Goal: Task Accomplishment & Management: Use online tool/utility

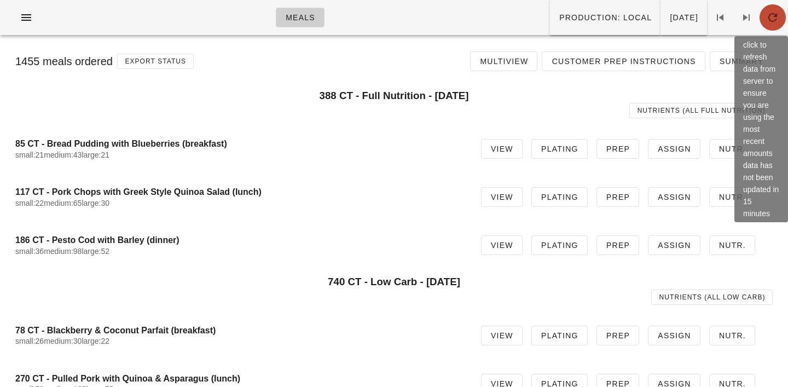
click at [773, 18] on icon "button" at bounding box center [773, 17] width 13 height 13
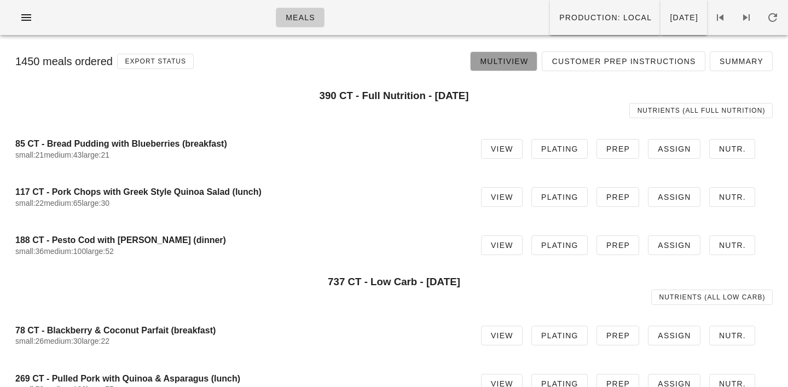
click at [512, 59] on span "Multiview" at bounding box center [504, 61] width 49 height 9
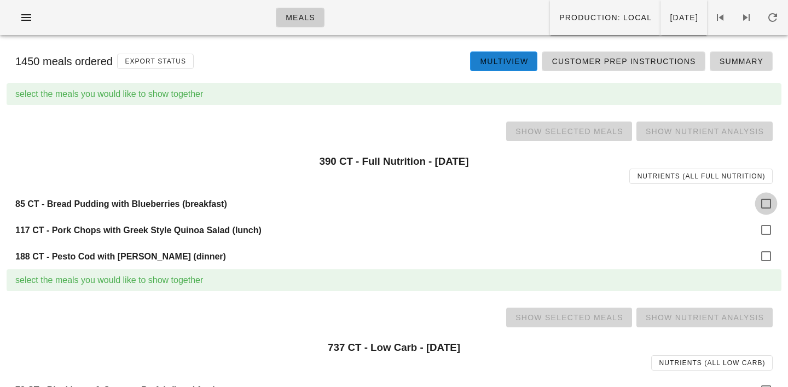
click at [764, 203] on div at bounding box center [766, 203] width 19 height 19
checkbox input "true"
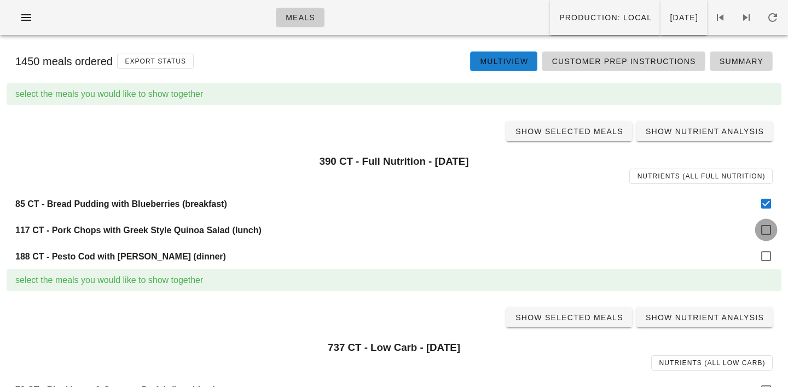
click at [771, 233] on div at bounding box center [766, 230] width 19 height 19
checkbox input "true"
click at [769, 254] on div at bounding box center [766, 256] width 19 height 19
checkbox input "true"
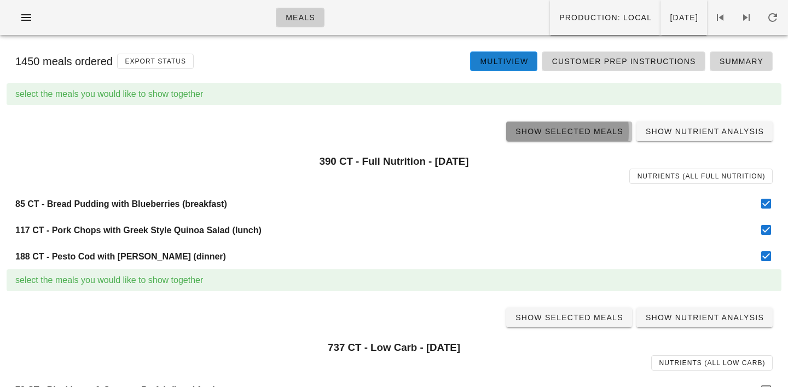
click at [572, 136] on span "Show Selected Meals" at bounding box center [569, 131] width 108 height 9
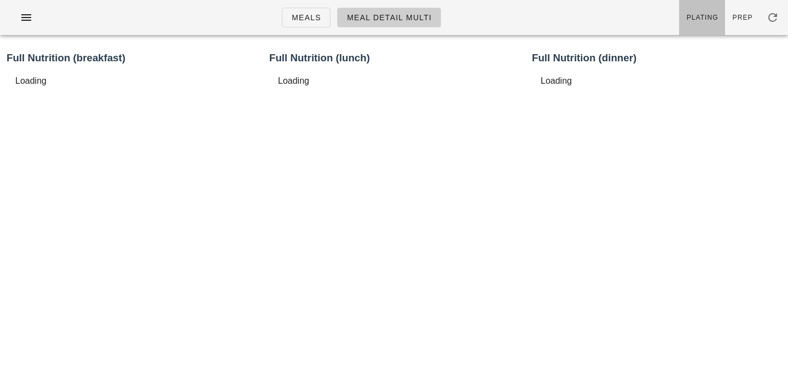
click at [703, 25] on link "Plating" at bounding box center [702, 17] width 46 height 35
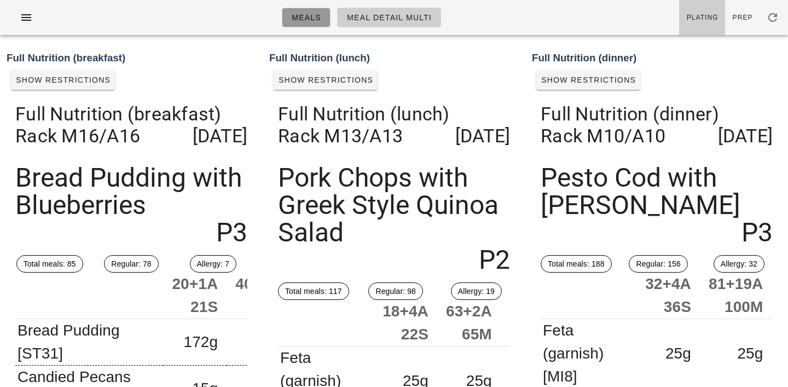
click at [302, 21] on span "Meals" at bounding box center [306, 17] width 30 height 9
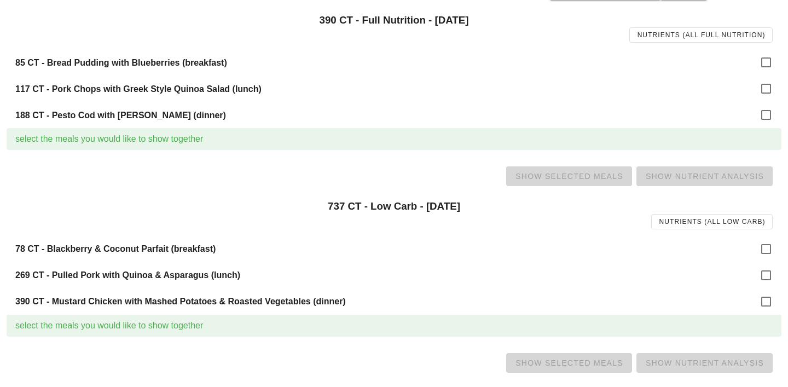
scroll to position [151, 0]
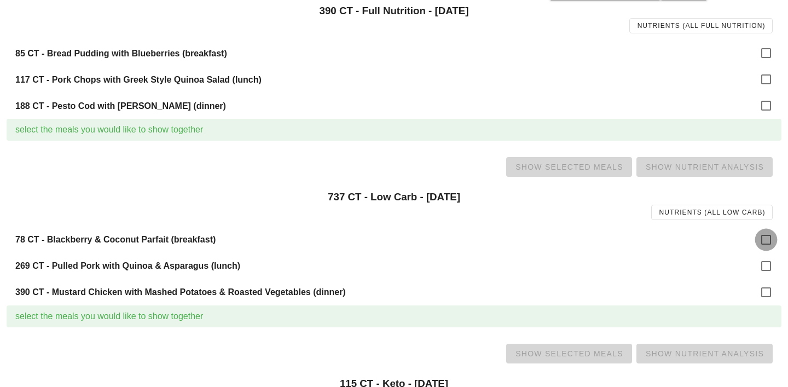
click at [768, 241] on div at bounding box center [766, 239] width 19 height 19
checkbox input "true"
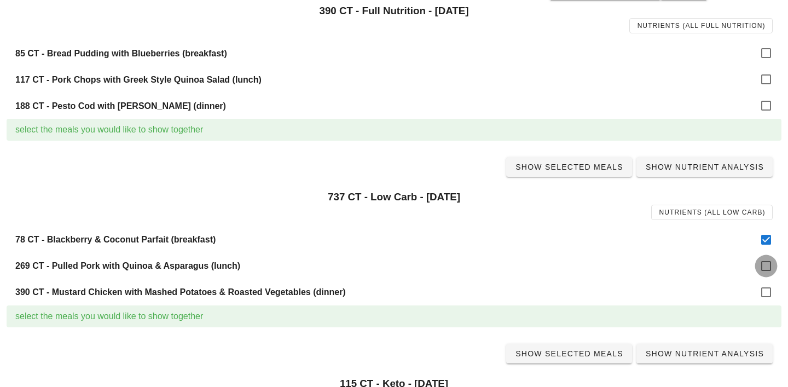
click at [768, 268] on div at bounding box center [766, 266] width 19 height 19
checkbox input "true"
click at [773, 289] on div at bounding box center [766, 292] width 19 height 19
checkbox input "true"
click at [561, 167] on span "Show Selected Meals" at bounding box center [569, 167] width 108 height 9
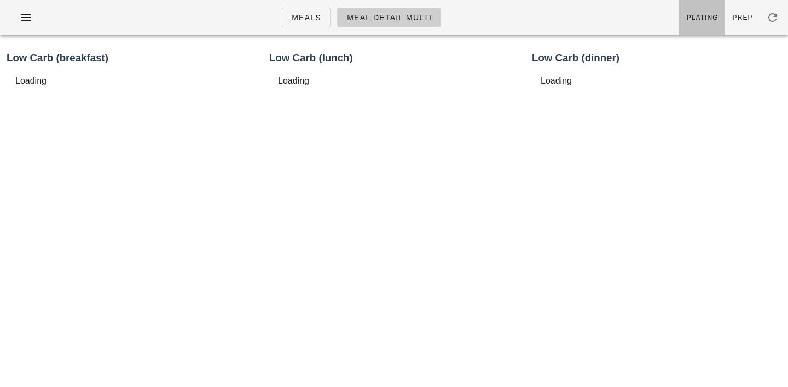
click at [703, 29] on link "Plating" at bounding box center [702, 17] width 46 height 35
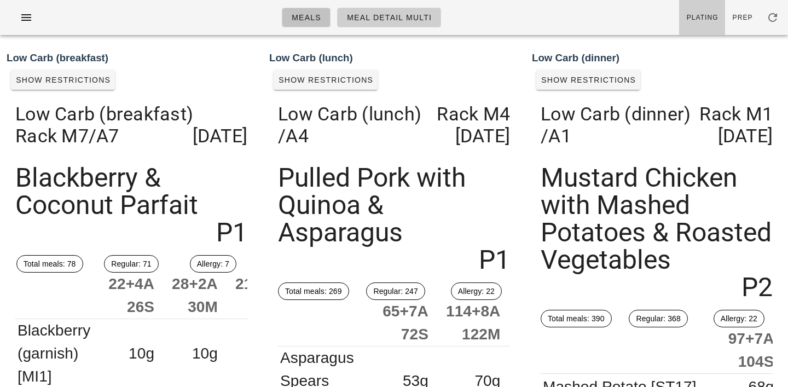
click at [315, 21] on span "Meals" at bounding box center [306, 17] width 30 height 9
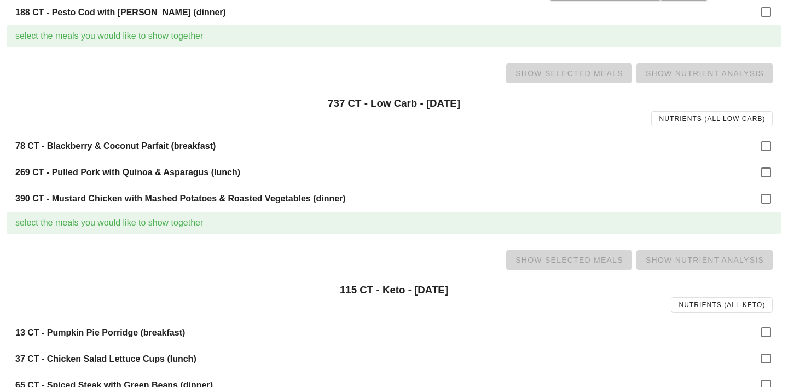
scroll to position [275, 0]
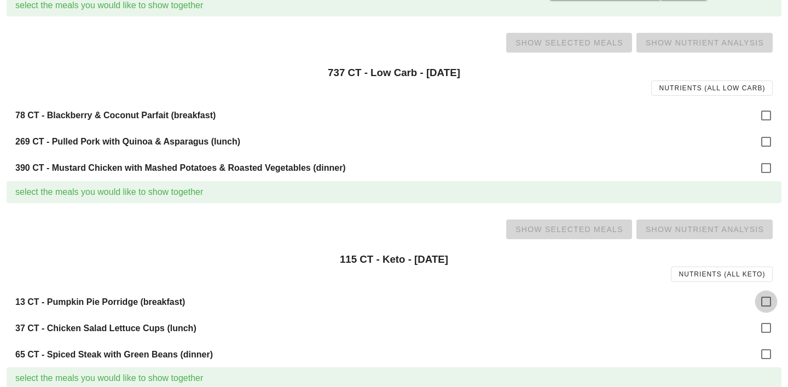
click at [759, 299] on div at bounding box center [766, 301] width 19 height 19
checkbox input "true"
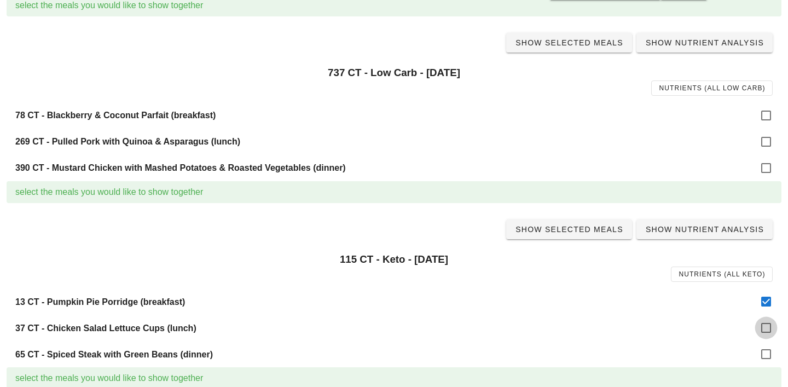
click at [767, 333] on div at bounding box center [766, 328] width 19 height 19
checkbox input "true"
click at [767, 361] on div at bounding box center [766, 354] width 19 height 19
checkbox input "true"
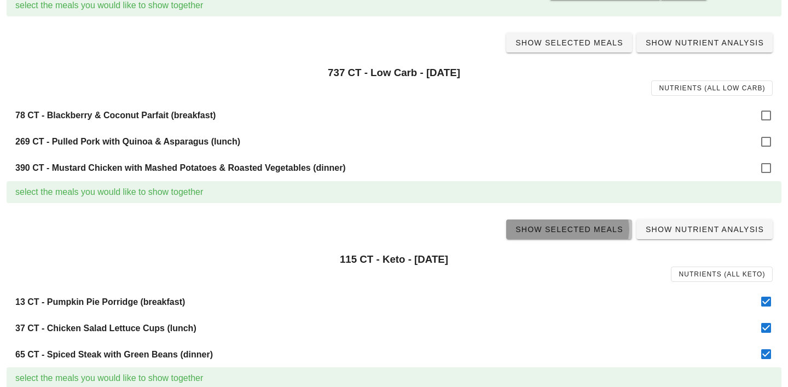
click at [579, 232] on span "Show Selected Meals" at bounding box center [569, 229] width 108 height 9
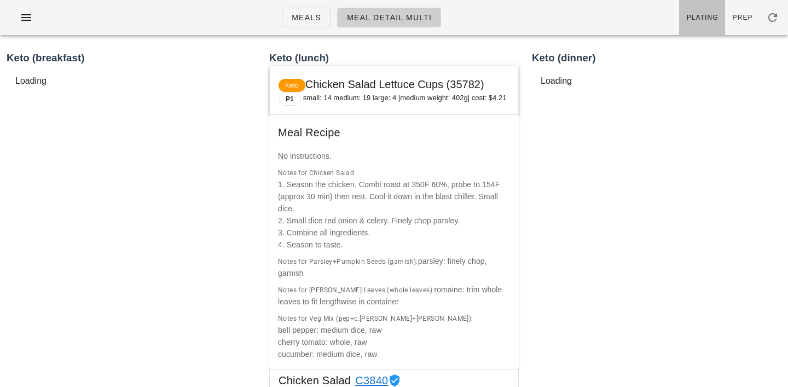
click at [708, 19] on span "Plating" at bounding box center [703, 18] width 32 height 8
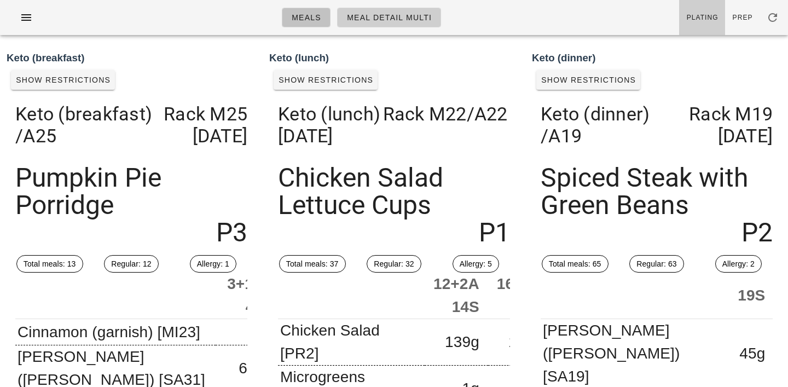
click at [304, 19] on span "Meals" at bounding box center [306, 17] width 30 height 9
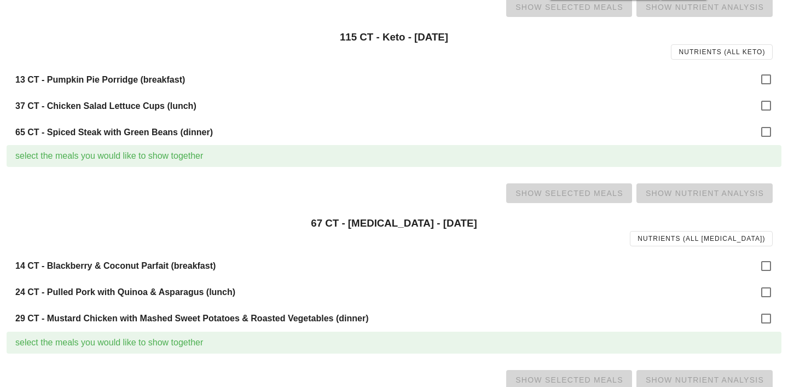
scroll to position [536, 0]
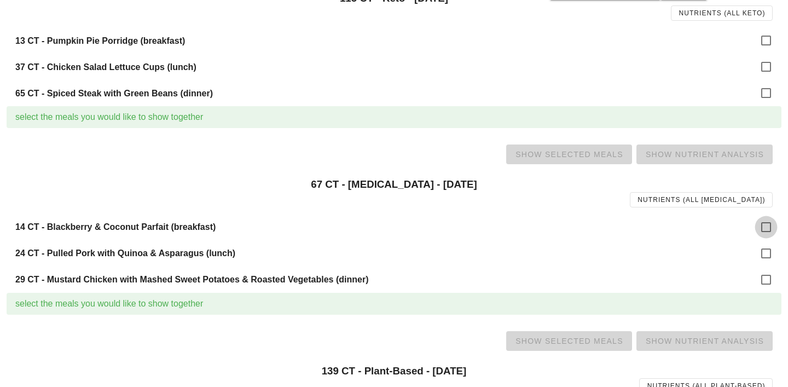
click at [768, 233] on div at bounding box center [766, 227] width 19 height 19
checkbox input "true"
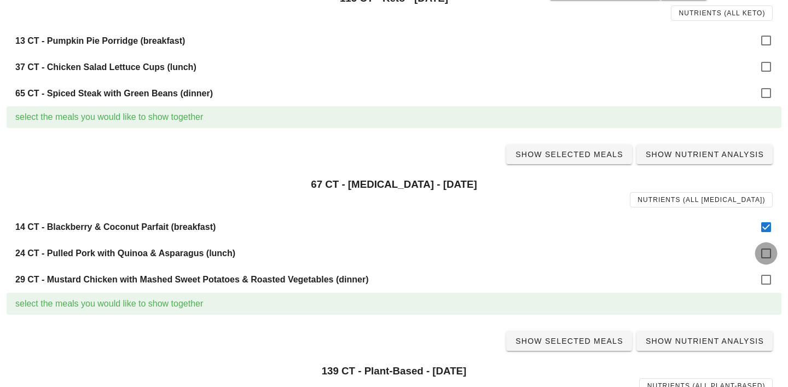
click at [768, 250] on div at bounding box center [766, 253] width 19 height 19
checkbox input "true"
click at [768, 281] on div at bounding box center [766, 279] width 19 height 19
checkbox input "true"
click at [590, 160] on link "Show Selected Meals" at bounding box center [569, 155] width 126 height 20
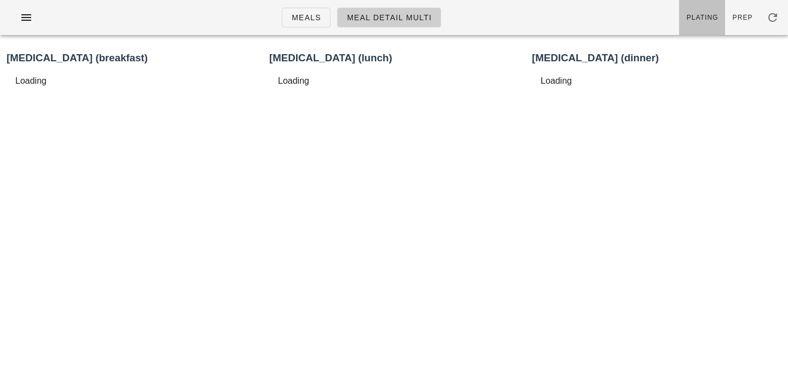
click at [700, 24] on link "Plating" at bounding box center [702, 17] width 46 height 35
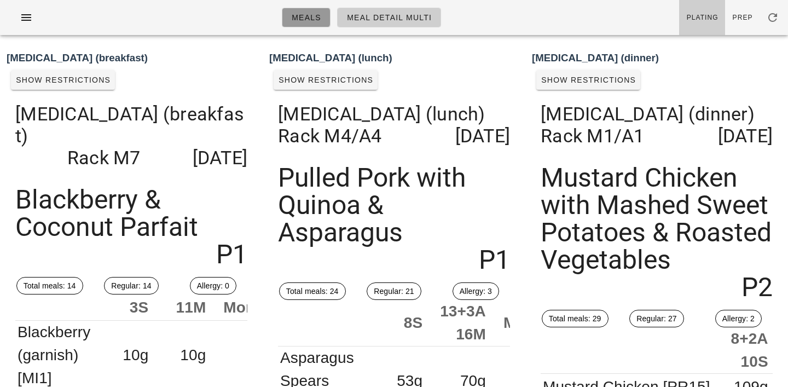
click at [314, 25] on link "Meals" at bounding box center [306, 18] width 49 height 20
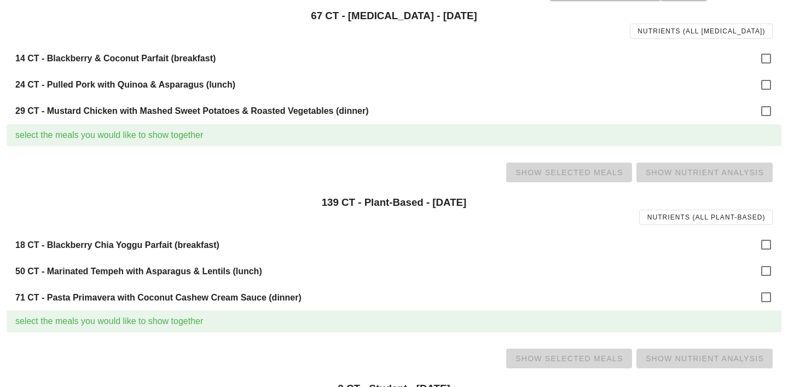
scroll to position [723, 0]
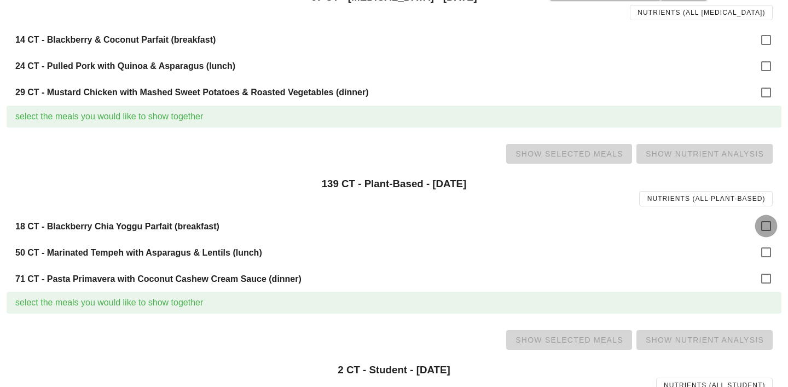
click at [758, 230] on div at bounding box center [766, 226] width 19 height 19
checkbox input "true"
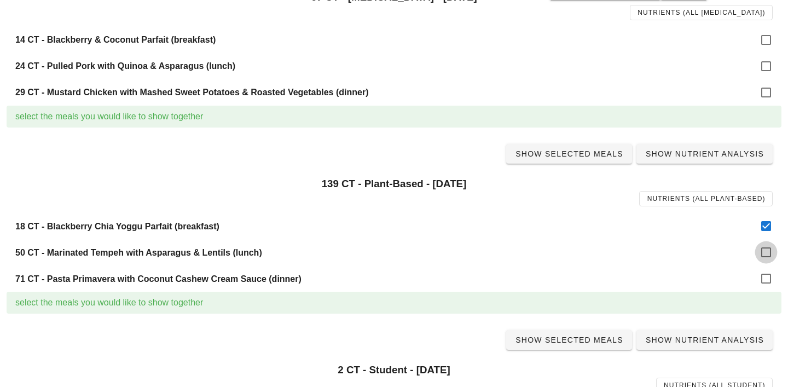
click at [764, 255] on div at bounding box center [766, 252] width 19 height 19
checkbox input "true"
click at [767, 278] on div at bounding box center [766, 278] width 19 height 19
checkbox input "true"
click at [574, 155] on span "Show Selected Meals" at bounding box center [569, 153] width 108 height 9
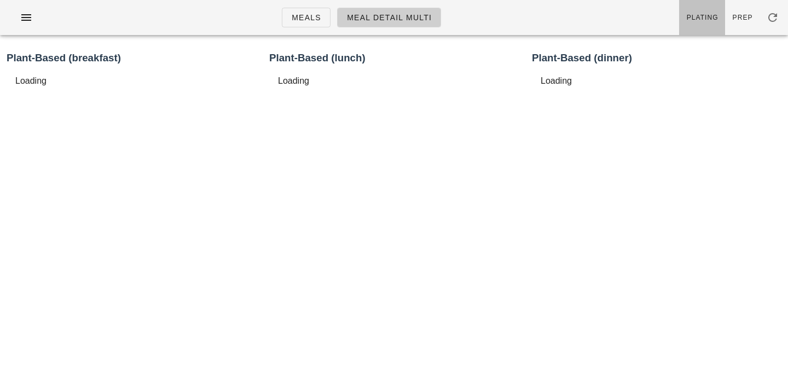
click at [711, 6] on link "Plating" at bounding box center [702, 17] width 46 height 35
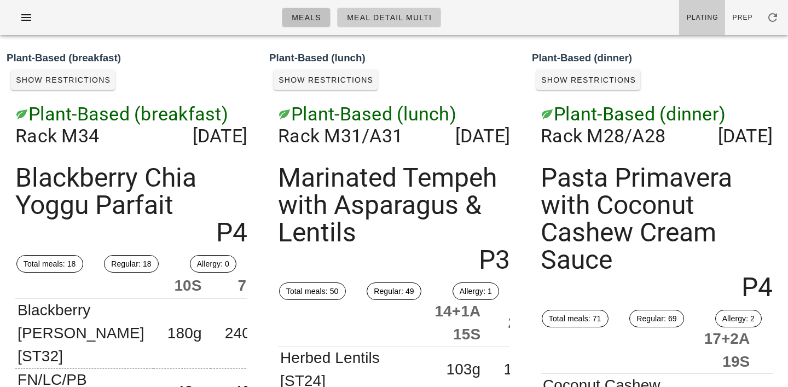
click at [308, 21] on span "Meals" at bounding box center [306, 17] width 30 height 9
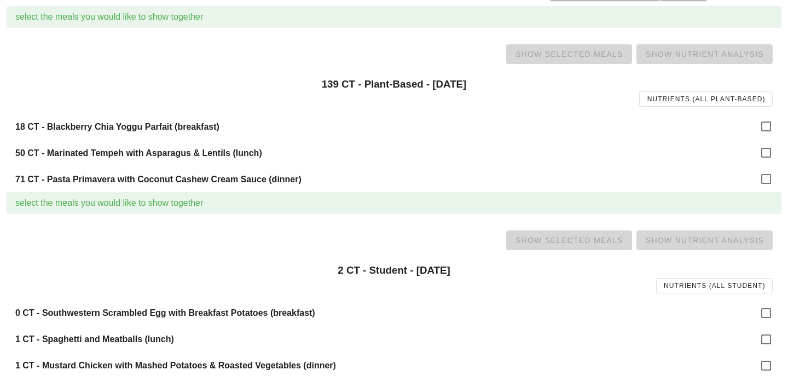
scroll to position [826, 0]
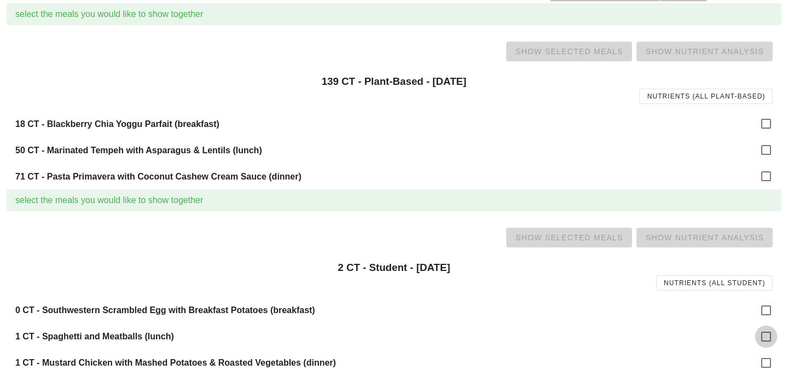
click at [770, 337] on div at bounding box center [766, 336] width 19 height 19
checkbox input "true"
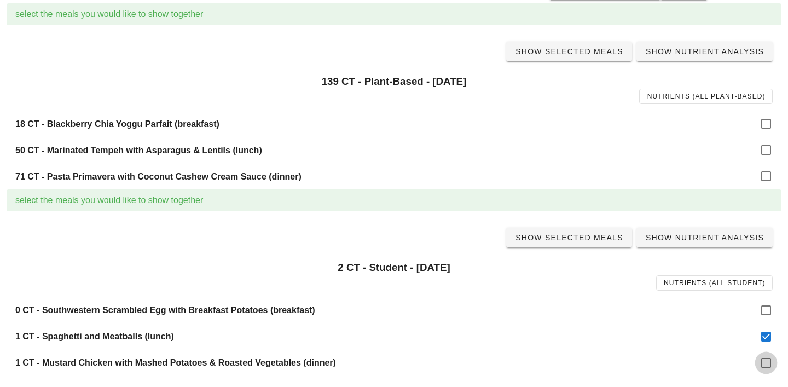
click at [769, 360] on div at bounding box center [766, 363] width 19 height 19
checkbox input "true"
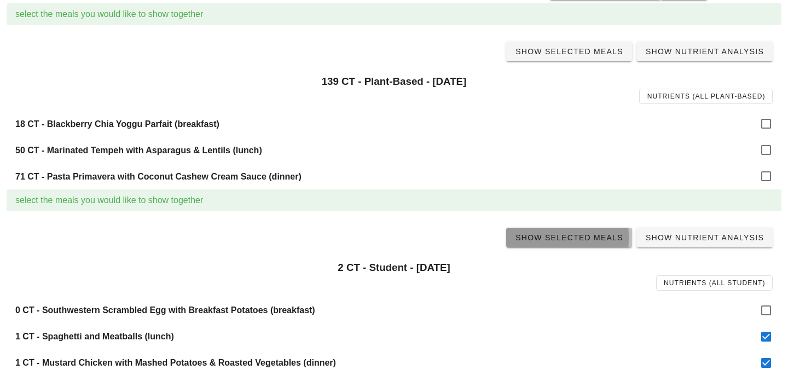
click at [578, 234] on span "Show Selected Meals" at bounding box center [569, 237] width 108 height 9
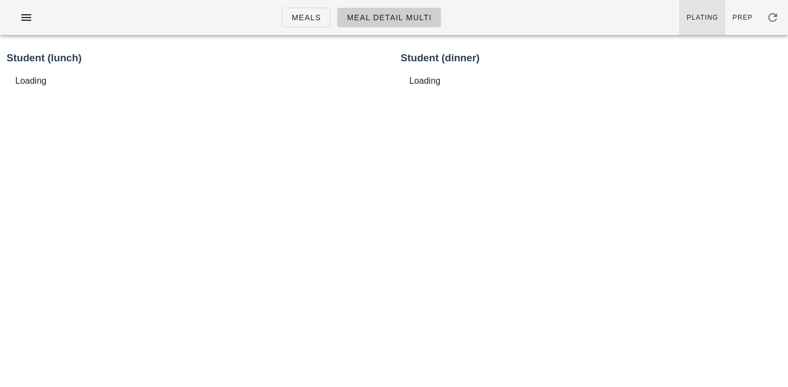
click at [706, 9] on link "Plating" at bounding box center [702, 17] width 46 height 35
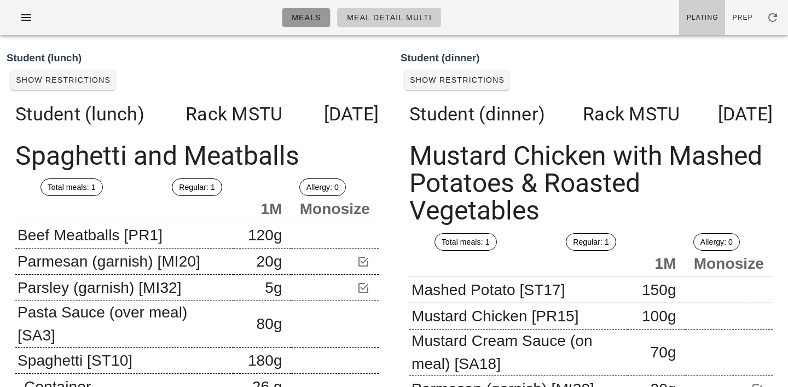
click at [321, 24] on link "Meals" at bounding box center [306, 18] width 49 height 20
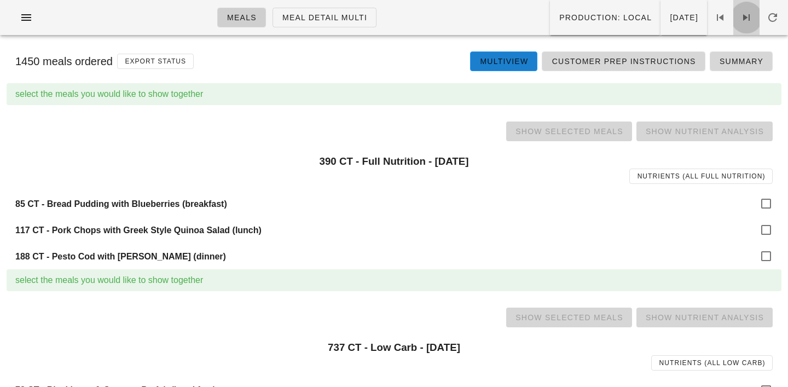
click at [757, 12] on span at bounding box center [747, 17] width 26 height 13
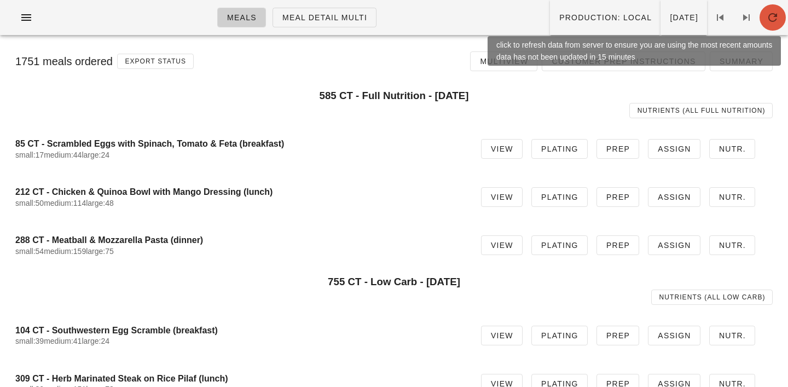
click at [783, 16] on span "button" at bounding box center [773, 17] width 26 height 13
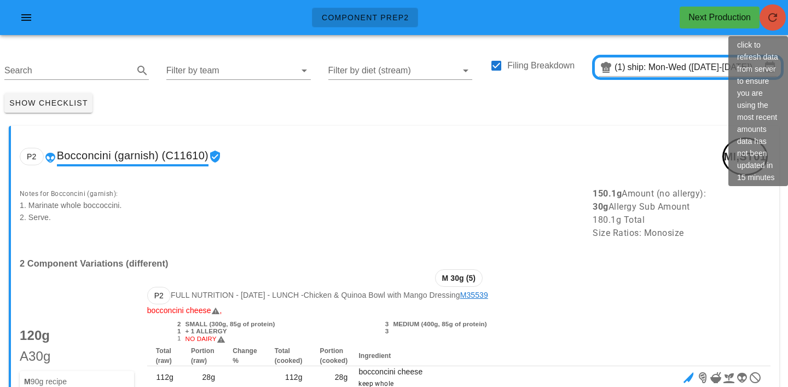
click at [773, 19] on icon "button" at bounding box center [773, 17] width 13 height 13
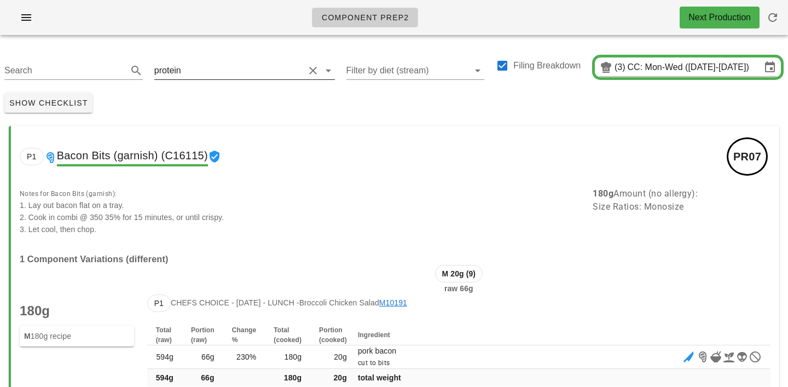
click at [183, 70] on input "text" at bounding box center [243, 71] width 121 height 18
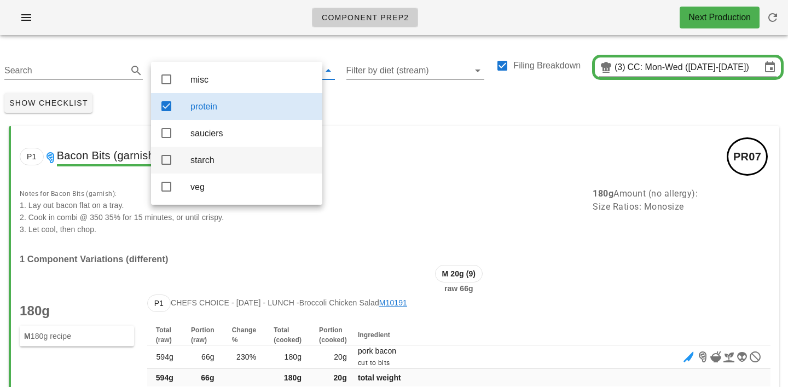
click at [199, 159] on div "starch" at bounding box center [252, 160] width 123 height 10
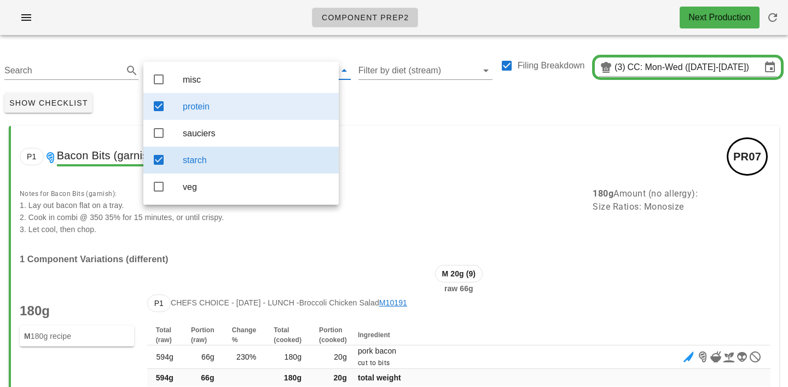
click at [199, 111] on div "protein" at bounding box center [256, 106] width 147 height 10
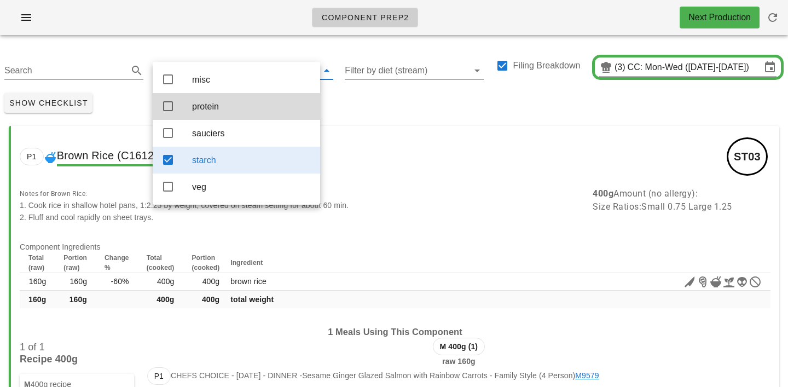
click at [380, 107] on div "Show Checklist" at bounding box center [394, 103] width 788 height 28
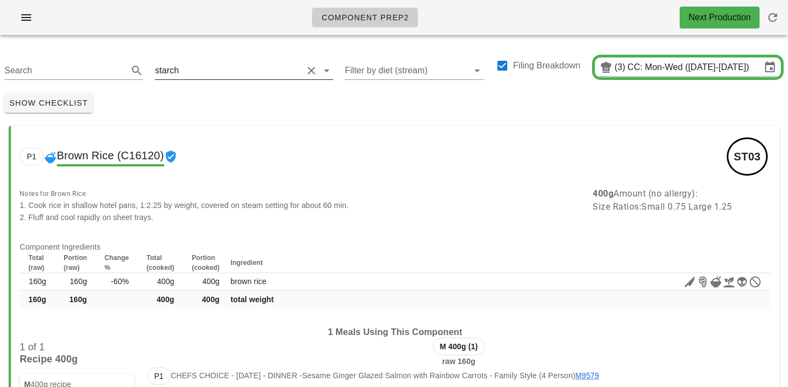
click at [200, 71] on input "text" at bounding box center [242, 71] width 122 height 18
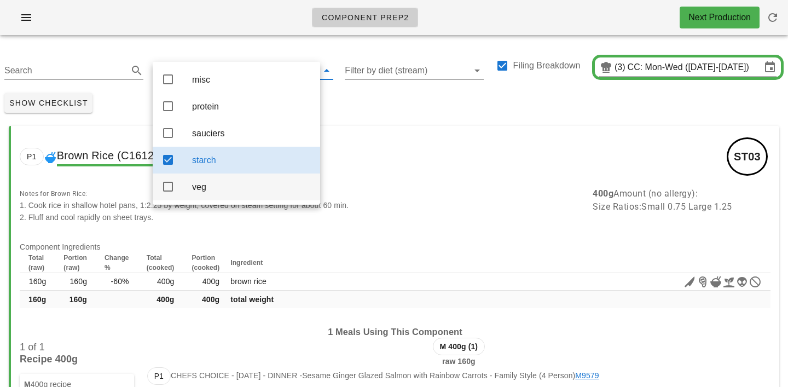
click at [212, 191] on div "veg" at bounding box center [251, 187] width 119 height 10
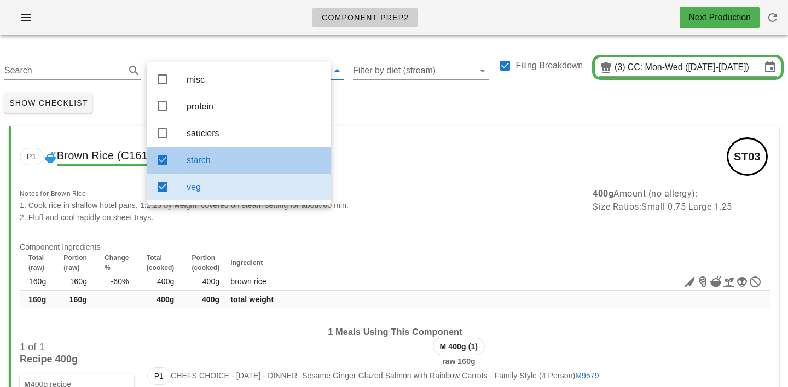
click at [206, 162] on div "starch" at bounding box center [254, 160] width 135 height 10
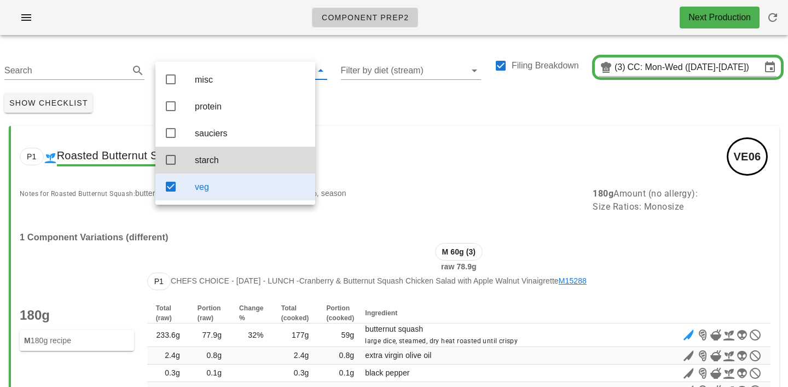
click at [397, 129] on div "P1 Roasted Butternut Squash (C10846) VE06" at bounding box center [395, 156] width 769 height 61
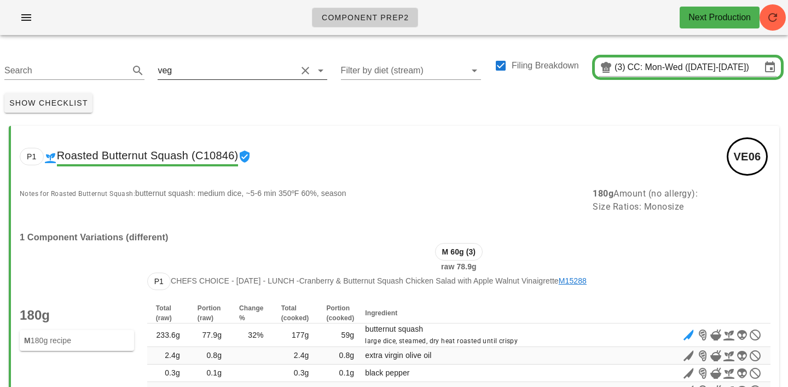
click at [190, 79] on div "veg" at bounding box center [243, 71] width 170 height 18
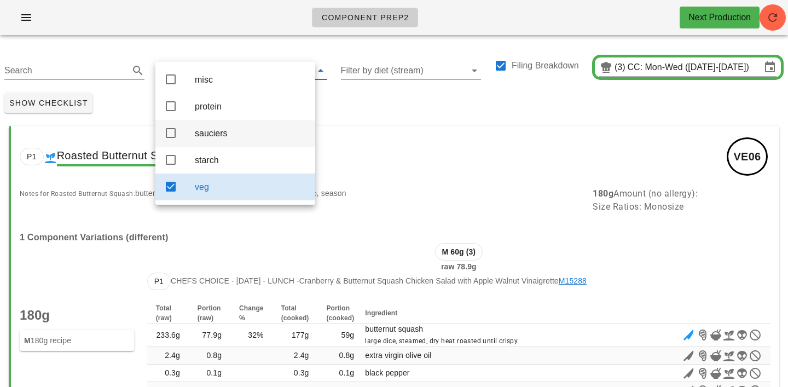
click at [210, 136] on div "sauciers" at bounding box center [251, 133] width 112 height 10
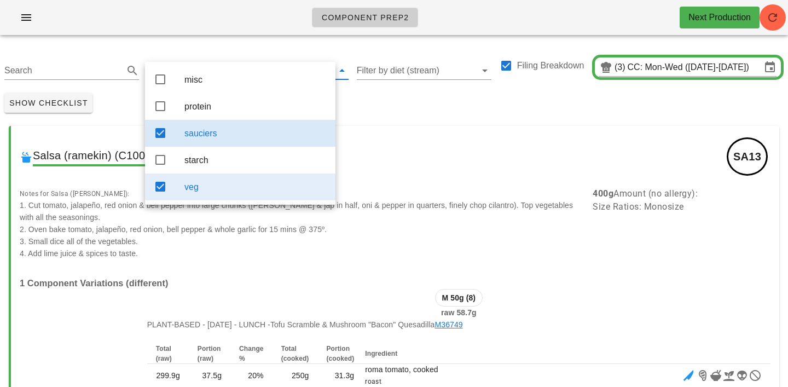
click at [215, 192] on div "veg" at bounding box center [256, 187] width 142 height 10
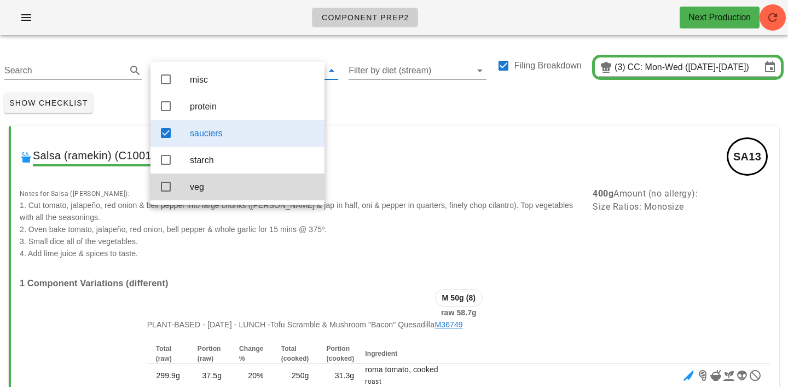
click at [359, 107] on div "Show Checklist" at bounding box center [394, 103] width 788 height 28
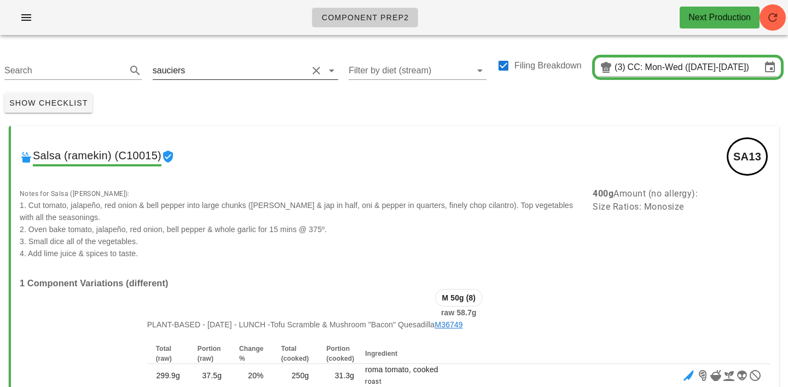
click at [258, 76] on input "text" at bounding box center [247, 71] width 120 height 18
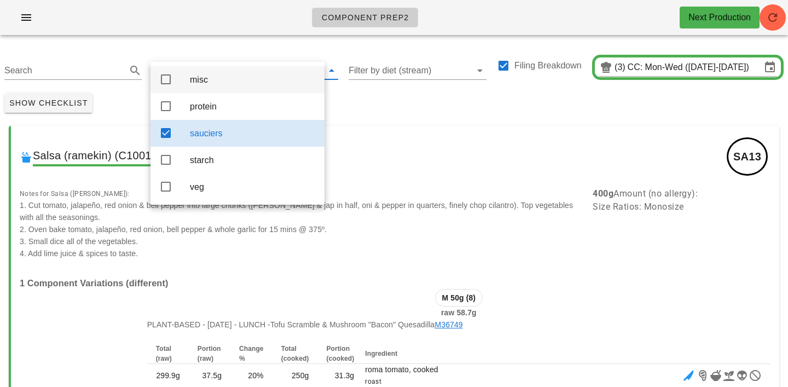
click at [204, 79] on div "misc" at bounding box center [253, 79] width 126 height 10
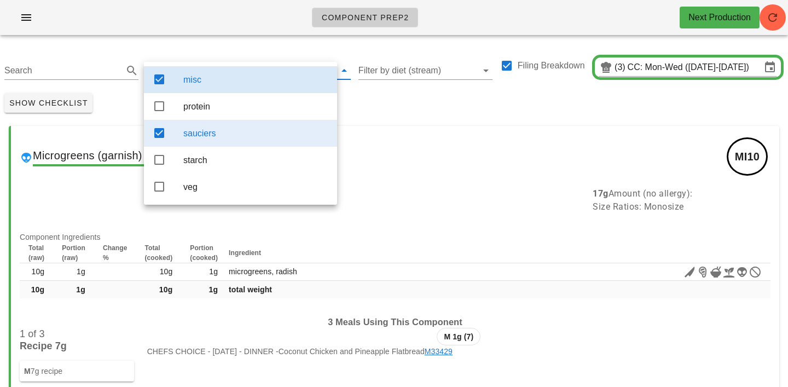
click at [214, 142] on div "sauciers" at bounding box center [255, 134] width 145 height 24
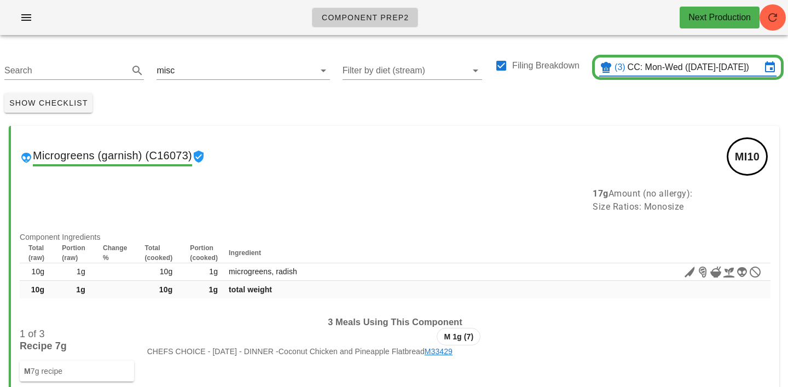
click at [668, 72] on input "CC: Mon-Wed (Sep 22-Sep 24)" at bounding box center [695, 68] width 134 height 18
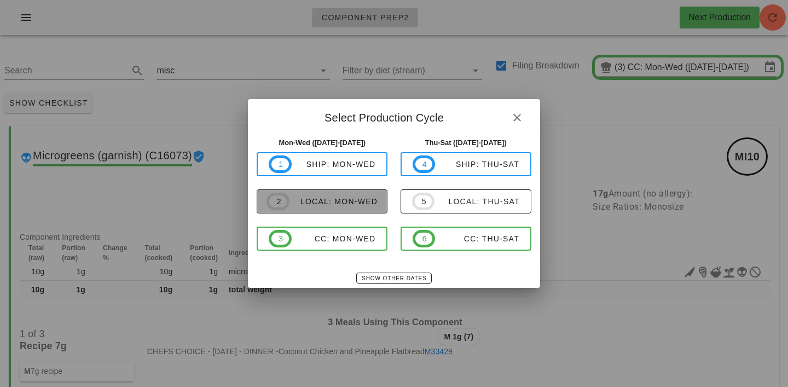
click at [358, 191] on button "2 local: Mon-Wed" at bounding box center [322, 201] width 131 height 24
type input "local: Mon-Wed (Sep 22-Sep 24)"
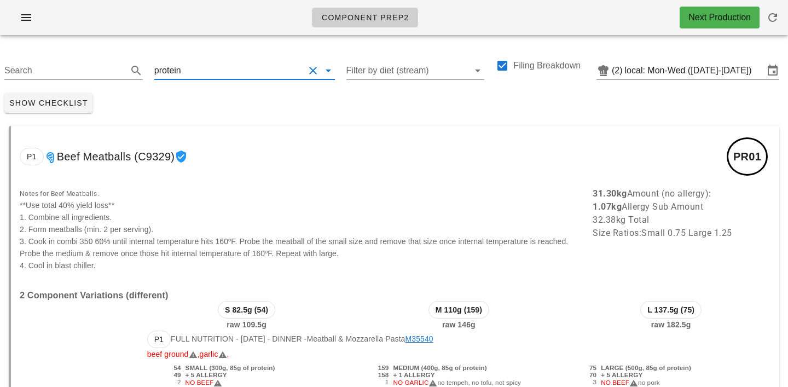
click at [192, 74] on input "text" at bounding box center [243, 71] width 121 height 18
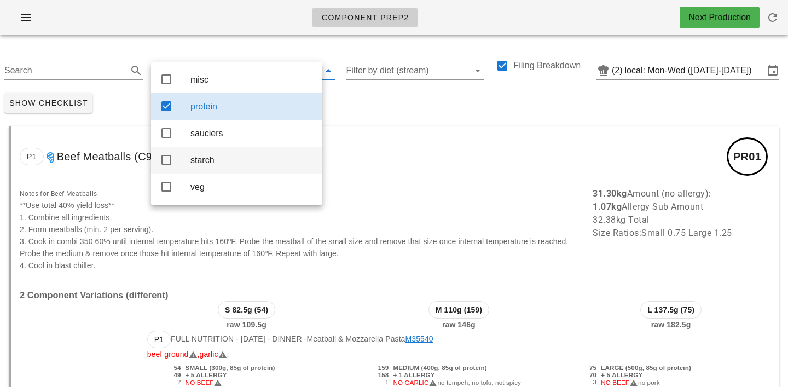
click at [205, 162] on div "starch" at bounding box center [252, 160] width 123 height 10
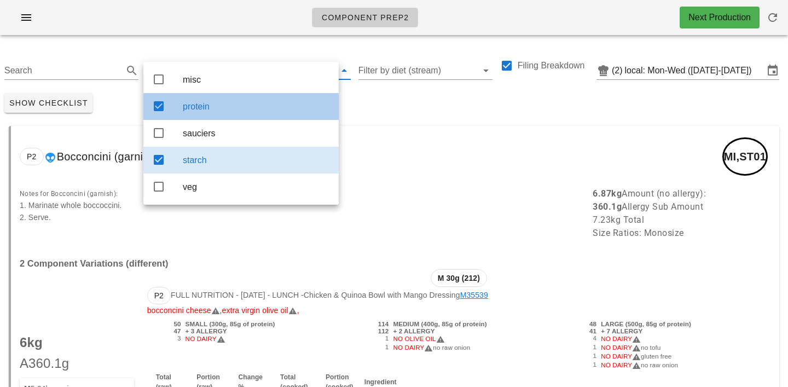
click at [205, 110] on div "protein" at bounding box center [256, 106] width 147 height 10
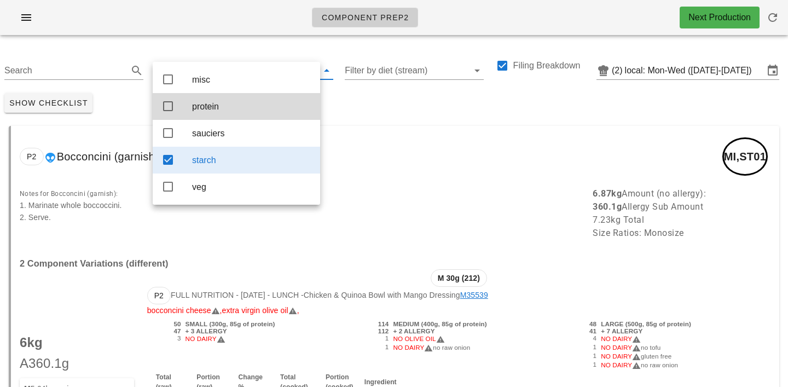
click at [373, 102] on div "Show Checklist" at bounding box center [394, 103] width 788 height 28
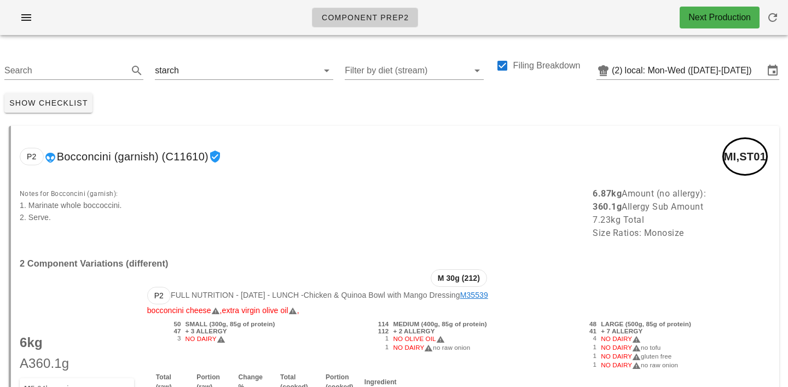
drag, startPoint x: 609, startPoint y: 315, endPoint x: 397, endPoint y: 260, distance: 219.1
click at [189, 73] on input "text" at bounding box center [242, 71] width 122 height 18
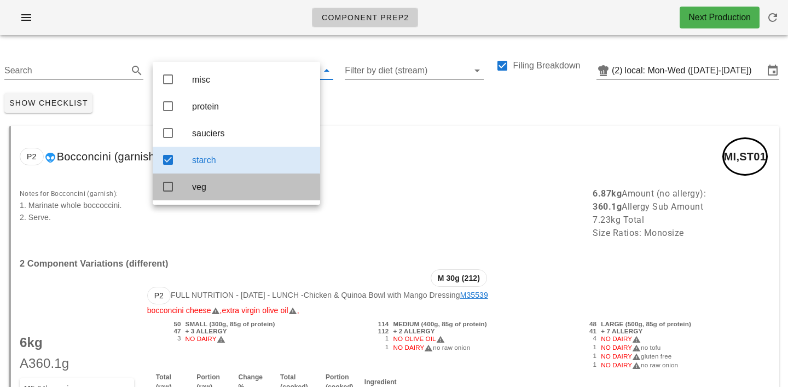
click at [200, 197] on div "veg" at bounding box center [251, 187] width 119 height 24
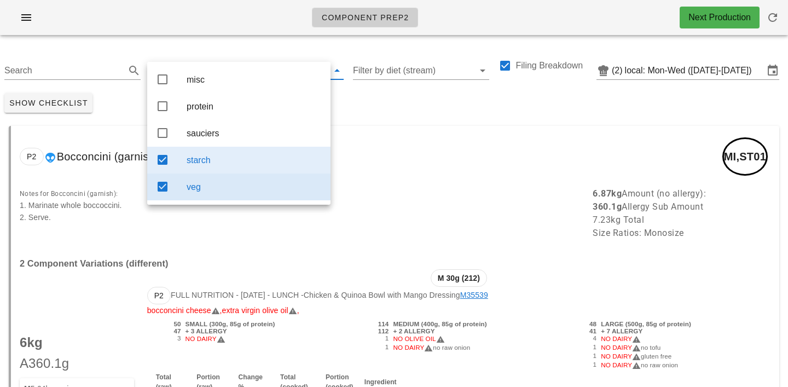
click at [204, 171] on div "starch" at bounding box center [254, 160] width 135 height 24
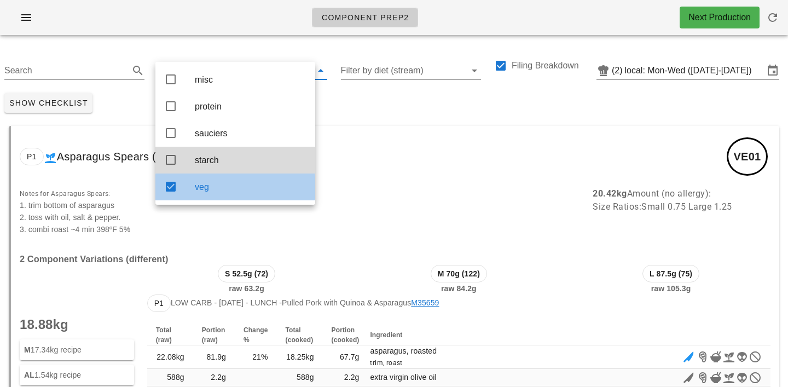
click at [232, 192] on div "veg" at bounding box center [251, 187] width 112 height 10
click at [230, 192] on div "veg" at bounding box center [251, 187] width 112 height 10
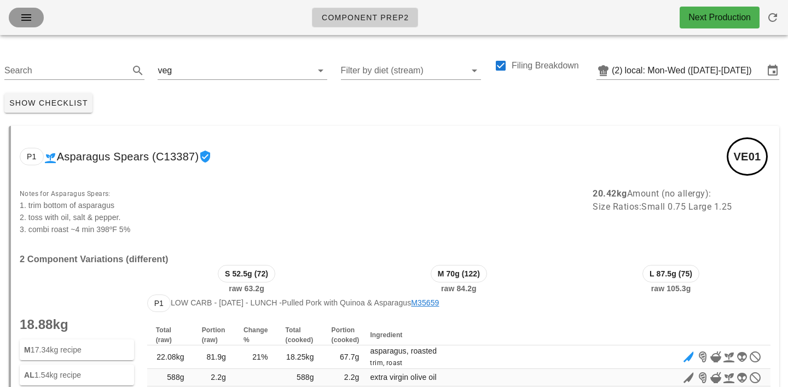
click at [30, 20] on icon "button" at bounding box center [26, 17] width 13 height 13
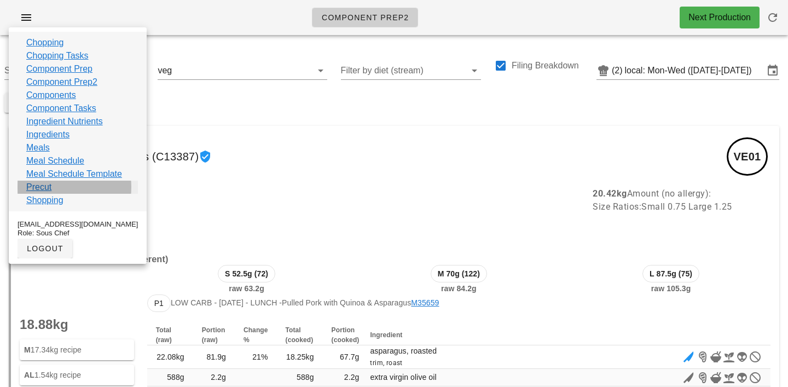
click at [42, 192] on link "Precut" at bounding box center [38, 187] width 25 height 13
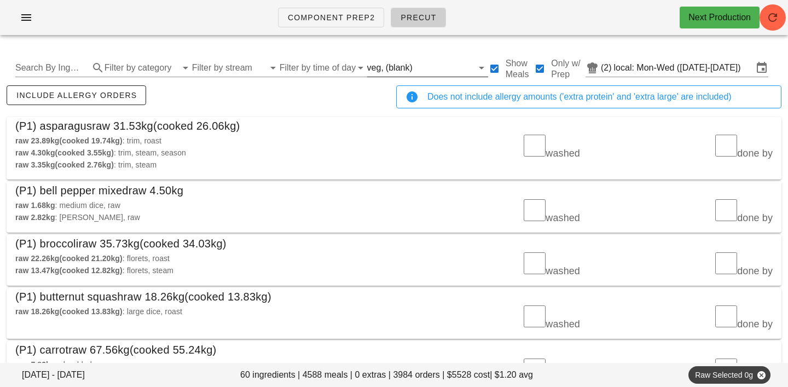
click at [416, 59] on input "text" at bounding box center [444, 68] width 58 height 18
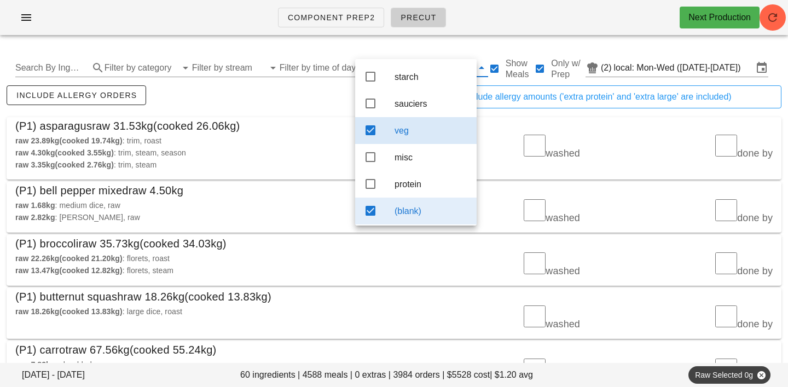
click at [417, 208] on div "(blank)" at bounding box center [431, 211] width 73 height 24
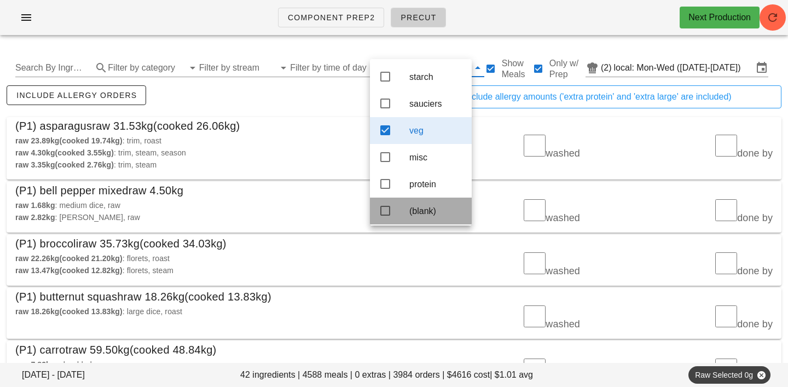
scroll to position [10, 0]
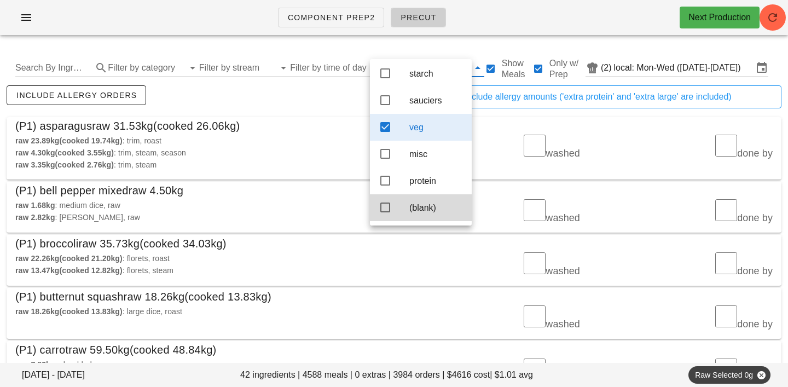
click at [299, 129] on div "raw 23.89kg (cooked 19.74kg) : trim, roast raw 4.30kg (cooked 3.55kg) : trim, s…" at bounding box center [201, 152] width 385 height 49
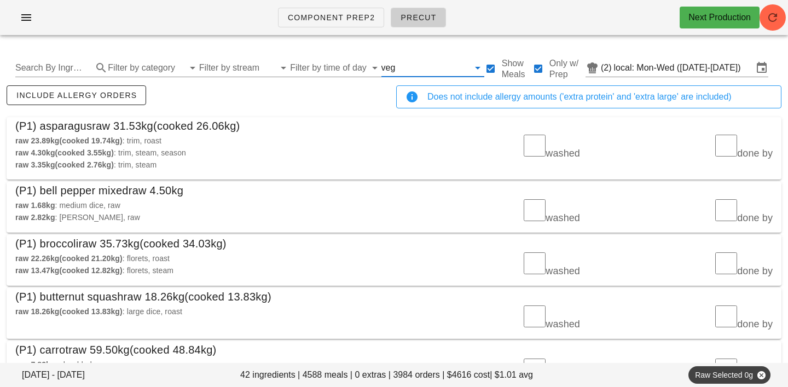
click at [397, 65] on input "text" at bounding box center [432, 68] width 71 height 18
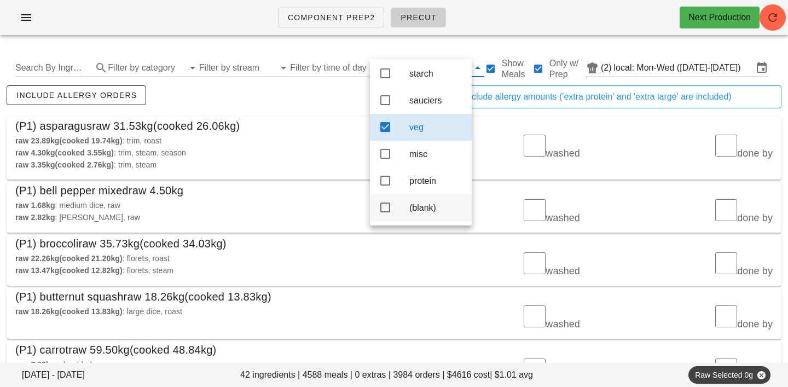
click at [414, 210] on div "(blank)" at bounding box center [437, 208] width 54 height 10
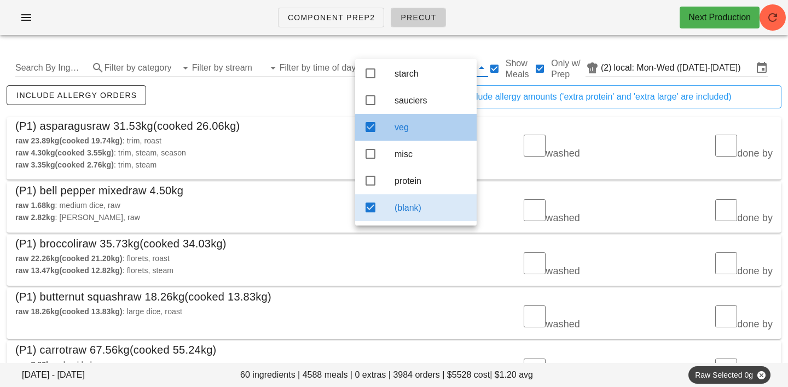
click at [408, 122] on div "veg" at bounding box center [431, 127] width 73 height 10
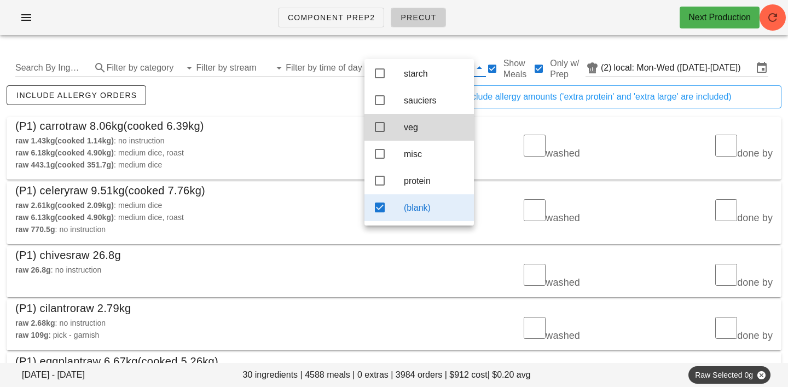
click at [315, 97] on div "include allergy orders" at bounding box center [199, 101] width 390 height 36
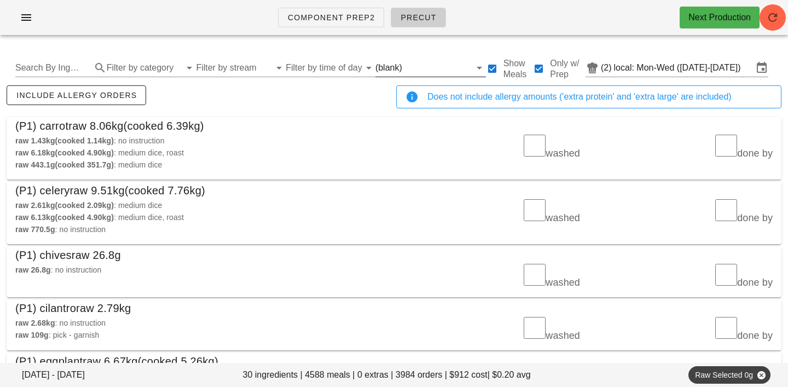
click at [405, 68] on input "text" at bounding box center [438, 68] width 66 height 18
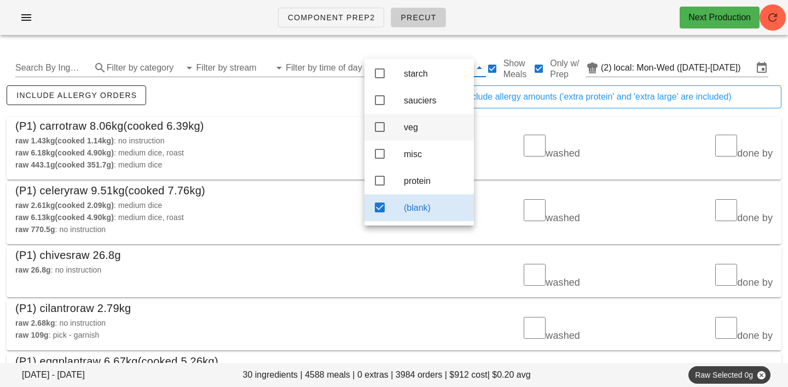
click at [410, 122] on div "veg" at bounding box center [434, 127] width 61 height 10
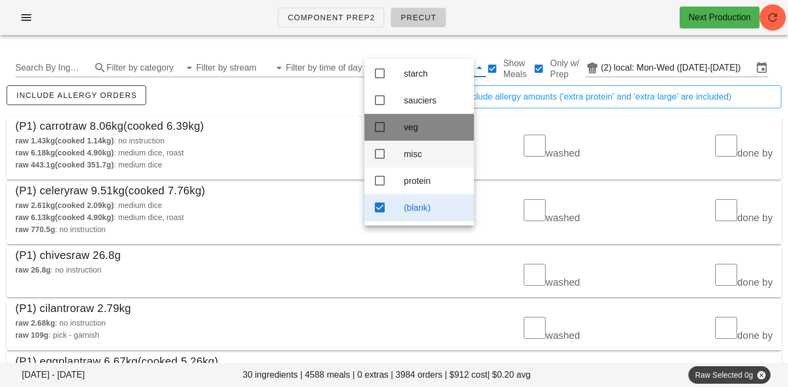
click at [418, 154] on div "misc" at bounding box center [434, 154] width 61 height 10
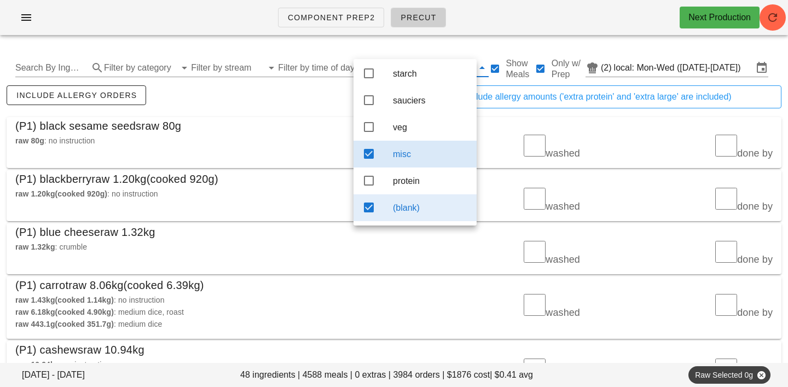
click at [427, 201] on div "(blank)" at bounding box center [430, 208] width 75 height 24
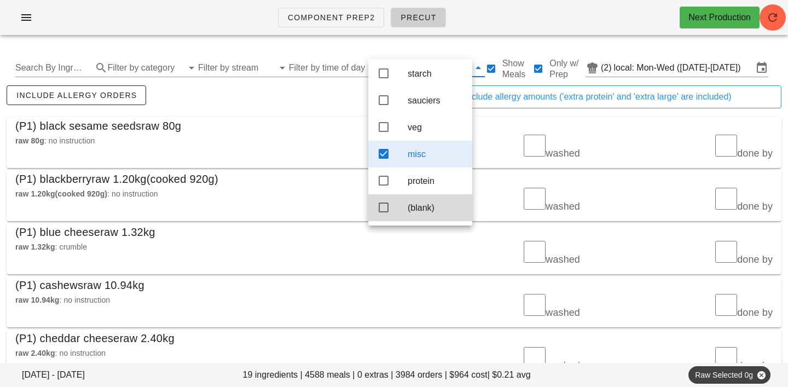
click at [252, 88] on div "include allergy orders" at bounding box center [199, 101] width 390 height 36
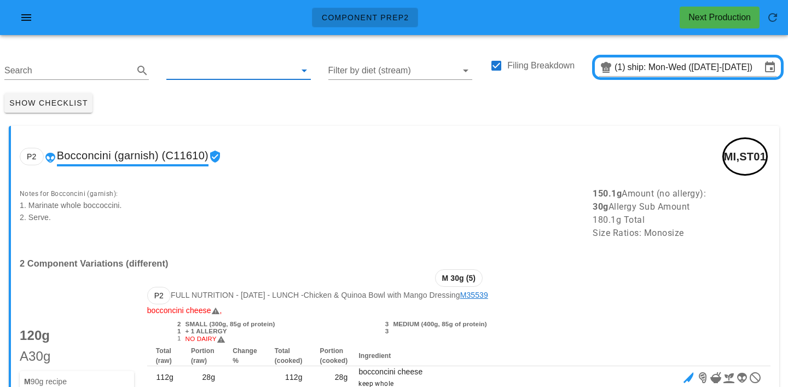
click at [207, 75] on input "text" at bounding box center [229, 71] width 127 height 18
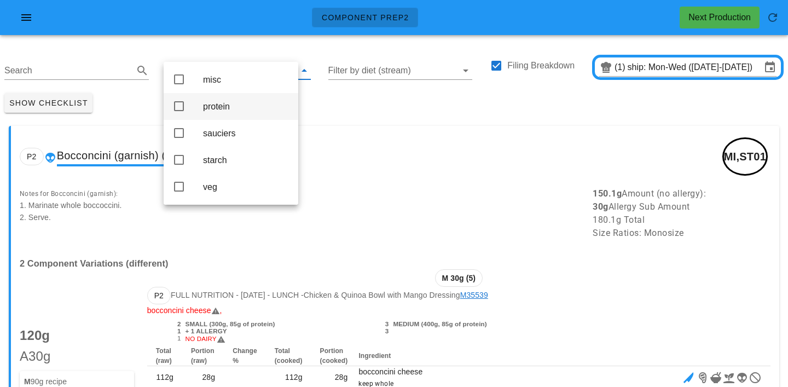
click at [214, 105] on div "protein" at bounding box center [246, 106] width 87 height 10
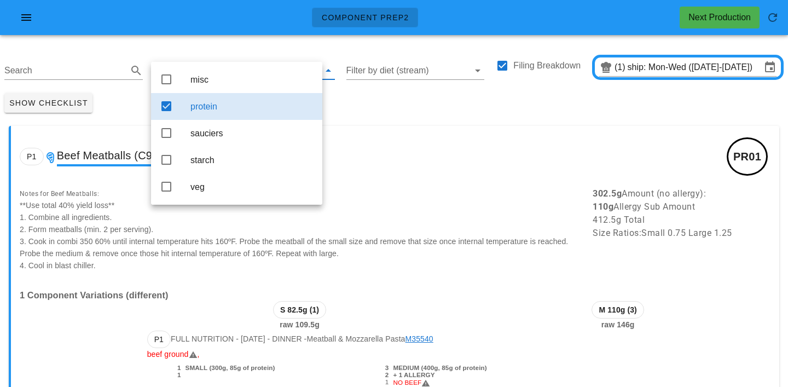
click at [316, 119] on div "protein" at bounding box center [236, 106] width 171 height 27
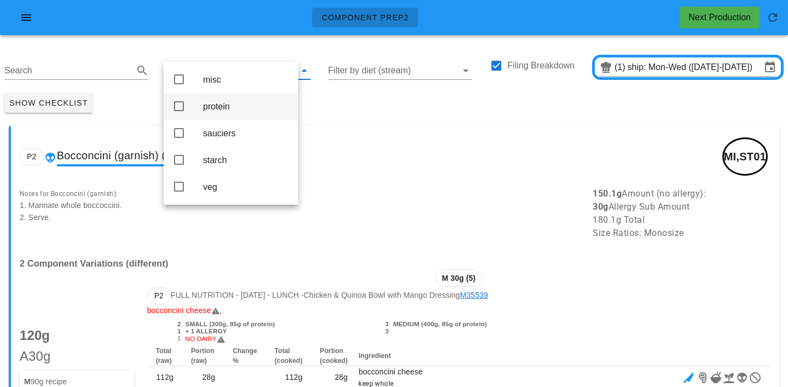
click at [230, 110] on div "protein" at bounding box center [246, 106] width 87 height 10
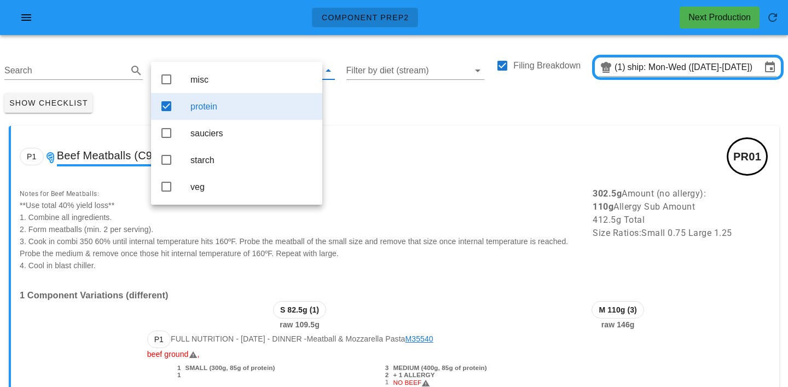
click at [358, 107] on div "Show Checklist" at bounding box center [394, 103] width 788 height 28
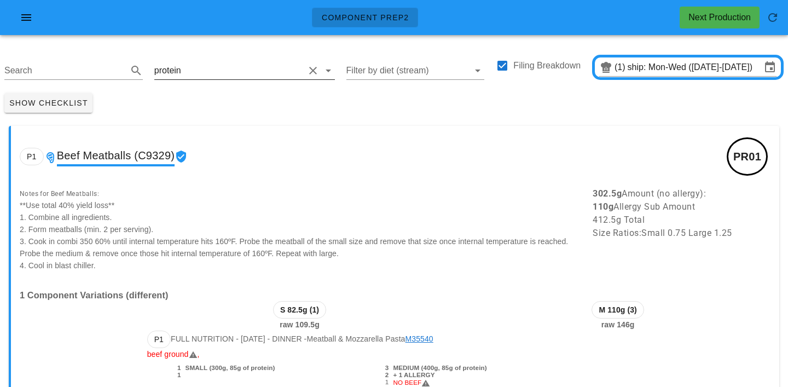
click at [199, 68] on input "text" at bounding box center [243, 71] width 121 height 18
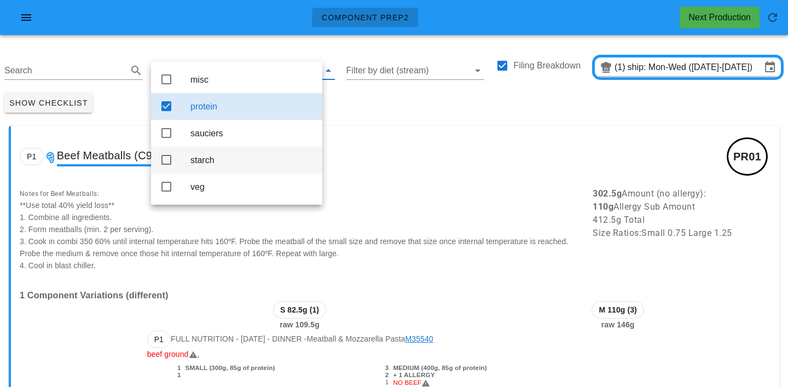
click at [205, 170] on div "starch" at bounding box center [252, 160] width 123 height 24
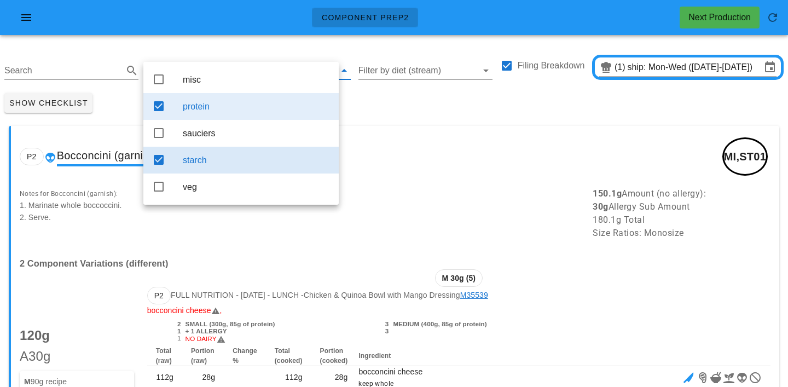
click at [202, 105] on div "protein" at bounding box center [256, 106] width 147 height 10
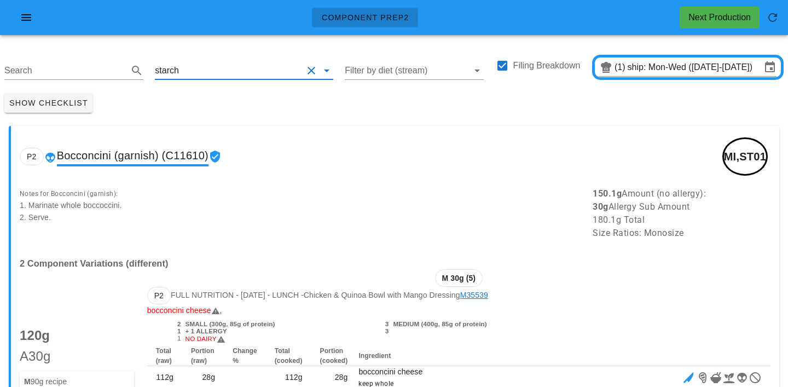
click at [195, 71] on input "text" at bounding box center [242, 71] width 122 height 18
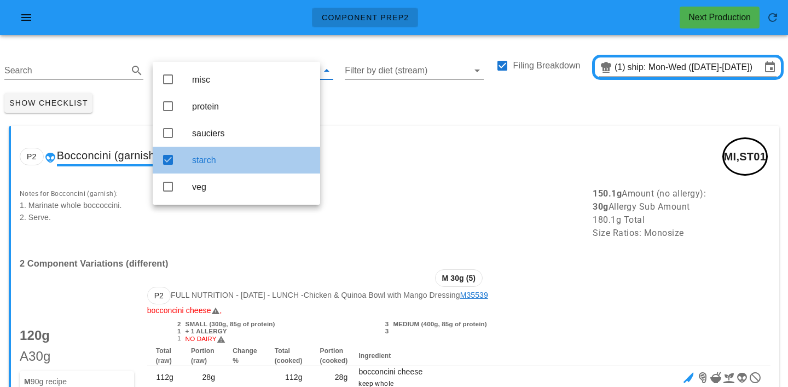
click at [208, 172] on div "starch" at bounding box center [251, 160] width 119 height 24
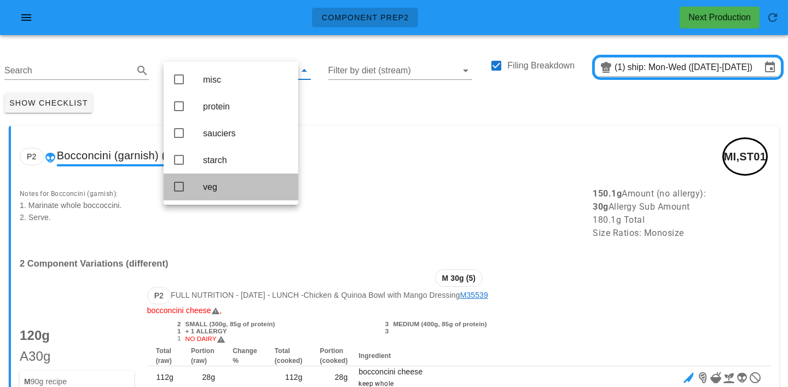
click at [210, 192] on div "veg" at bounding box center [246, 187] width 87 height 10
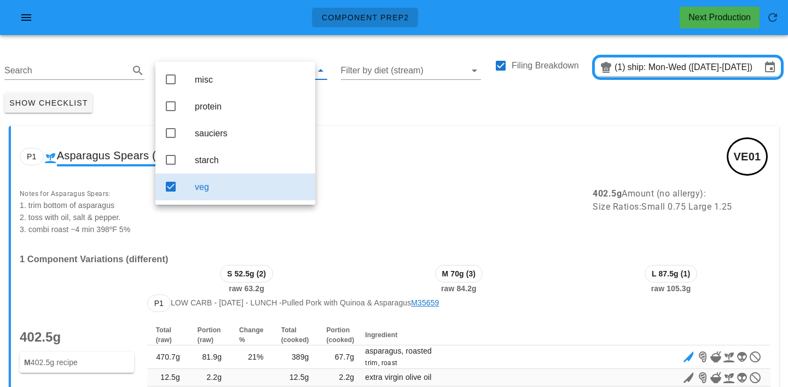
click at [376, 113] on div "Show Checklist" at bounding box center [394, 103] width 788 height 28
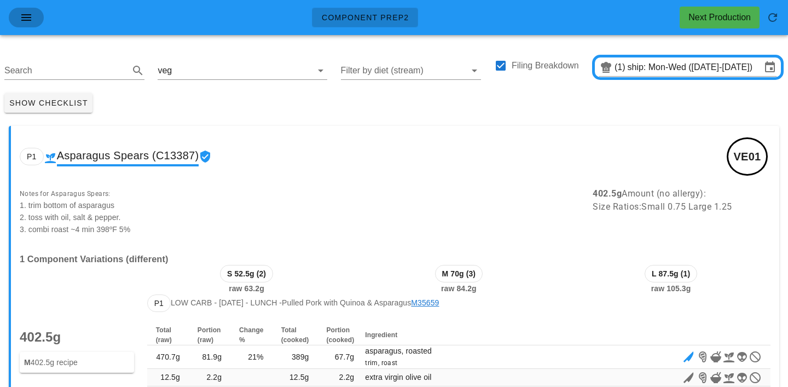
click at [28, 16] on icon "button" at bounding box center [26, 17] width 13 height 13
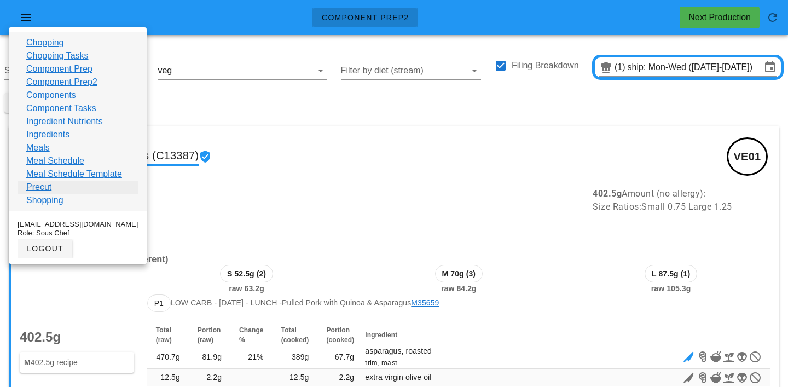
click at [42, 192] on link "Precut" at bounding box center [38, 187] width 25 height 13
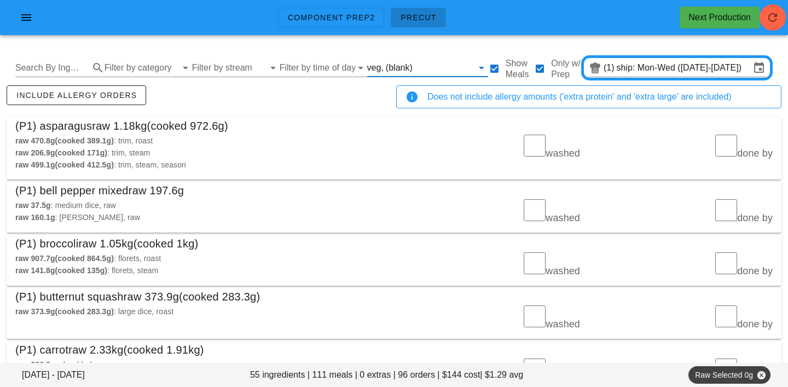
click at [415, 67] on input "text" at bounding box center [444, 68] width 58 height 18
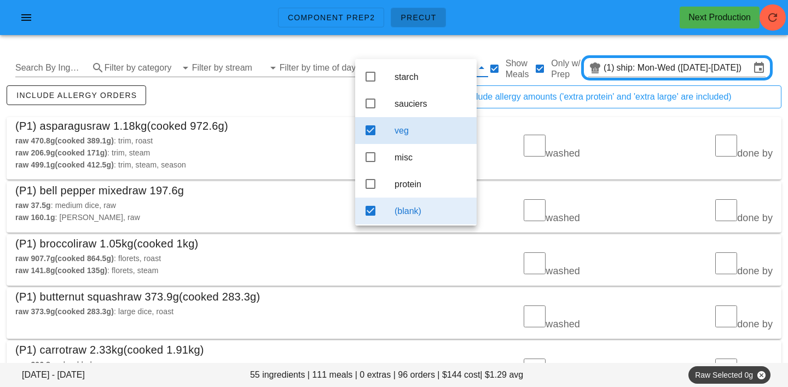
click at [420, 212] on div "(blank)" at bounding box center [431, 211] width 73 height 10
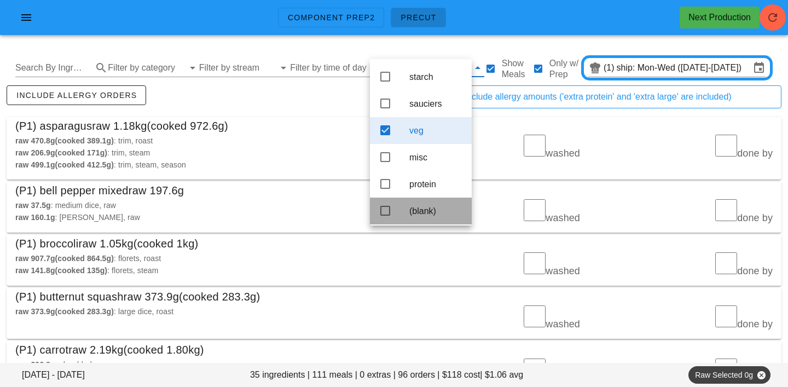
scroll to position [10, 0]
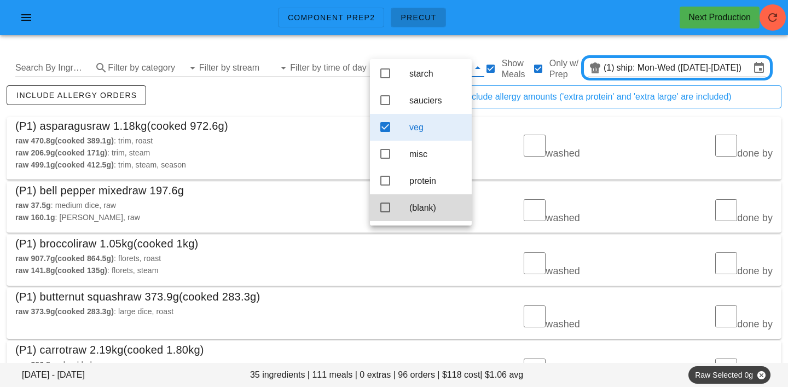
click at [308, 123] on div "(P1) asparagus raw 1.18kg (cooked 972.6g)" at bounding box center [394, 126] width 775 height 18
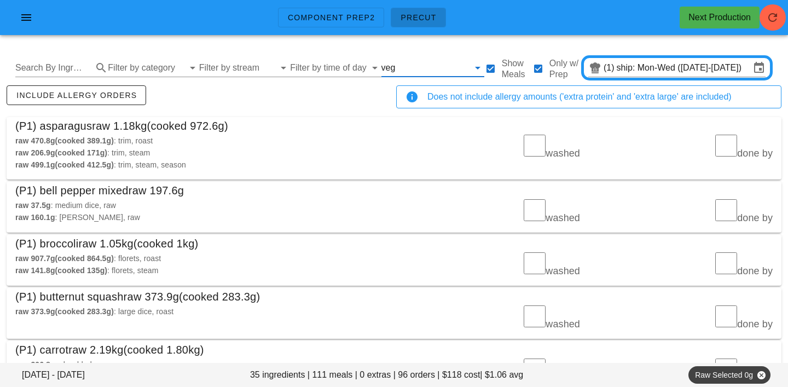
click at [404, 64] on input "text" at bounding box center [432, 68] width 71 height 18
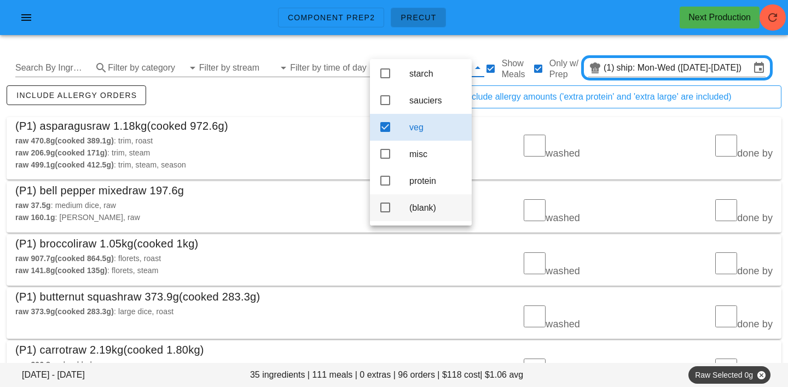
click at [419, 210] on div "(blank)" at bounding box center [437, 208] width 54 height 10
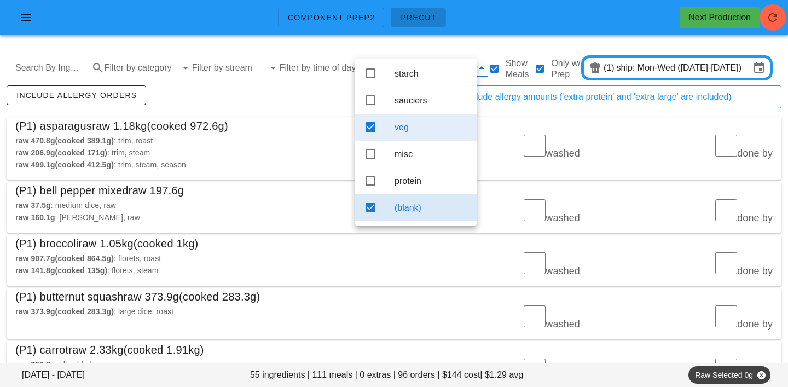
click at [405, 123] on div "veg" at bounding box center [431, 127] width 73 height 10
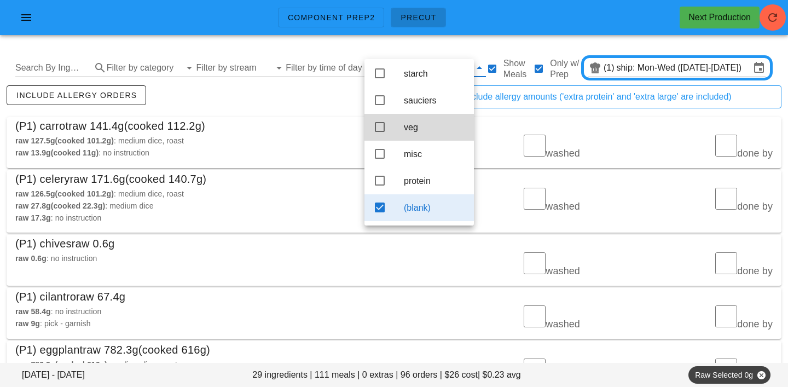
click at [312, 126] on div "(P1) carrot raw 141.4g (cooked 112.2g)" at bounding box center [394, 126] width 775 height 18
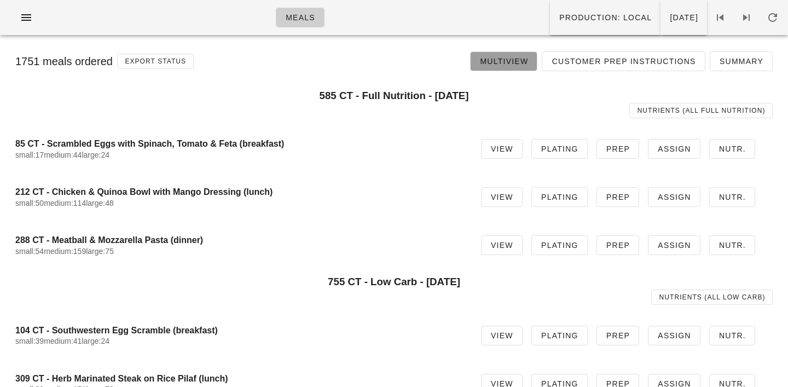
click at [509, 60] on span "Multiview" at bounding box center [504, 61] width 49 height 9
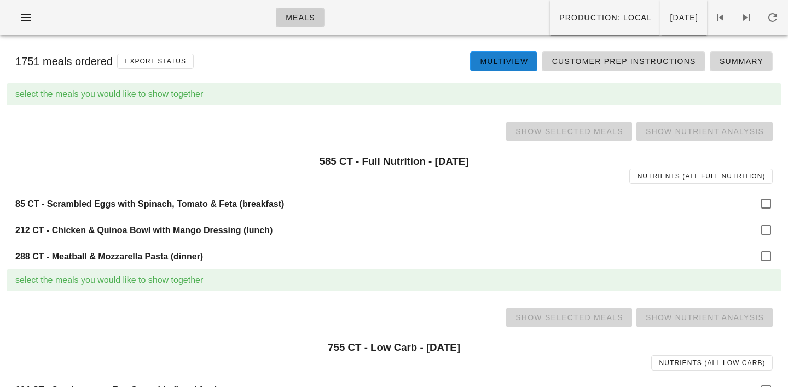
click at [781, 205] on div "85 CT - Scrambled Eggs with Spinach, Tomato & Feta (breakfast)" at bounding box center [394, 204] width 775 height 26
click at [763, 203] on div at bounding box center [766, 203] width 19 height 19
checkbox input "true"
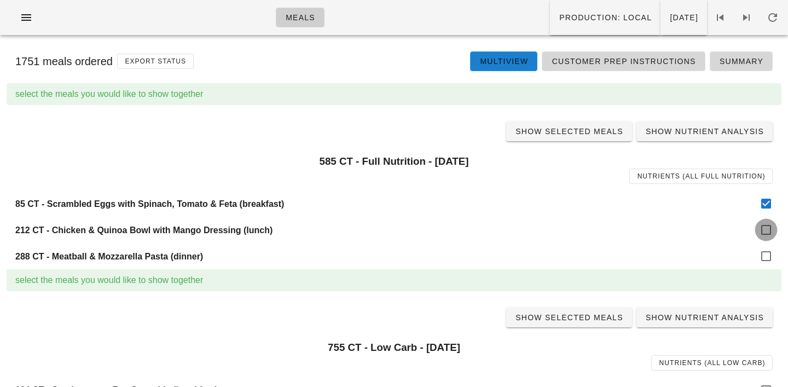
click at [765, 227] on div at bounding box center [766, 230] width 19 height 19
checkbox input "true"
click at [768, 259] on div at bounding box center [766, 256] width 19 height 19
checkbox input "true"
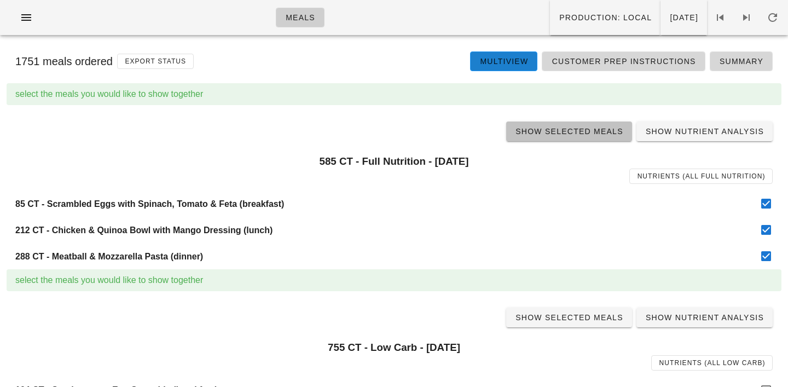
click at [591, 138] on link "Show Selected Meals" at bounding box center [569, 132] width 126 height 20
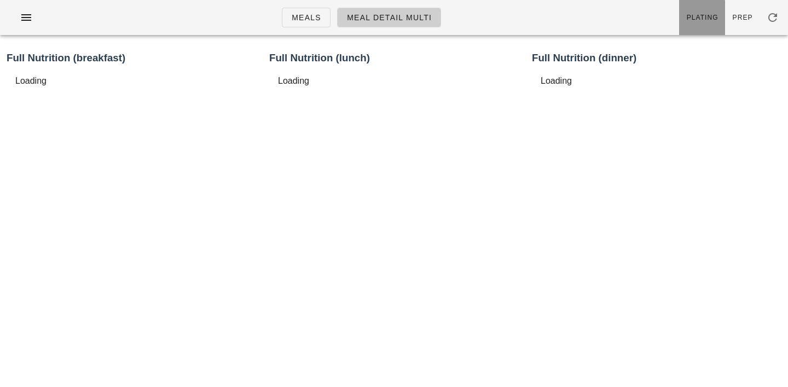
click at [711, 22] on link "Plating" at bounding box center [702, 17] width 46 height 35
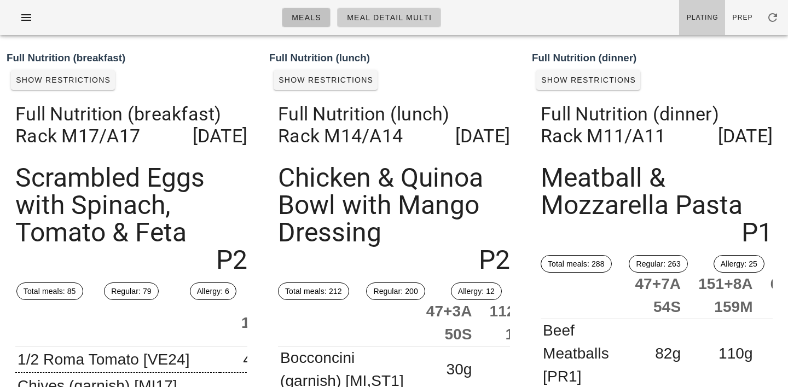
click at [310, 21] on span "Meals" at bounding box center [306, 17] width 30 height 9
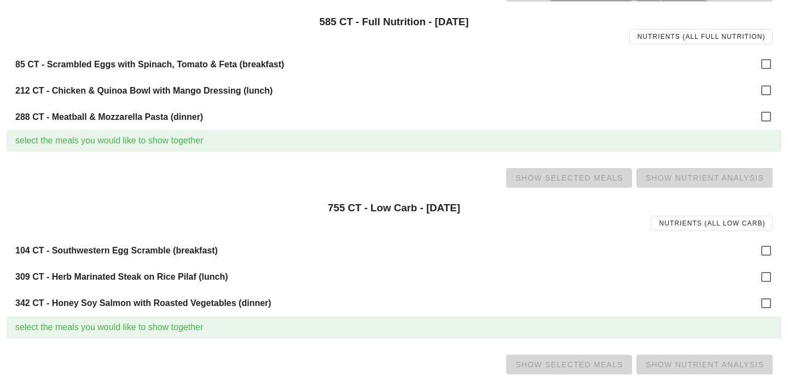
scroll to position [242, 0]
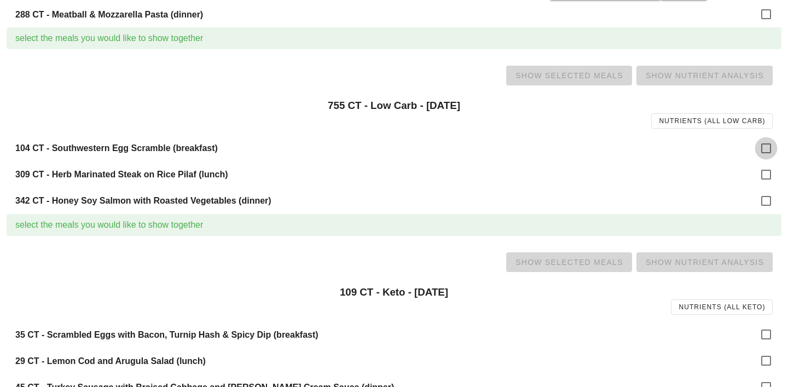
click at [767, 148] on div at bounding box center [766, 148] width 19 height 19
checkbox input "true"
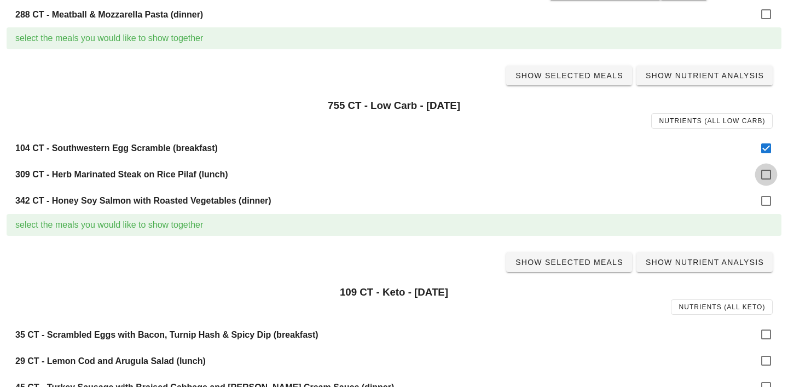
click at [764, 177] on div at bounding box center [766, 174] width 19 height 19
checkbox input "true"
click at [767, 200] on div at bounding box center [766, 201] width 19 height 19
checkbox input "true"
click at [578, 80] on span "Show Selected Meals" at bounding box center [569, 75] width 108 height 9
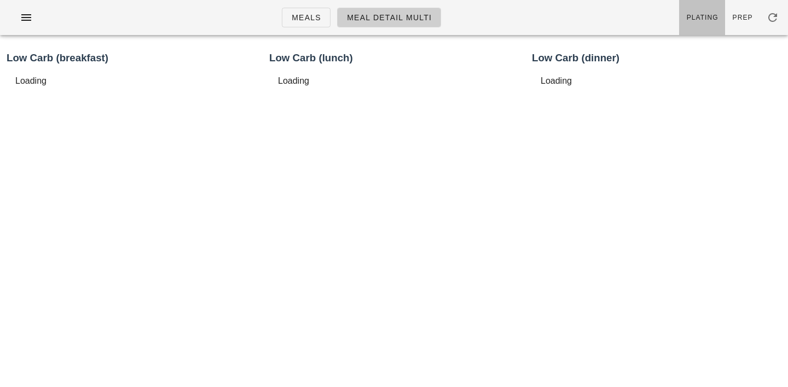
click at [702, 20] on span "Plating" at bounding box center [703, 18] width 32 height 8
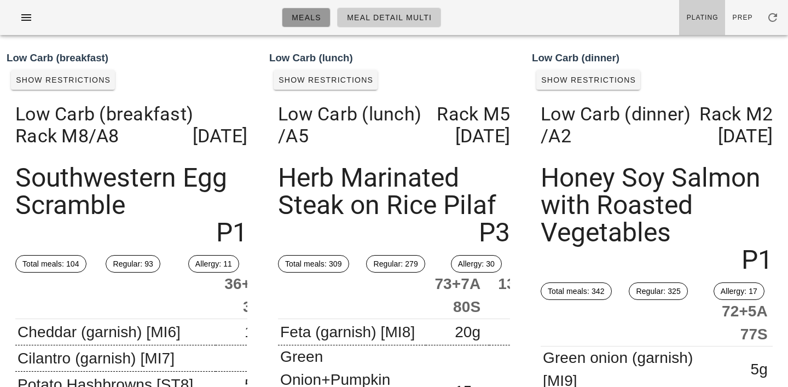
click at [308, 9] on link "Meals" at bounding box center [306, 18] width 49 height 20
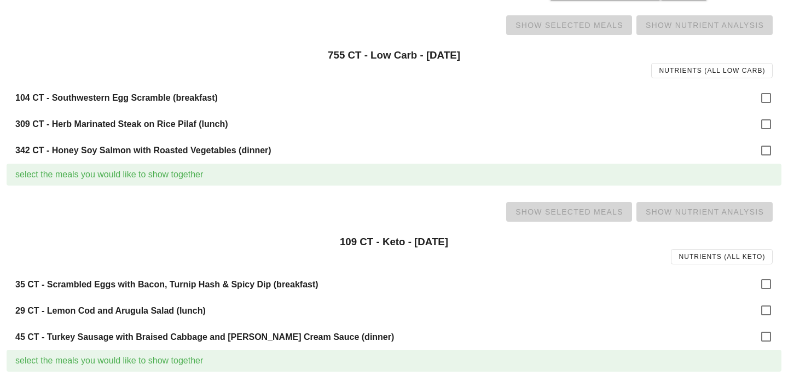
scroll to position [331, 0]
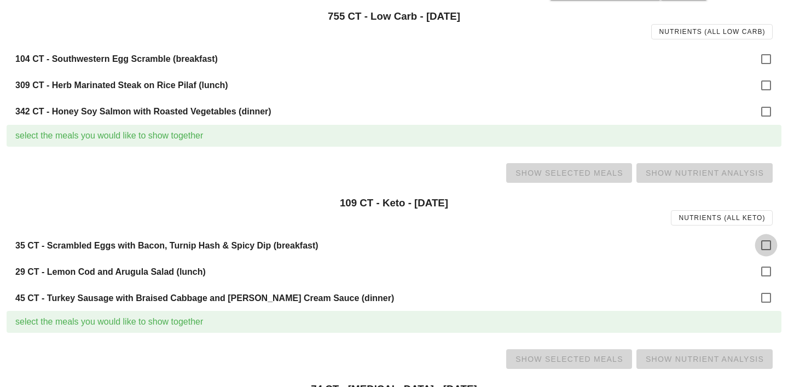
click at [764, 239] on div at bounding box center [766, 245] width 19 height 19
checkbox input "true"
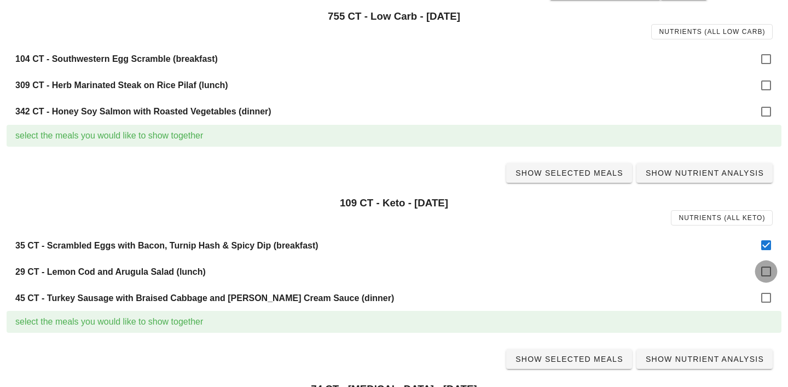
click at [767, 267] on div at bounding box center [766, 271] width 19 height 19
checkbox input "true"
click at [768, 297] on div at bounding box center [766, 298] width 19 height 19
checkbox input "true"
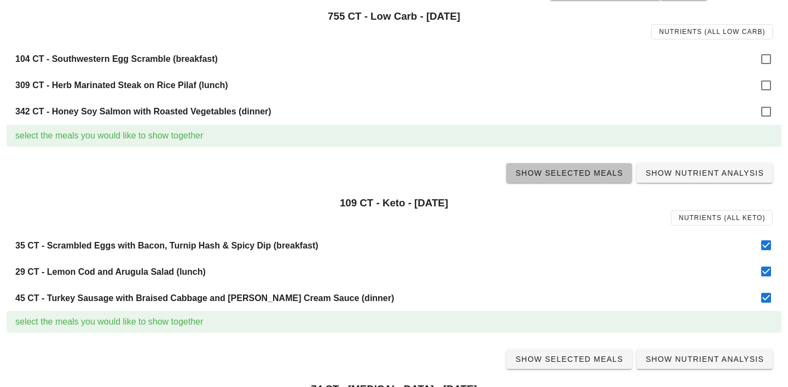
click at [591, 175] on span "Show Selected Meals" at bounding box center [569, 173] width 108 height 9
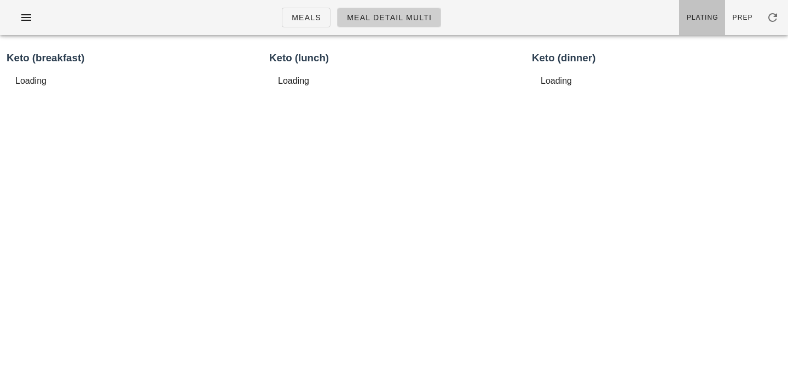
click at [698, 26] on link "Plating" at bounding box center [702, 17] width 46 height 35
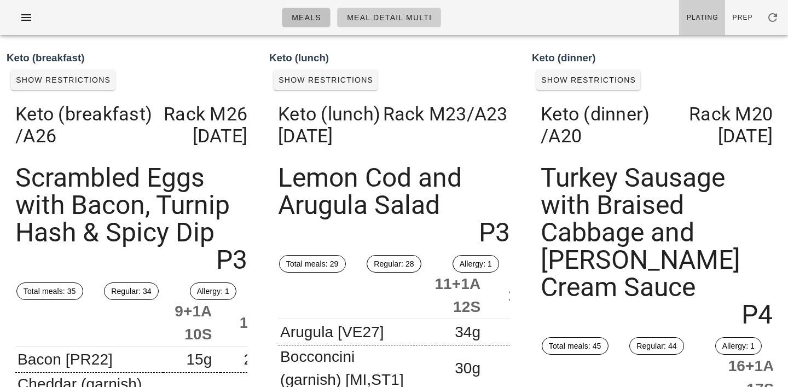
click at [314, 21] on span "Meals" at bounding box center [306, 17] width 30 height 9
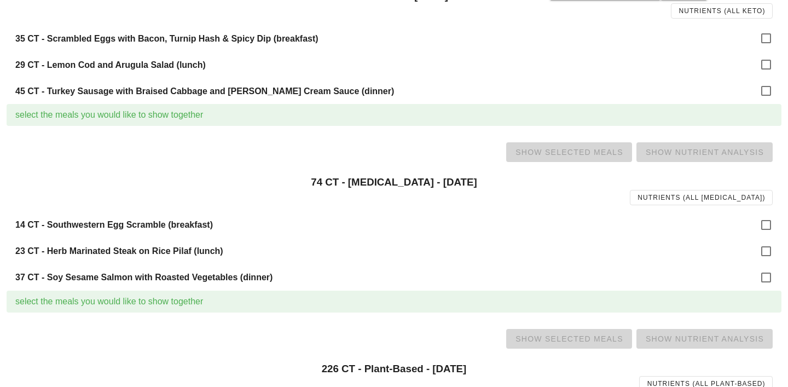
scroll to position [544, 0]
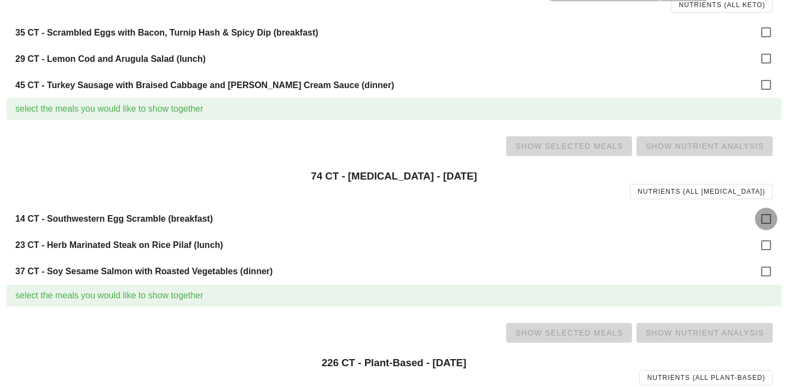
click at [769, 218] on div at bounding box center [766, 219] width 19 height 19
checkbox input "true"
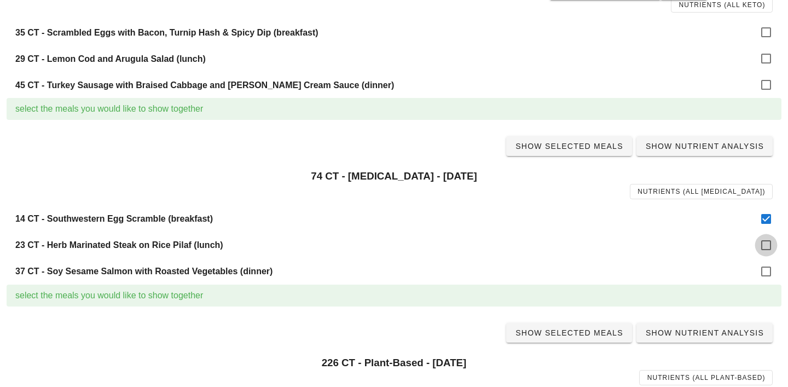
click at [773, 247] on div at bounding box center [766, 245] width 19 height 19
checkbox input "true"
click at [772, 264] on div at bounding box center [766, 271] width 19 height 19
checkbox input "true"
click at [586, 152] on link "Show Selected Meals" at bounding box center [569, 146] width 126 height 20
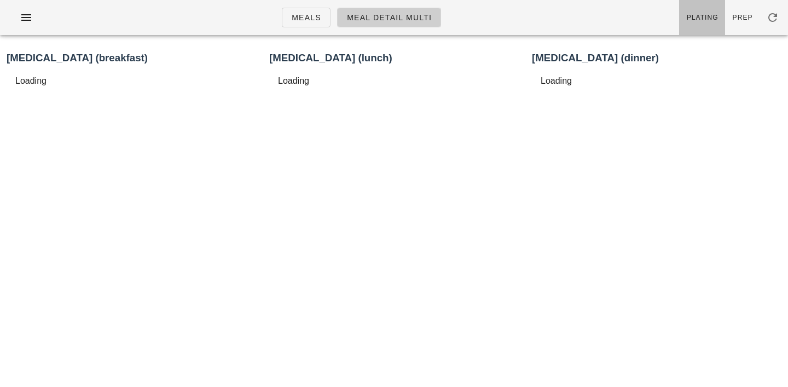
click at [706, 14] on span "Plating" at bounding box center [703, 18] width 32 height 8
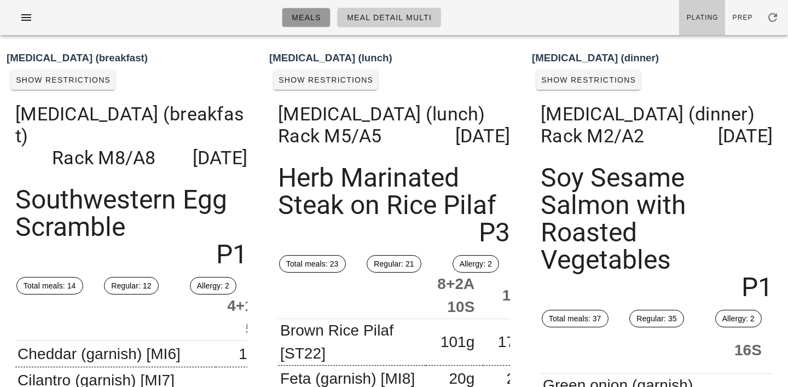
click at [315, 24] on link "Meals" at bounding box center [306, 18] width 49 height 20
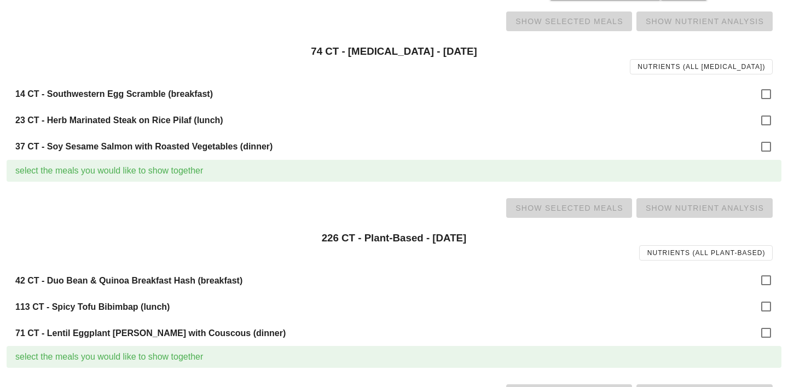
scroll to position [671, 0]
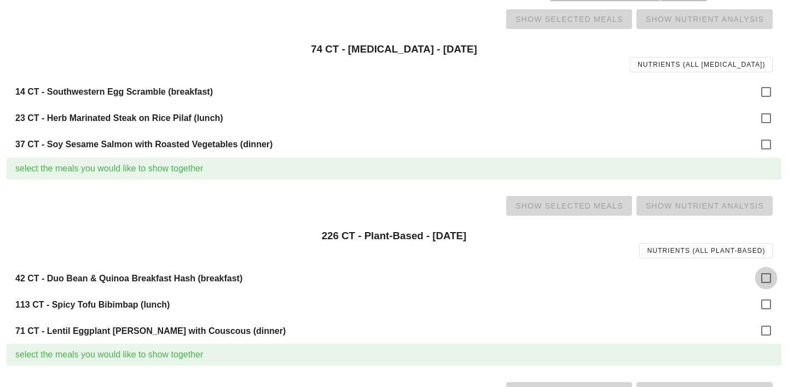
click at [761, 276] on div at bounding box center [766, 278] width 19 height 19
checkbox input "true"
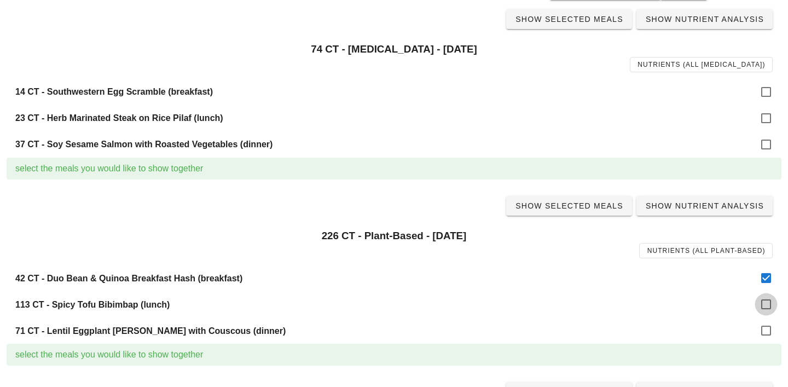
click at [765, 302] on div at bounding box center [766, 304] width 19 height 19
checkbox input "true"
click at [765, 332] on div at bounding box center [766, 330] width 19 height 19
checkbox input "true"
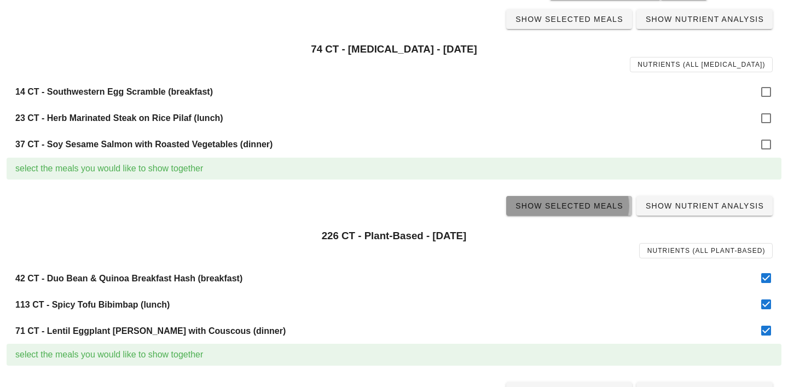
click at [585, 208] on span "Show Selected Meals" at bounding box center [569, 205] width 108 height 9
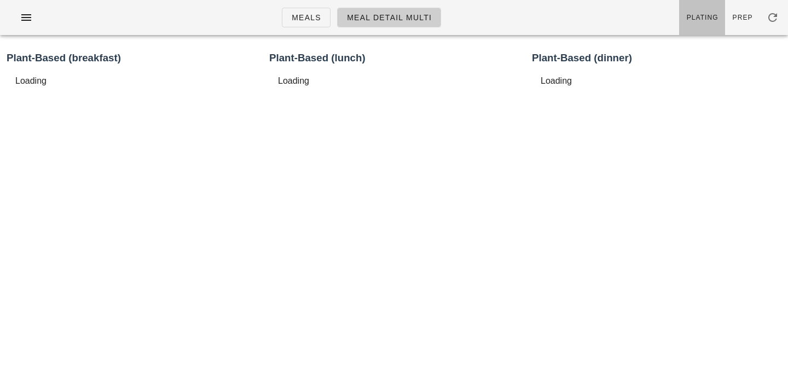
click at [717, 4] on link "Plating" at bounding box center [702, 17] width 46 height 35
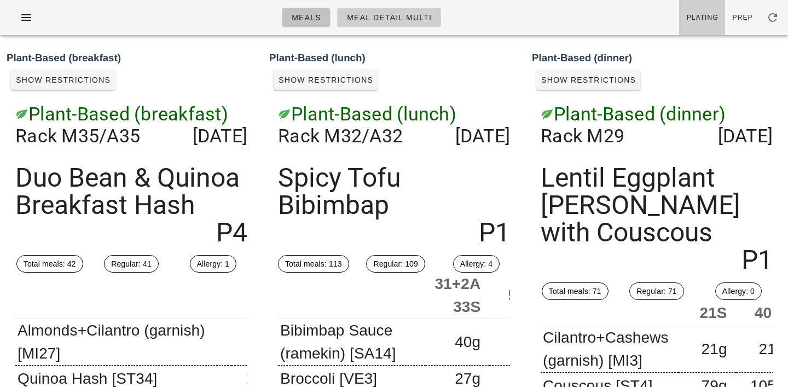
click at [315, 24] on link "Meals" at bounding box center [306, 18] width 49 height 20
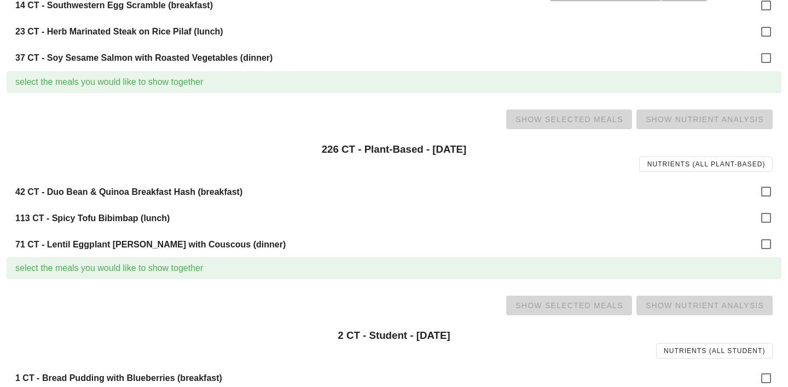
scroll to position [826, 0]
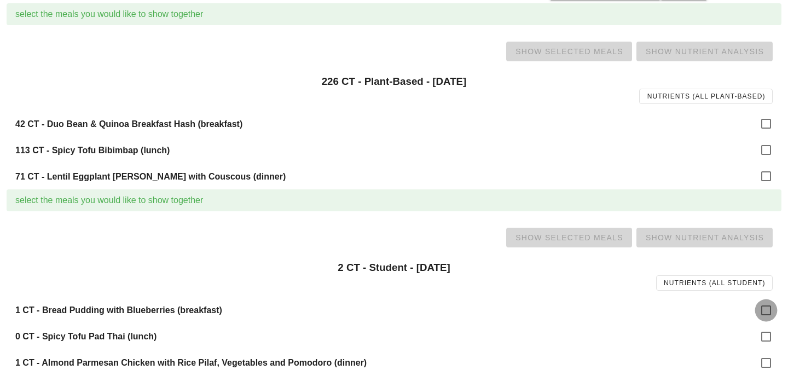
click at [773, 310] on div at bounding box center [766, 310] width 19 height 19
checkbox input "true"
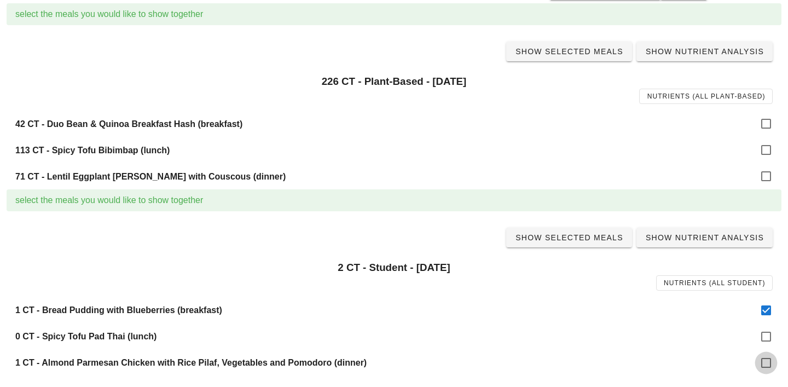
click at [769, 359] on div at bounding box center [766, 363] width 19 height 19
checkbox input "true"
click at [600, 233] on span "Show Selected Meals" at bounding box center [569, 237] width 108 height 9
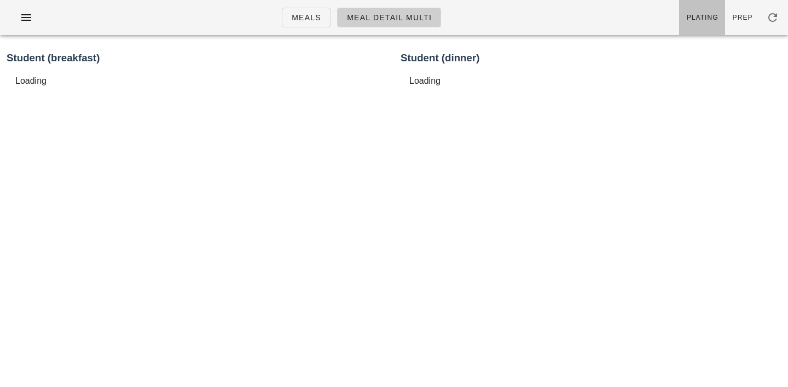
click at [710, 16] on span "Plating" at bounding box center [703, 18] width 32 height 8
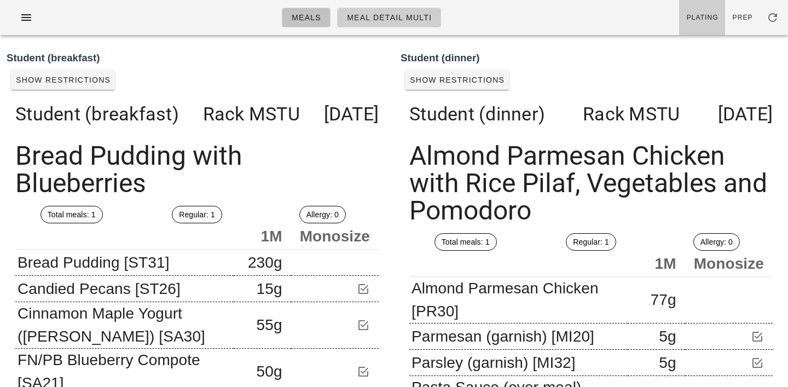
click at [308, 15] on span "Meals" at bounding box center [306, 17] width 30 height 9
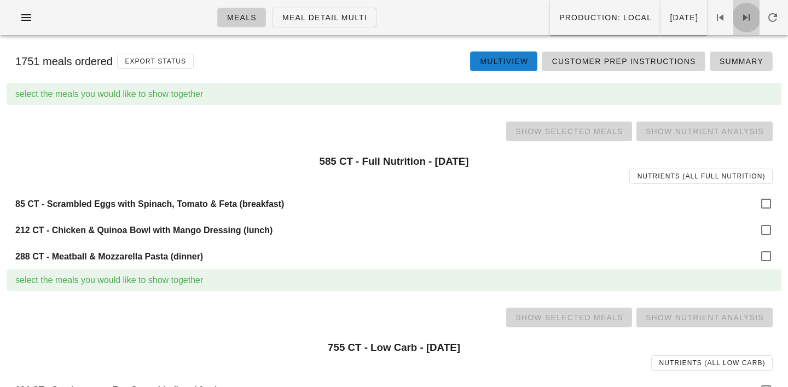
click at [742, 18] on icon at bounding box center [746, 17] width 13 height 13
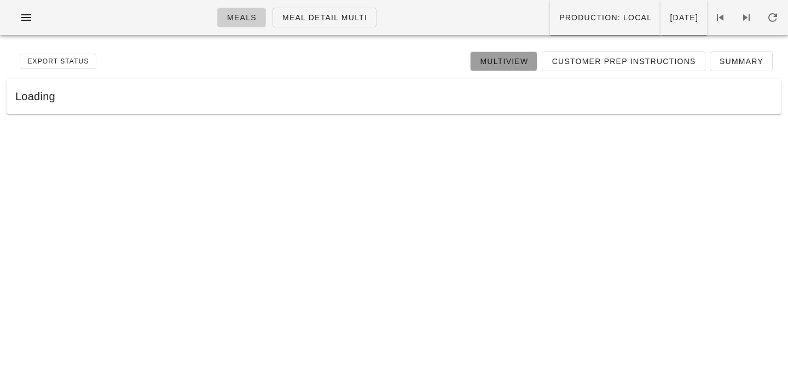
click at [513, 64] on span "Multiview" at bounding box center [504, 61] width 49 height 9
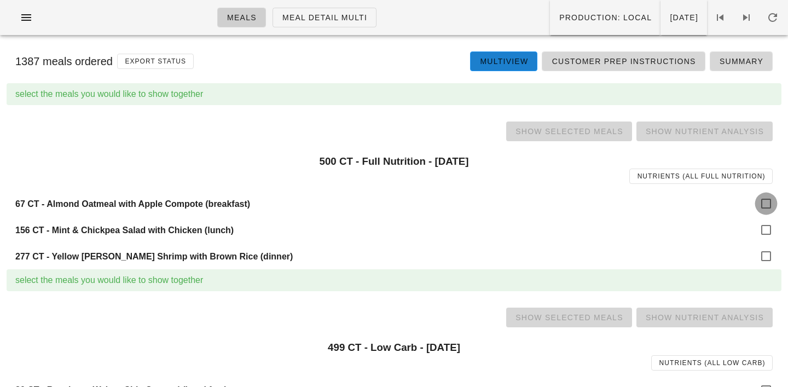
click at [762, 203] on div at bounding box center [766, 203] width 19 height 19
checkbox input "true"
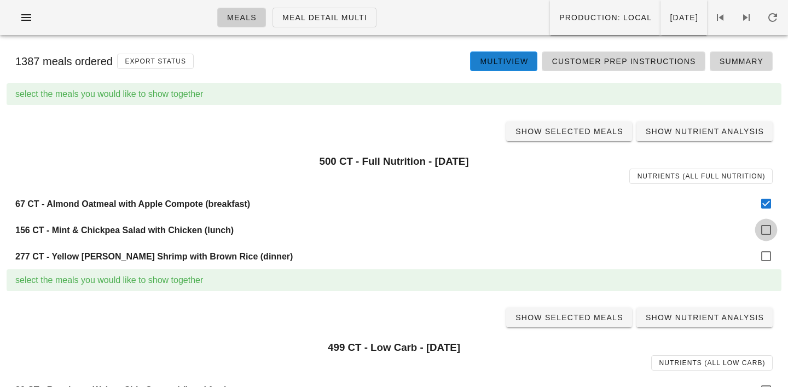
click at [766, 229] on div at bounding box center [766, 230] width 19 height 19
checkbox input "true"
click at [770, 268] on div "277 CT - Yellow [PERSON_NAME] Shrimp with Brown Rice (dinner)" at bounding box center [394, 256] width 775 height 26
click at [762, 249] on div at bounding box center [766, 256] width 19 height 19
checkbox input "true"
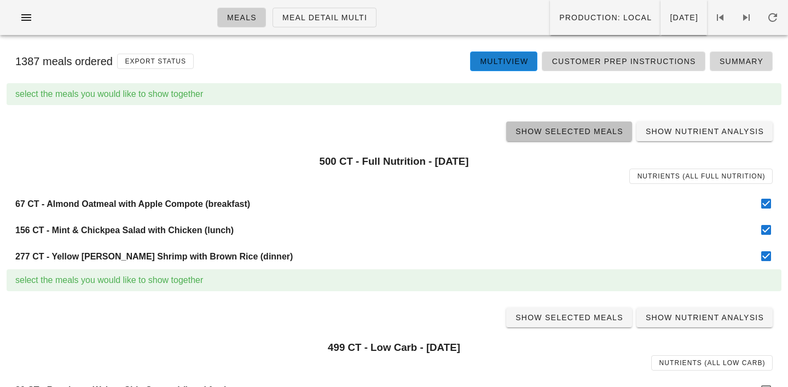
click at [593, 139] on link "Show Selected Meals" at bounding box center [569, 132] width 126 height 20
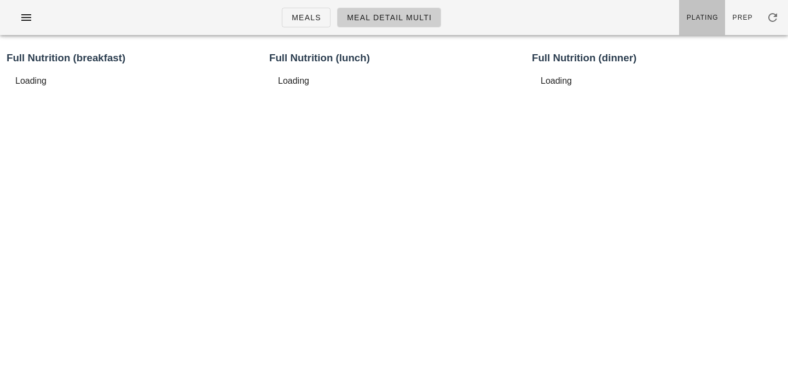
click at [699, 19] on span "Plating" at bounding box center [703, 18] width 32 height 8
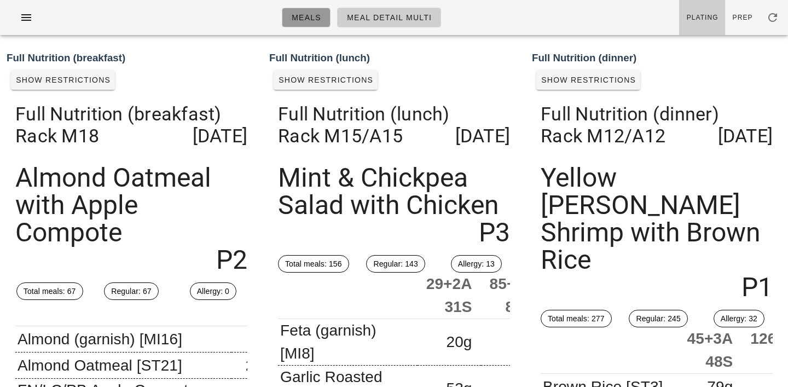
click at [309, 18] on span "Meals" at bounding box center [306, 17] width 30 height 9
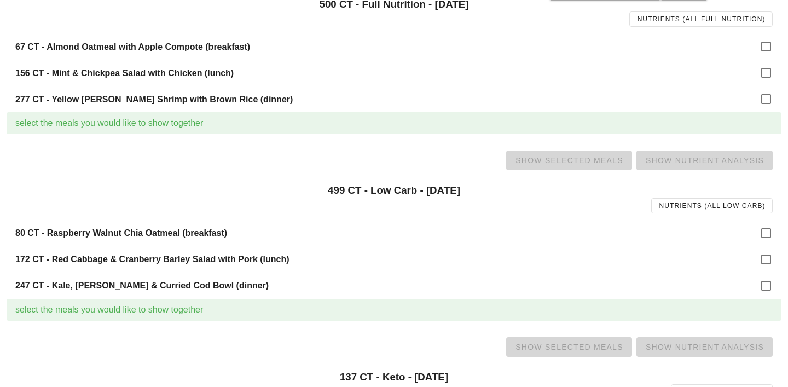
scroll to position [160, 0]
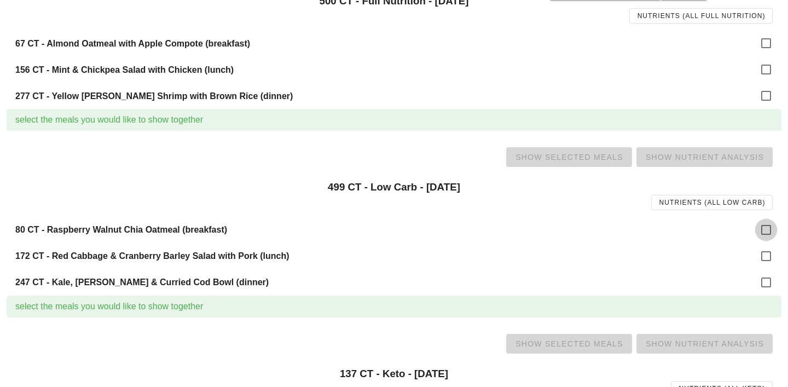
click at [764, 221] on div at bounding box center [766, 230] width 19 height 19
checkbox input "true"
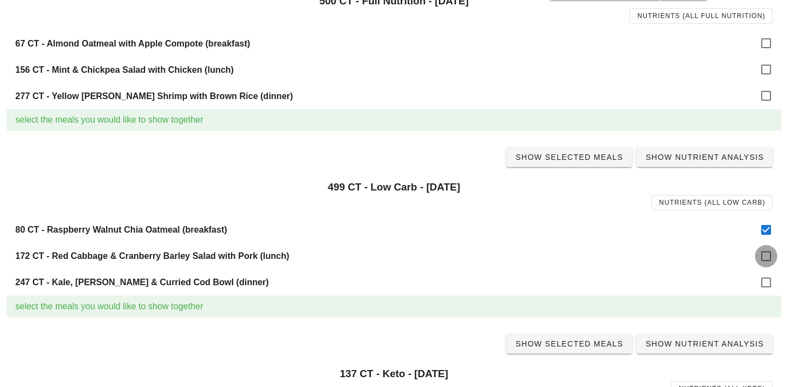
click at [773, 260] on div at bounding box center [766, 256] width 19 height 19
checkbox input "true"
click at [765, 280] on div at bounding box center [766, 282] width 19 height 19
checkbox input "true"
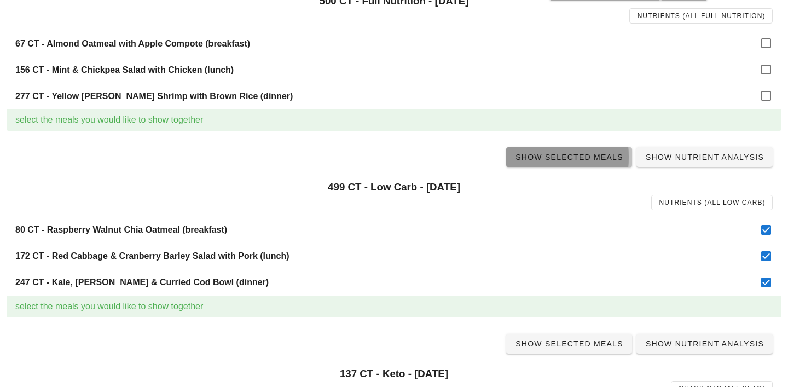
click at [576, 157] on span "Show Selected Meals" at bounding box center [569, 157] width 108 height 9
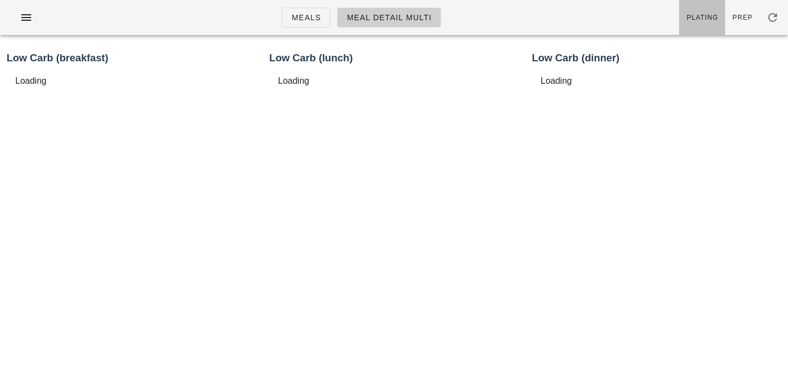
click at [692, 20] on span "Plating" at bounding box center [703, 18] width 32 height 8
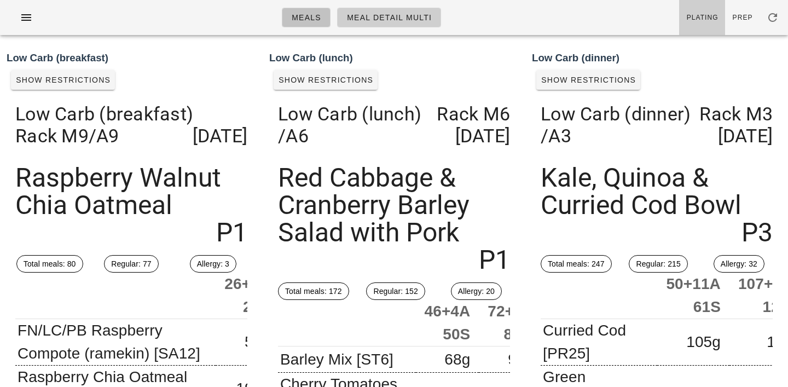
click at [308, 23] on link "Meals" at bounding box center [306, 18] width 49 height 20
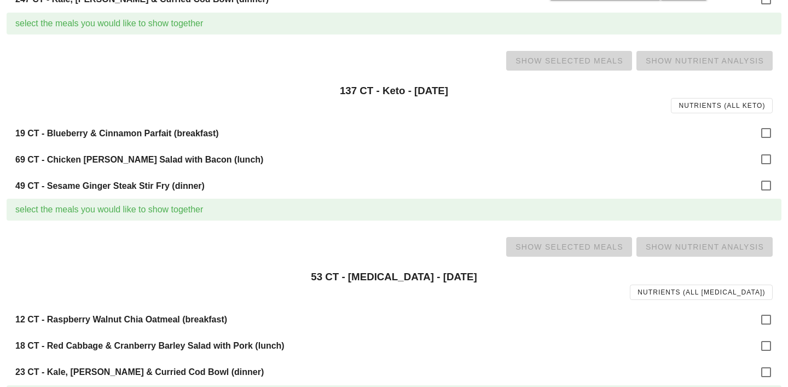
scroll to position [456, 0]
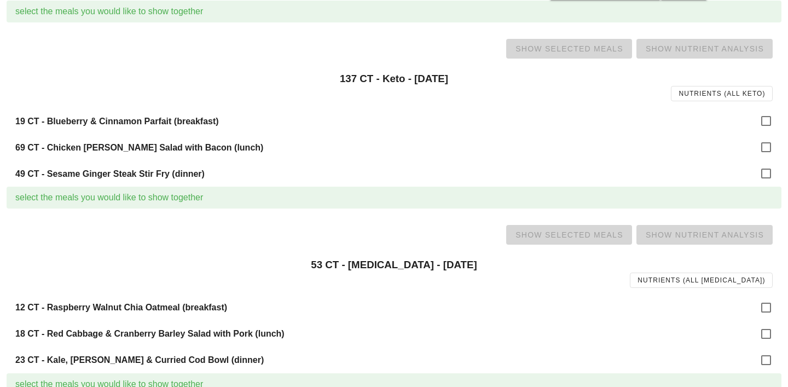
click at [783, 114] on div "1387 meals ordered Export Status Multiview Customer Prep Instructions Summary s…" at bounding box center [394, 172] width 788 height 1169
click at [773, 116] on div at bounding box center [766, 121] width 19 height 19
checkbox input "true"
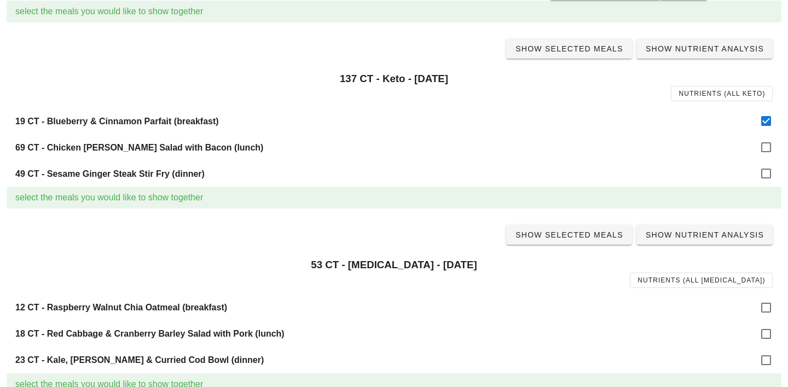
click at [764, 162] on div "49 CT - Sesame Ginger Steak Stir Fry (dinner)" at bounding box center [394, 173] width 775 height 26
click at [765, 143] on div at bounding box center [766, 147] width 19 height 19
checkbox input "true"
click at [767, 180] on div at bounding box center [766, 173] width 19 height 19
checkbox input "true"
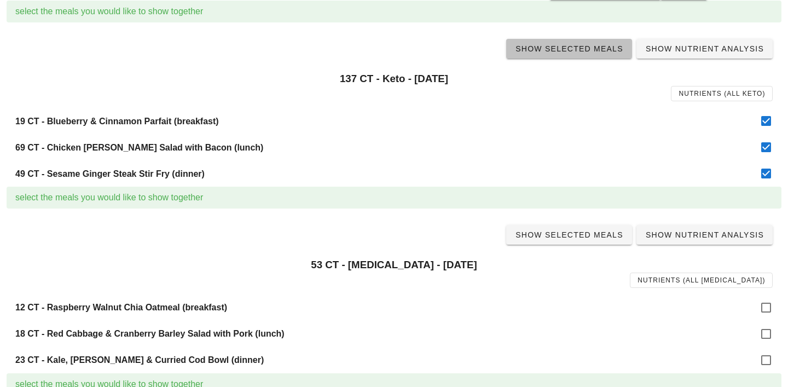
click at [566, 51] on span "Show Selected Meals" at bounding box center [569, 48] width 108 height 9
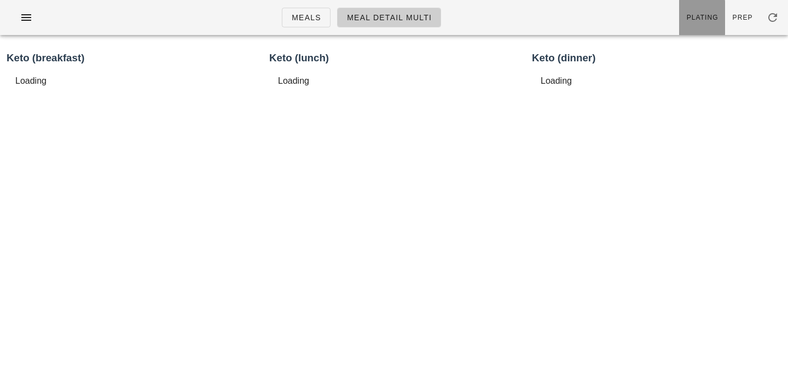
click at [714, 17] on span "Plating" at bounding box center [703, 18] width 32 height 8
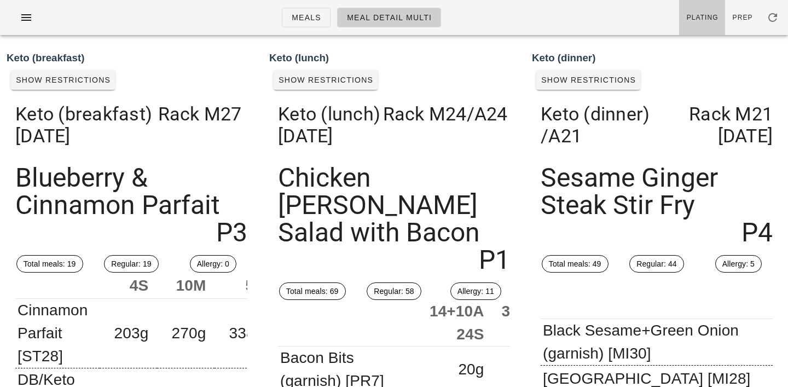
click at [307, 29] on ul "Meals Meal Detail Multi" at bounding box center [362, 17] width 186 height 39
click at [304, 17] on span "Meals" at bounding box center [306, 17] width 30 height 9
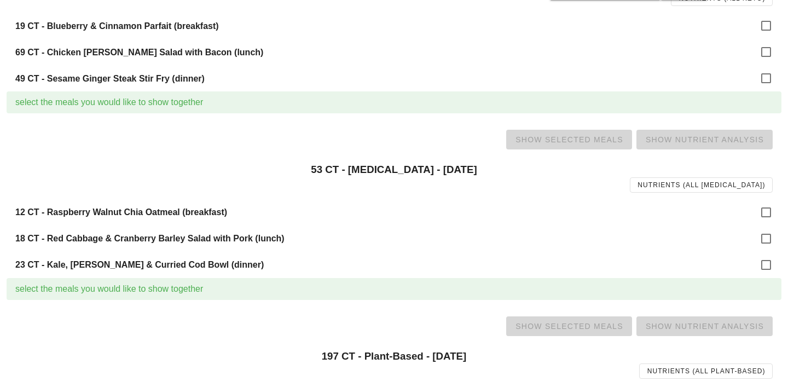
scroll to position [559, 0]
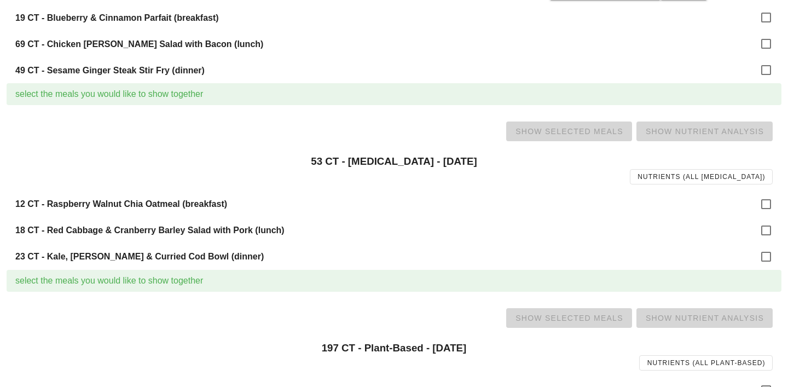
click at [765, 215] on div "12 CT - Raspberry Walnut Chia Oatmeal (breakfast)" at bounding box center [394, 204] width 775 height 26
click at [768, 203] on div at bounding box center [766, 204] width 19 height 19
checkbox input "true"
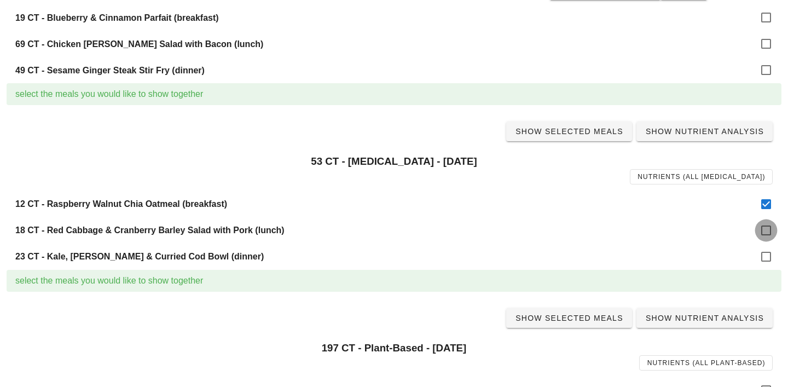
click at [768, 230] on div at bounding box center [766, 230] width 19 height 19
checkbox input "true"
click at [765, 266] on div at bounding box center [766, 256] width 19 height 19
checkbox input "true"
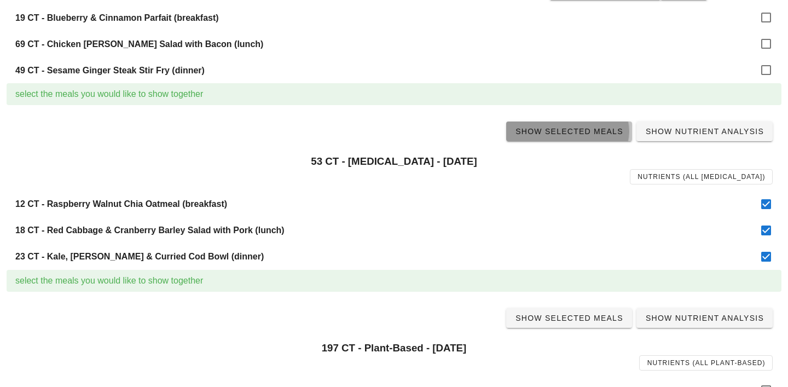
click at [566, 132] on span "Show Selected Meals" at bounding box center [569, 131] width 108 height 9
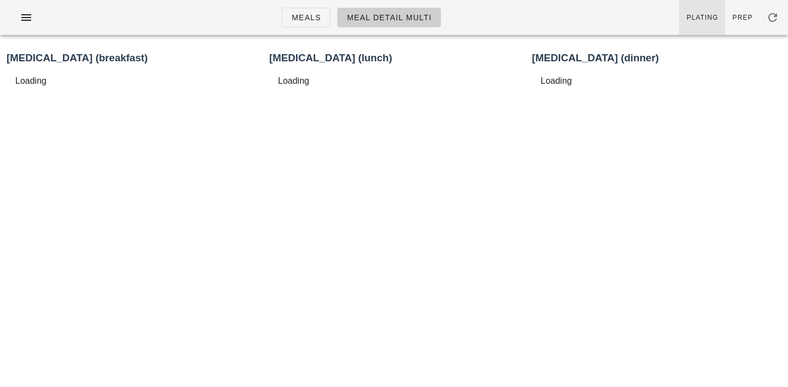
click at [711, 14] on span "Plating" at bounding box center [703, 18] width 32 height 8
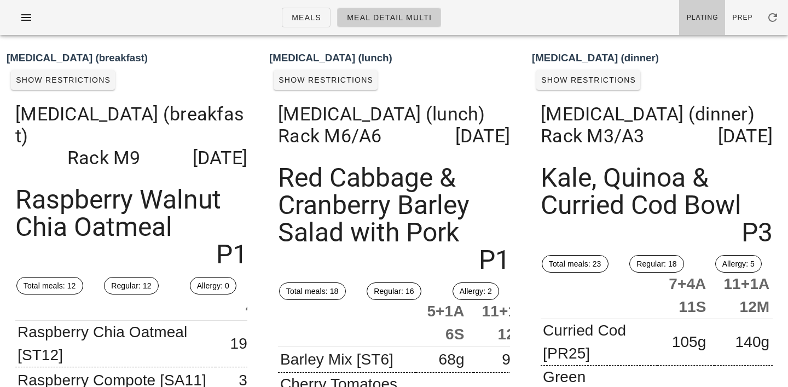
click at [316, 28] on ul "Meals Meal Detail Multi" at bounding box center [362, 17] width 186 height 39
click at [309, 17] on span "Meals" at bounding box center [306, 17] width 30 height 9
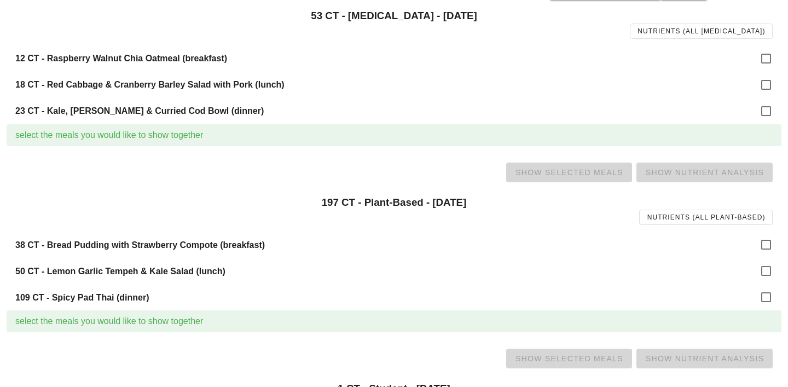
scroll to position [717, 0]
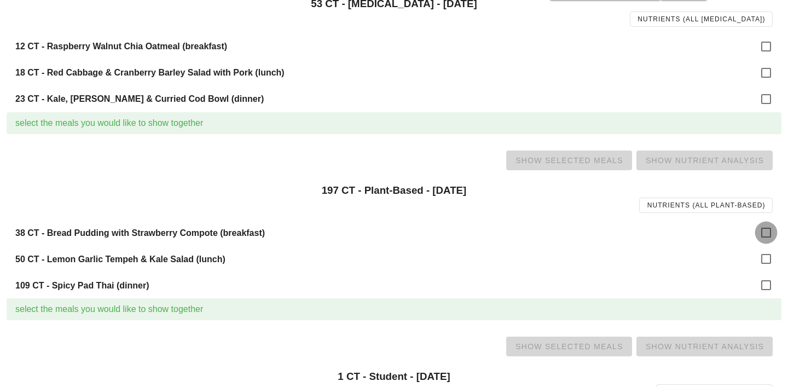
click at [766, 229] on div at bounding box center [766, 232] width 19 height 19
checkbox input "true"
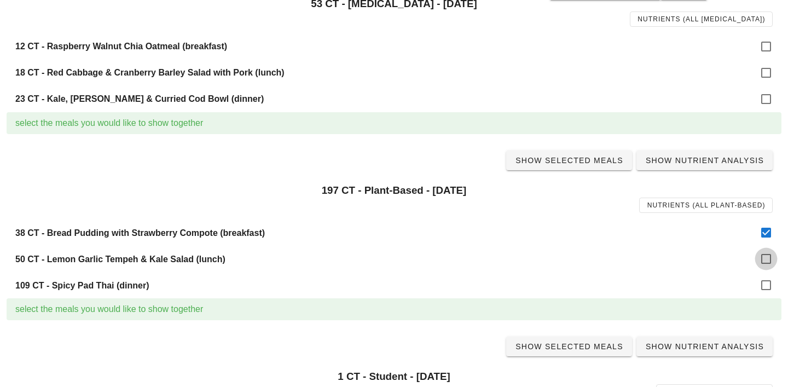
click at [766, 253] on div at bounding box center [766, 259] width 19 height 19
checkbox input "true"
click at [767, 288] on div at bounding box center [766, 285] width 19 height 19
checkbox input "true"
click at [593, 164] on span "Show Selected Meals" at bounding box center [569, 160] width 108 height 9
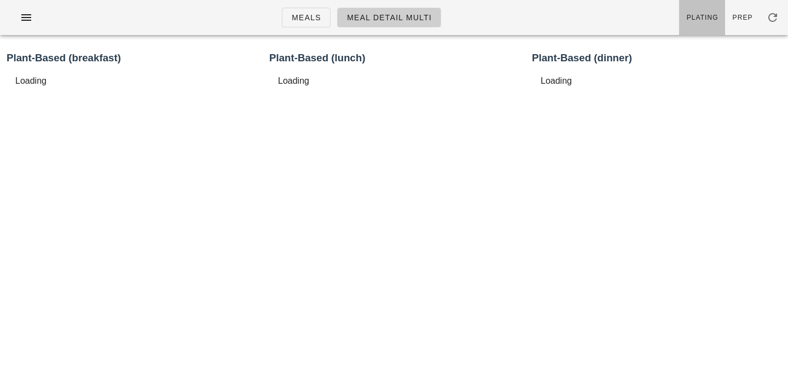
click at [704, 14] on span "Plating" at bounding box center [703, 18] width 32 height 8
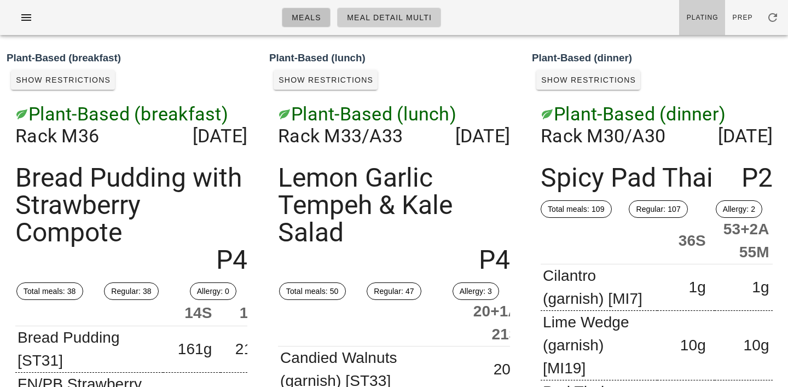
click at [309, 21] on span "Meals" at bounding box center [306, 17] width 30 height 9
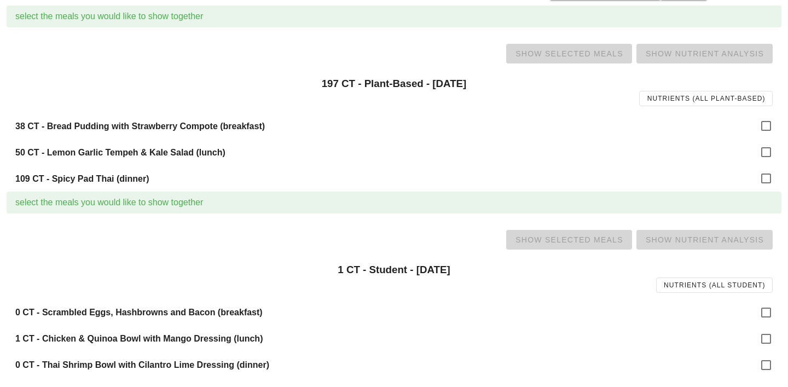
scroll to position [826, 0]
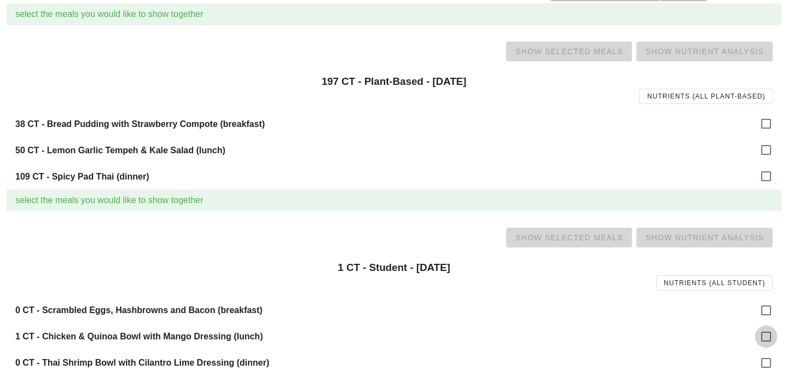
click at [766, 338] on div at bounding box center [766, 336] width 19 height 19
checkbox input "true"
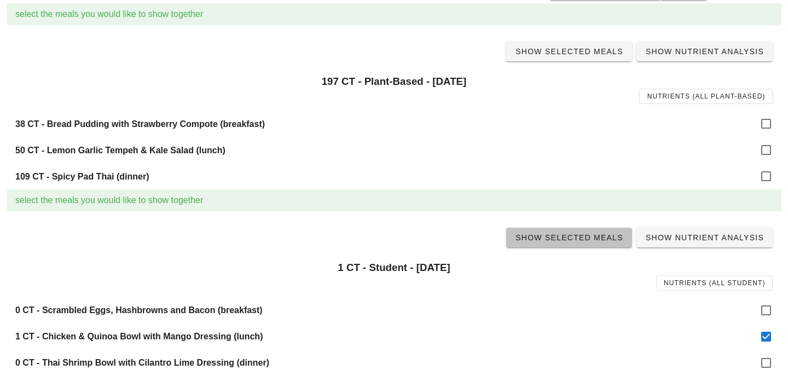
click at [593, 238] on span "Show Selected Meals" at bounding box center [569, 237] width 108 height 9
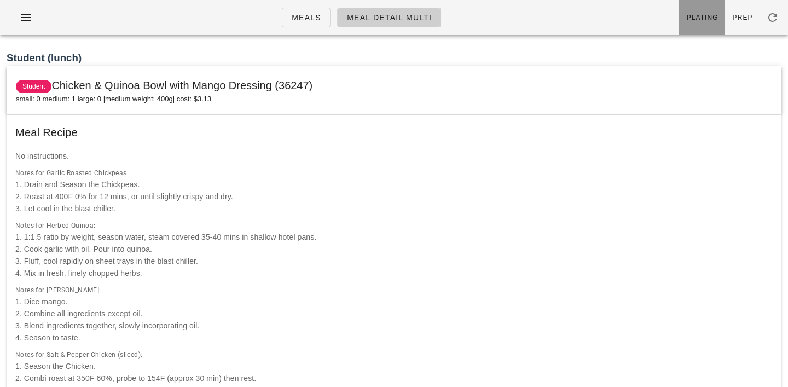
click at [710, 14] on span "Plating" at bounding box center [703, 18] width 32 height 8
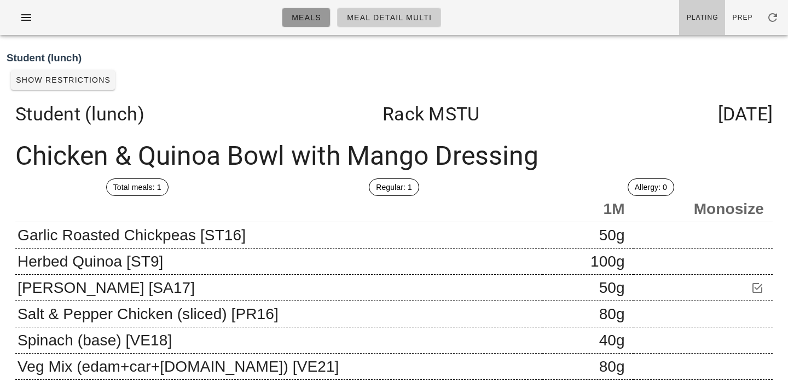
click at [320, 21] on span "Meals" at bounding box center [306, 17] width 30 height 9
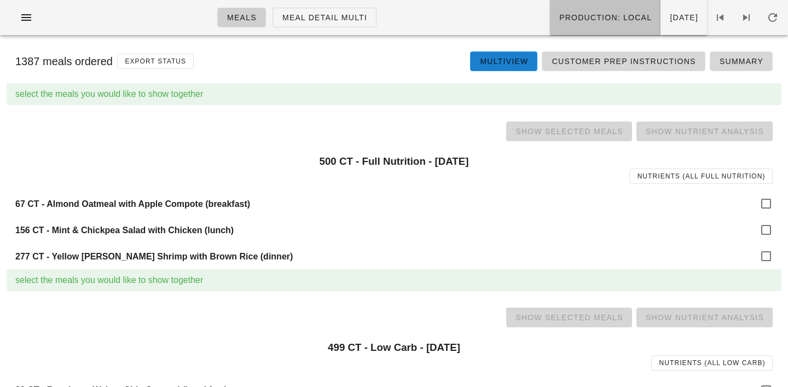
click at [559, 21] on span "Production: local" at bounding box center [605, 17] width 93 height 9
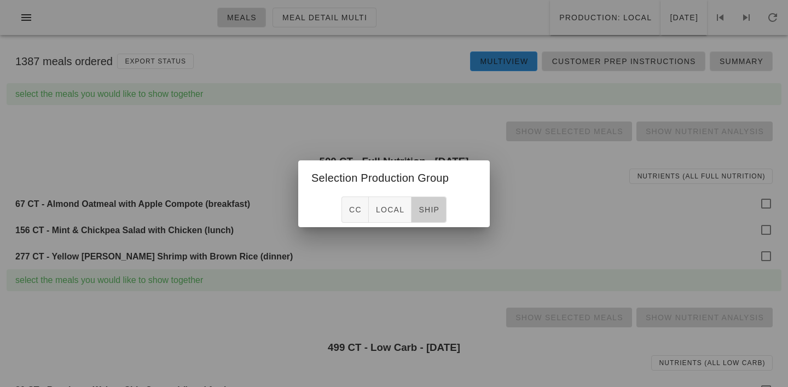
click at [423, 202] on button "ship" at bounding box center [429, 210] width 35 height 26
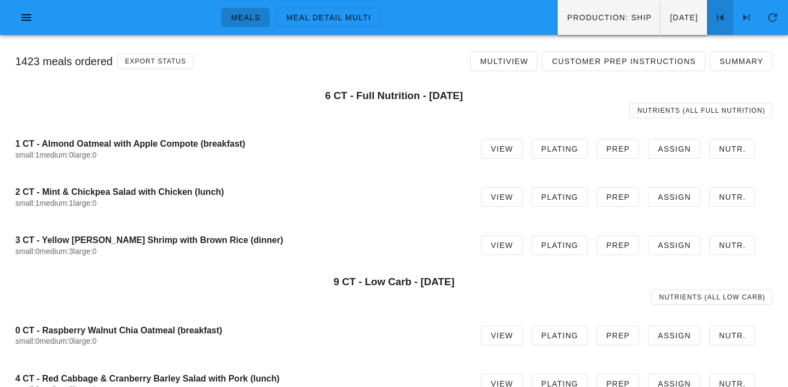
click at [723, 15] on icon at bounding box center [720, 17] width 13 height 13
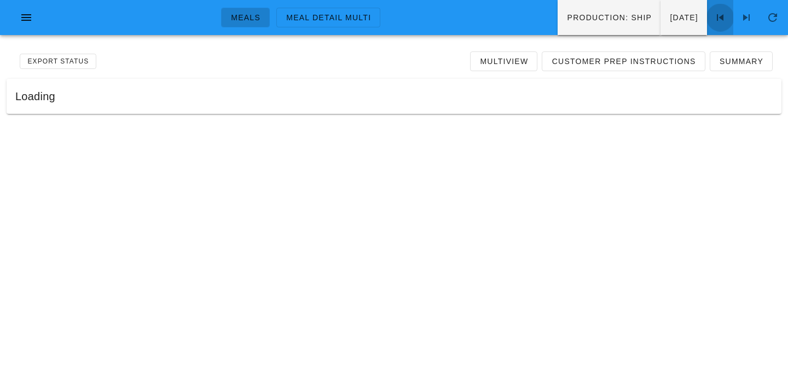
click at [723, 15] on icon at bounding box center [720, 17] width 13 height 13
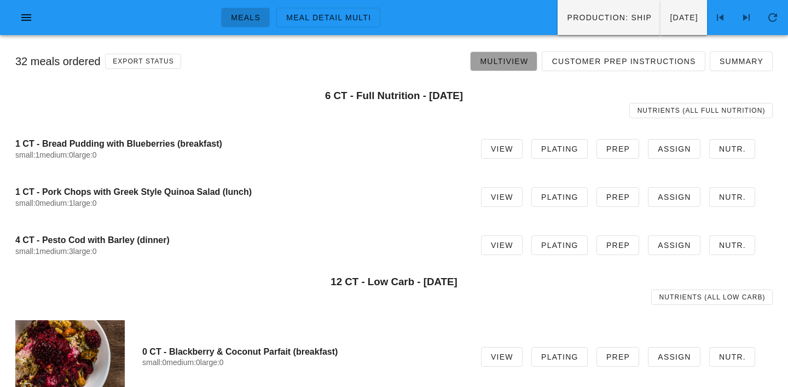
click at [499, 57] on span "Multiview" at bounding box center [504, 61] width 49 height 9
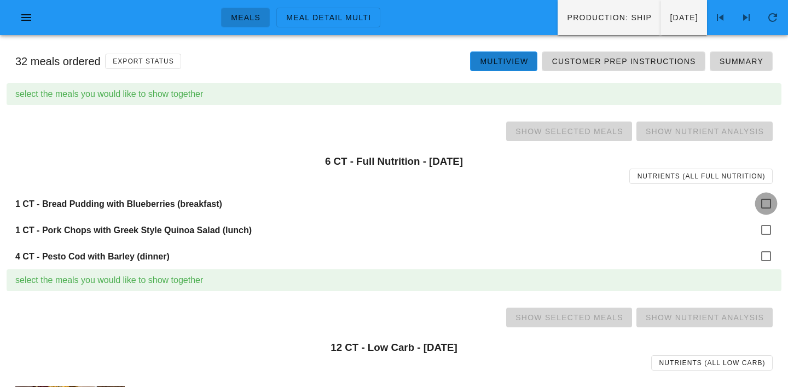
click at [767, 203] on div at bounding box center [766, 203] width 19 height 19
checkbox input "true"
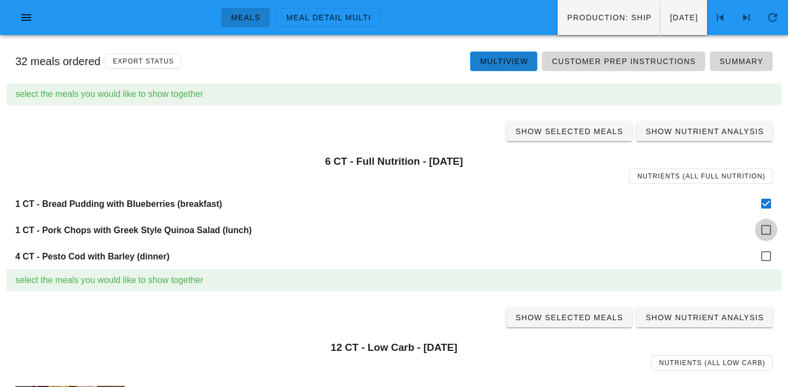
click at [767, 232] on div at bounding box center [766, 230] width 19 height 19
checkbox input "true"
click at [767, 254] on div at bounding box center [766, 256] width 19 height 19
checkbox input "true"
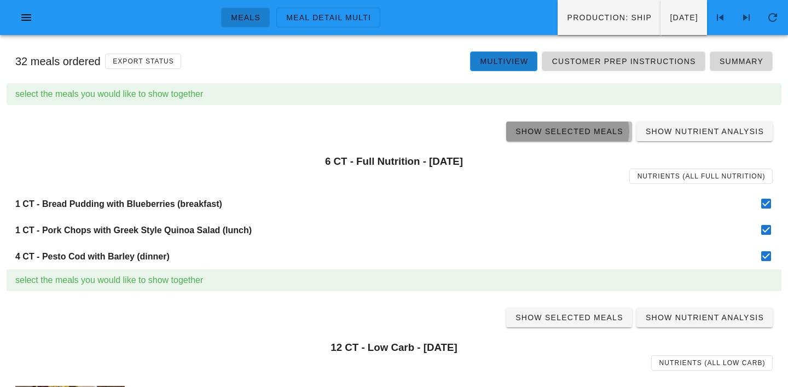
click at [569, 129] on span "Show Selected Meals" at bounding box center [569, 131] width 108 height 9
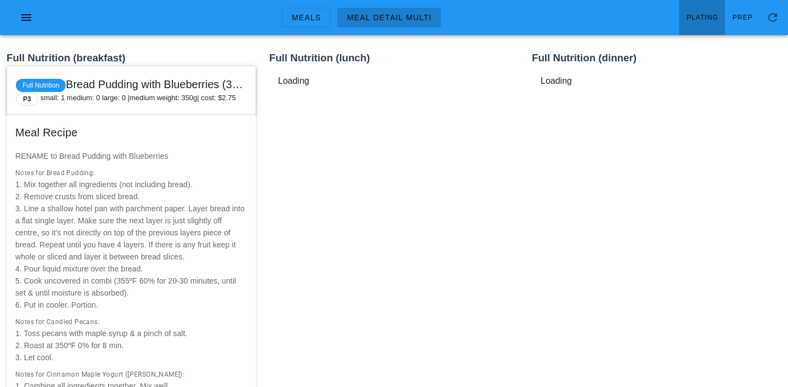
click at [715, 7] on link "Plating" at bounding box center [702, 17] width 46 height 35
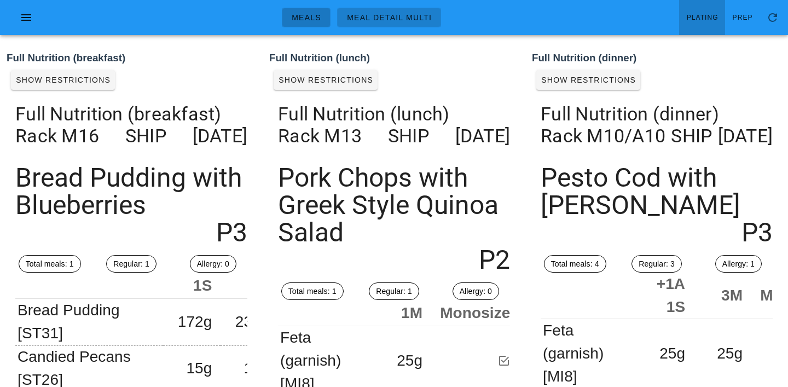
click at [304, 16] on span "Meals" at bounding box center [306, 17] width 30 height 9
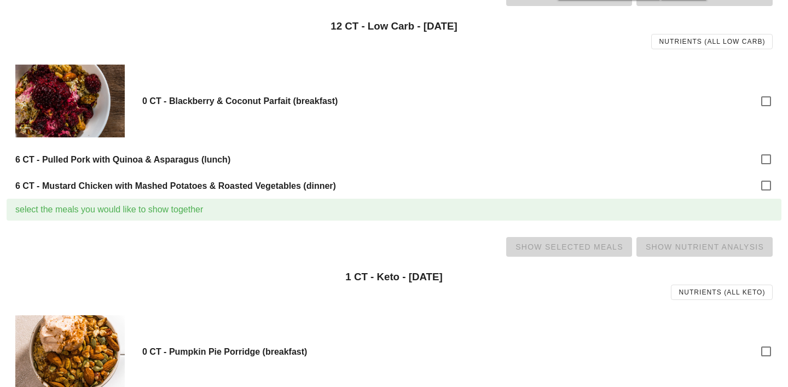
scroll to position [368, 0]
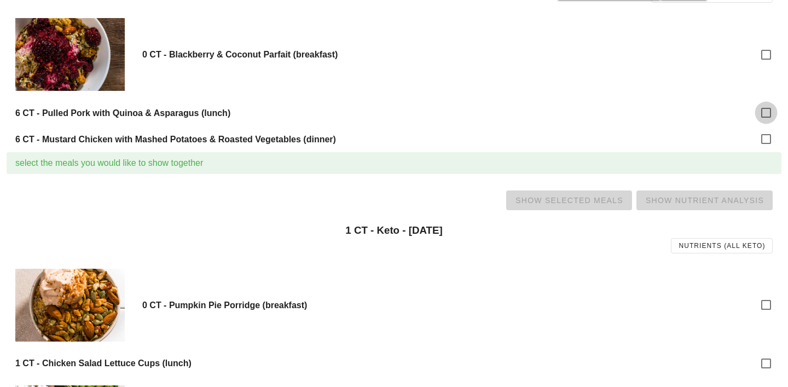
click at [763, 112] on div at bounding box center [766, 112] width 19 height 19
checkbox input "true"
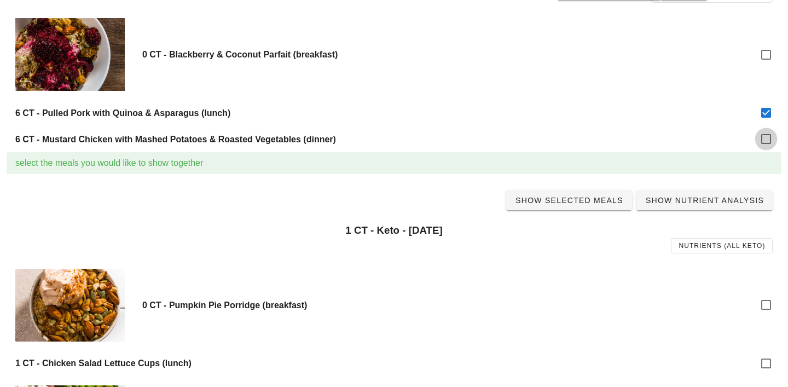
click at [765, 135] on div at bounding box center [766, 139] width 19 height 19
checkbox input "true"
click at [596, 199] on span "Show Selected Meals" at bounding box center [569, 200] width 108 height 9
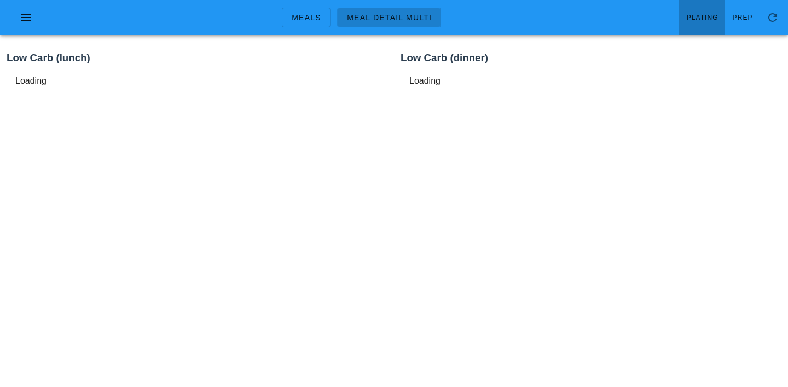
click at [691, 25] on link "Plating" at bounding box center [702, 17] width 46 height 35
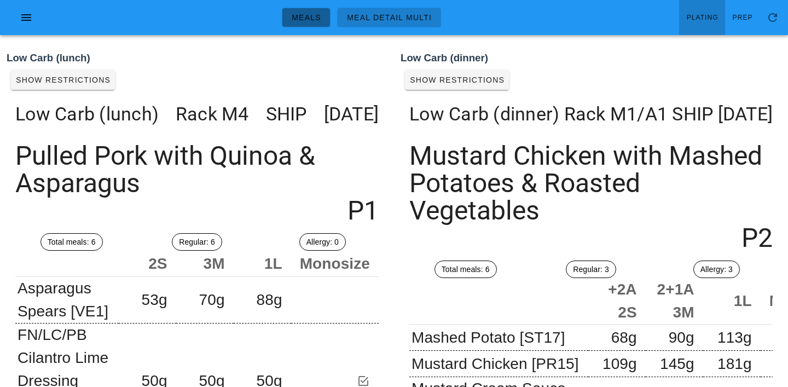
click at [308, 13] on span "Meals" at bounding box center [306, 17] width 30 height 9
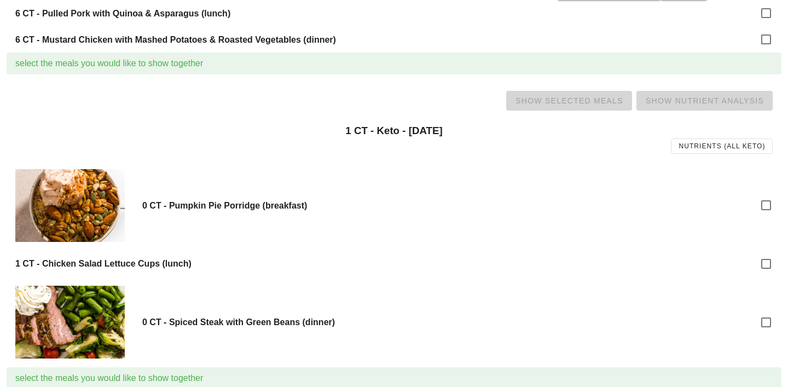
scroll to position [477, 0]
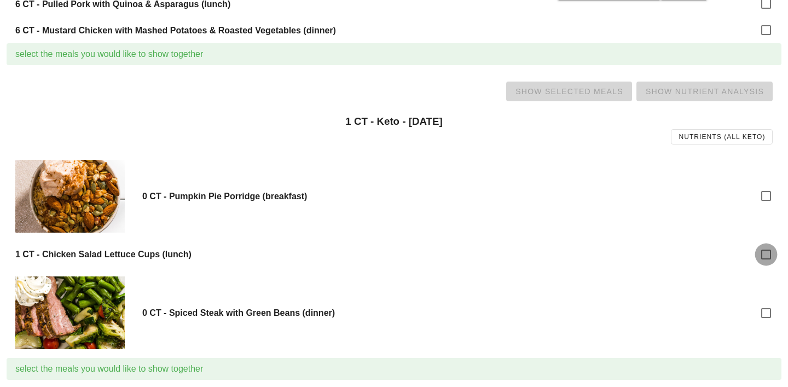
click at [769, 251] on div at bounding box center [766, 254] width 19 height 19
checkbox input "true"
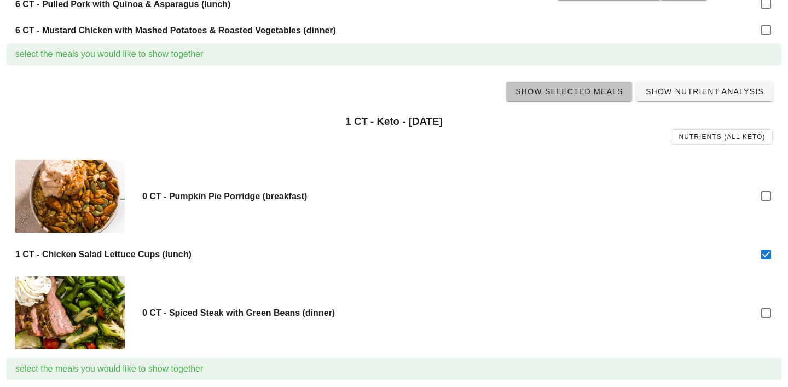
click at [576, 97] on link "Show Selected Meals" at bounding box center [569, 92] width 126 height 20
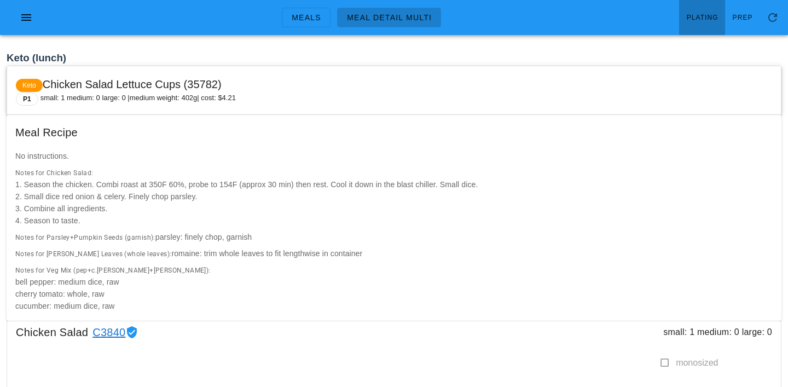
click at [718, 6] on link "Plating" at bounding box center [702, 17] width 46 height 35
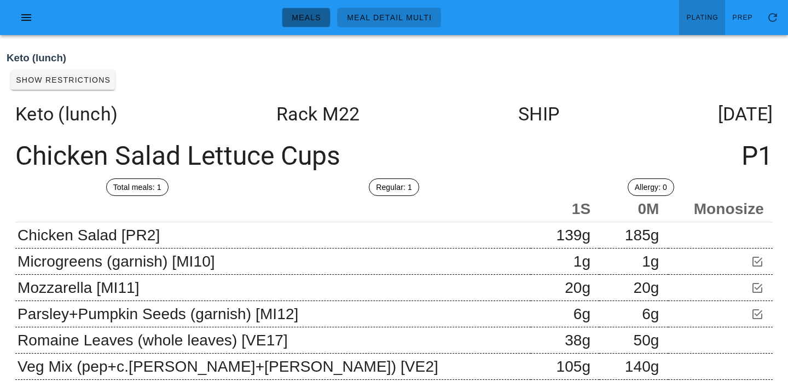
click at [310, 24] on link "Meals" at bounding box center [306, 18] width 49 height 20
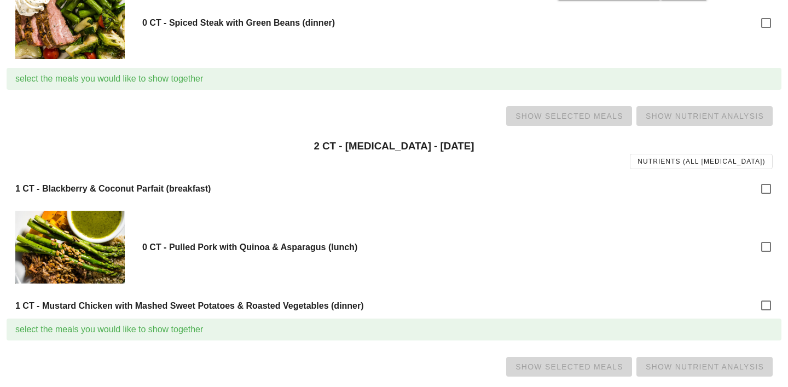
scroll to position [771, 0]
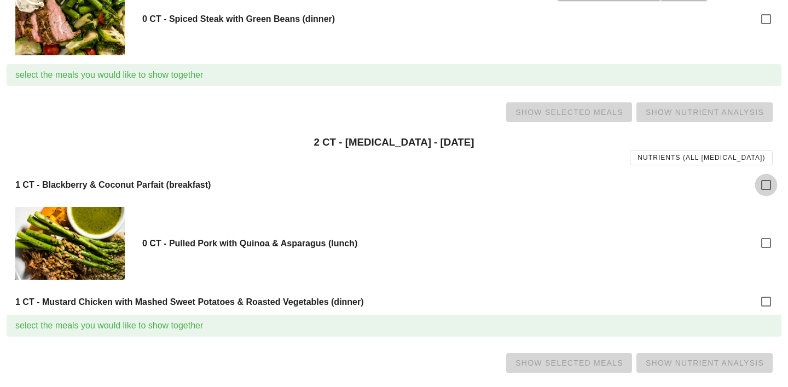
click at [761, 179] on div at bounding box center [766, 185] width 19 height 19
checkbox input "true"
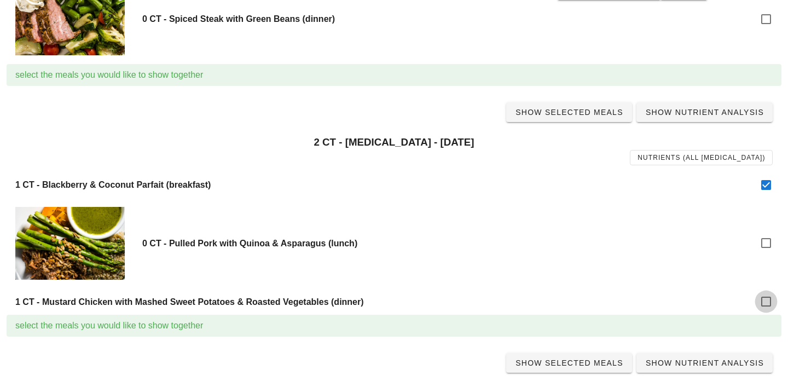
click at [765, 296] on div at bounding box center [766, 301] width 19 height 19
checkbox input "true"
click at [581, 116] on span "Show Selected Meals" at bounding box center [569, 112] width 108 height 9
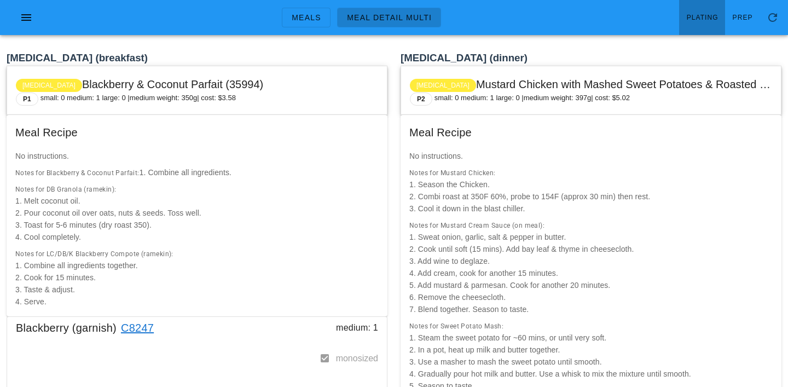
click at [705, 20] on span "Plating" at bounding box center [703, 18] width 32 height 8
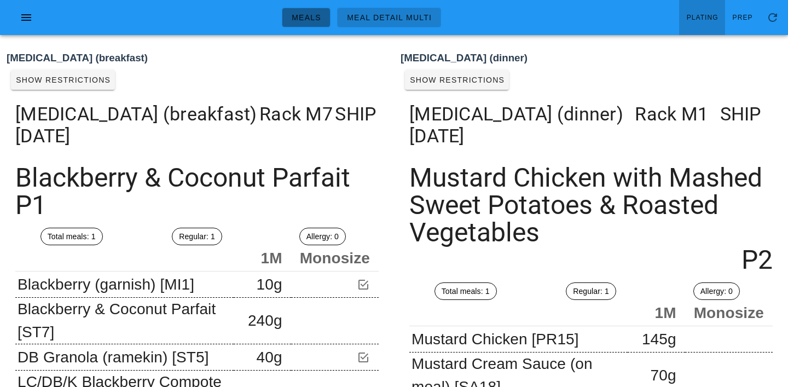
click at [308, 22] on span "Meals" at bounding box center [306, 17] width 30 height 9
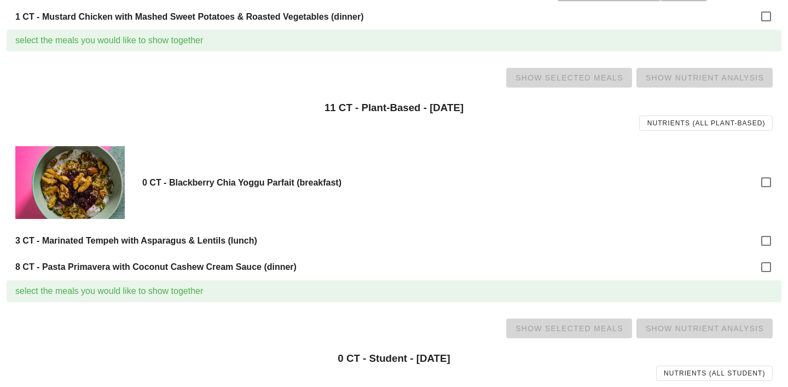
scroll to position [1060, 0]
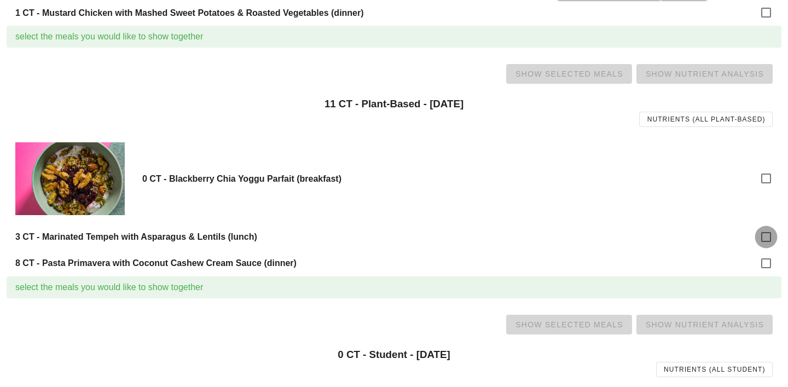
click at [772, 232] on div at bounding box center [766, 237] width 19 height 19
checkbox input "true"
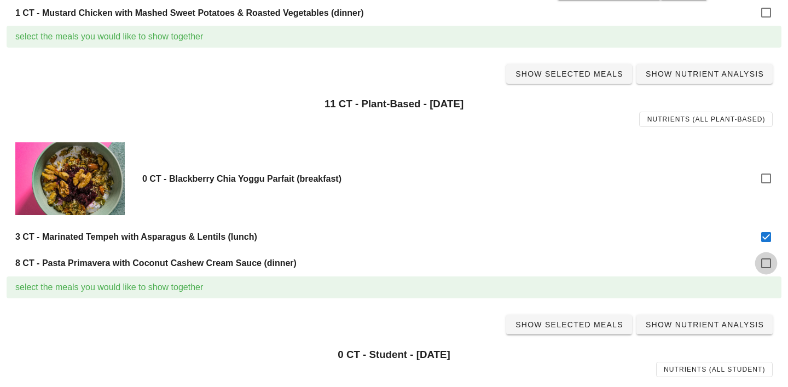
click at [768, 267] on div at bounding box center [766, 263] width 19 height 19
checkbox input "true"
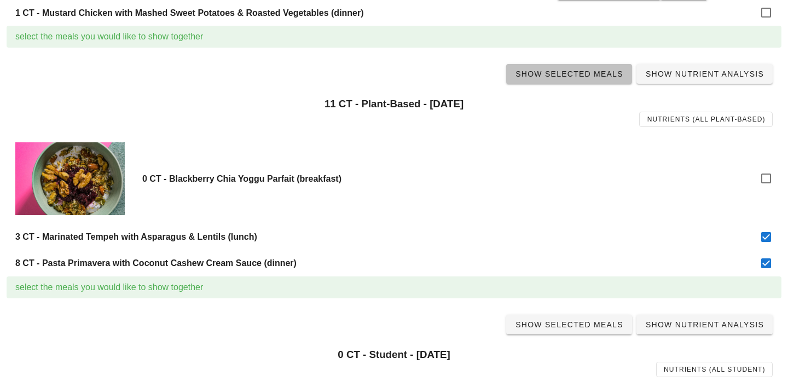
click at [570, 74] on span "Show Selected Meals" at bounding box center [569, 74] width 108 height 9
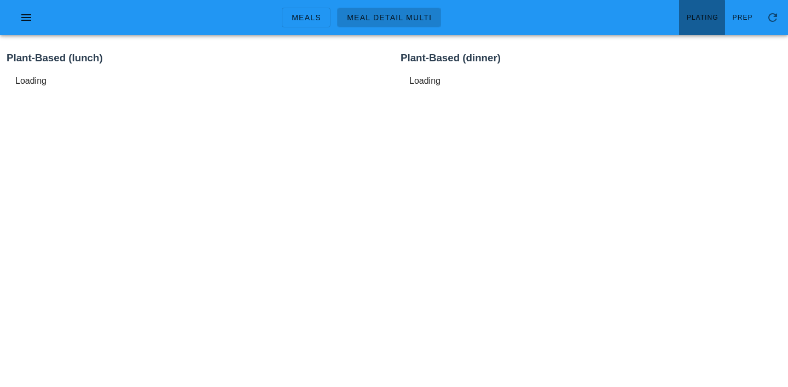
click at [711, 18] on span "Plating" at bounding box center [703, 18] width 32 height 8
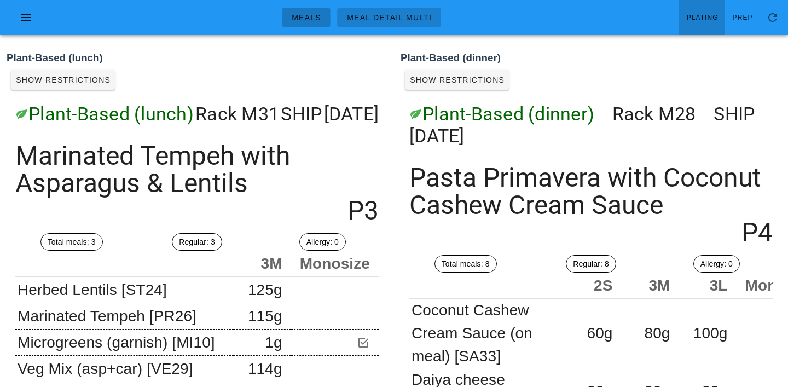
click at [307, 19] on span "Meals" at bounding box center [306, 17] width 30 height 9
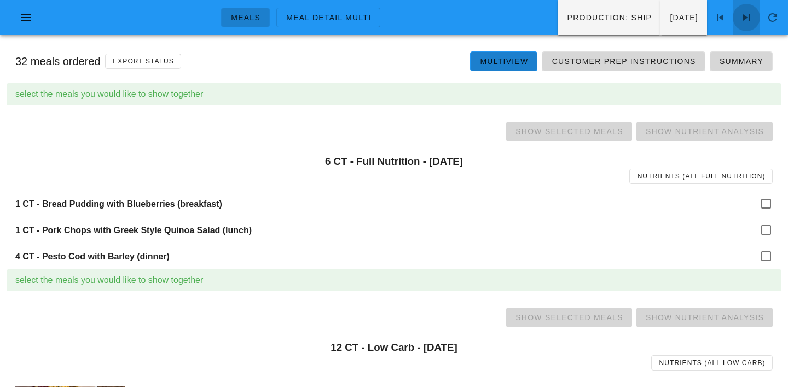
click at [749, 13] on icon at bounding box center [746, 17] width 13 height 13
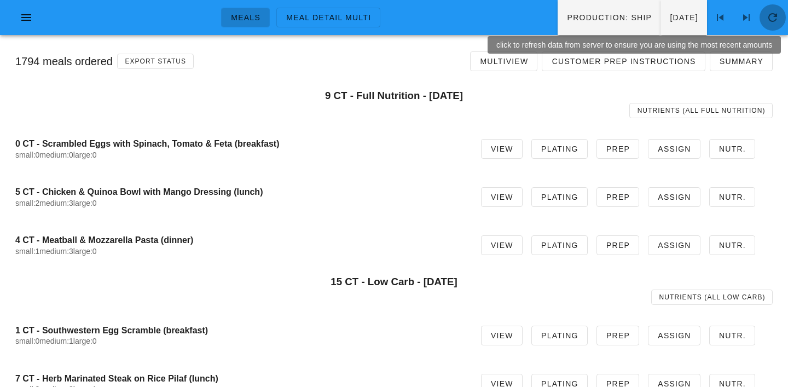
click at [770, 15] on icon "button" at bounding box center [773, 17] width 13 height 13
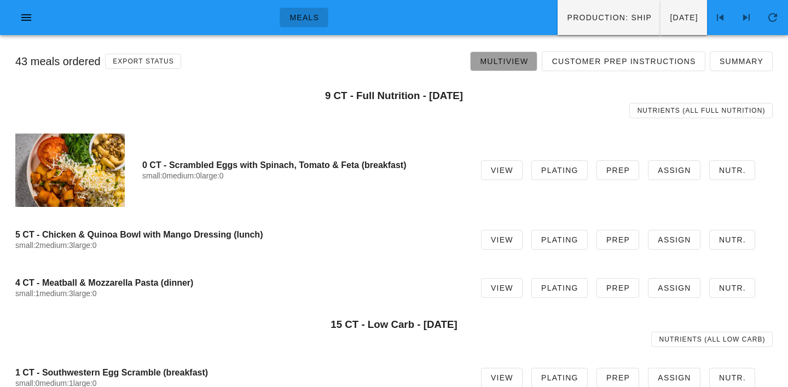
click at [511, 62] on span "Multiview" at bounding box center [504, 61] width 49 height 9
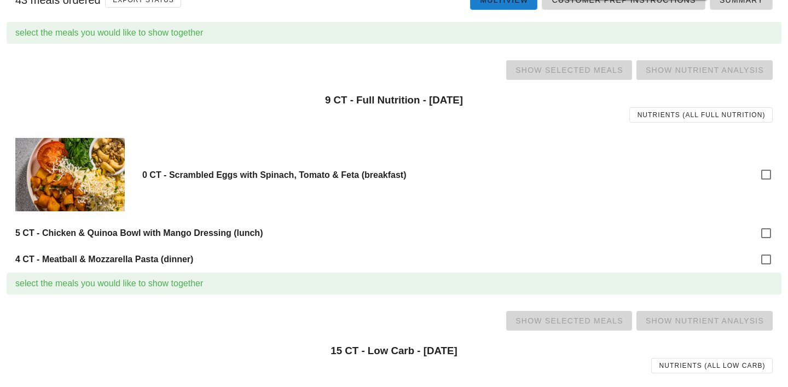
scroll to position [103, 0]
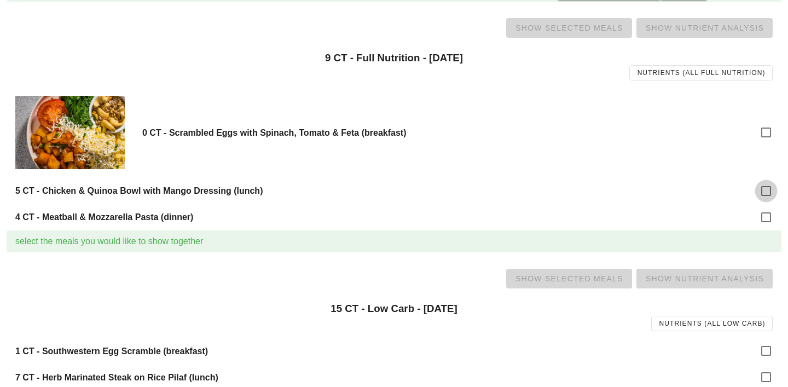
click at [762, 195] on div at bounding box center [766, 191] width 19 height 19
checkbox input "true"
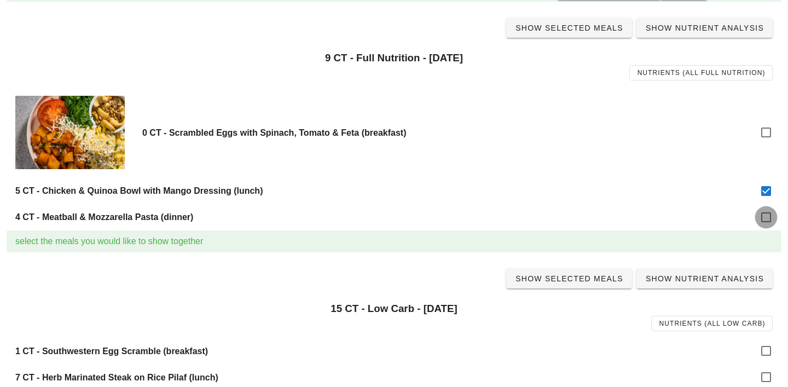
click at [767, 220] on div at bounding box center [766, 217] width 19 height 19
checkbox input "true"
click at [577, 35] on link "Show Selected Meals" at bounding box center [569, 28] width 126 height 20
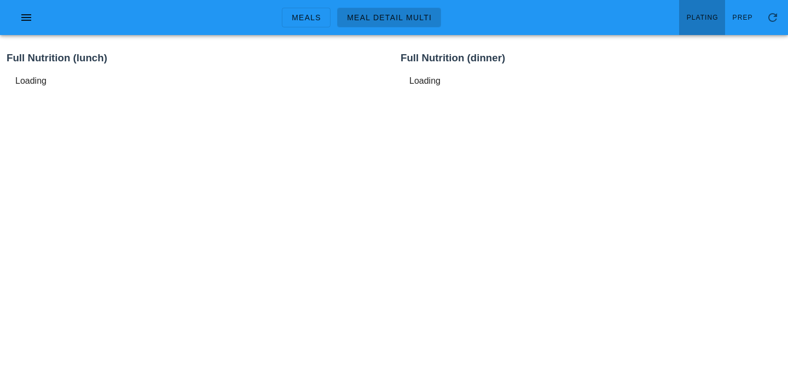
click at [698, 24] on link "Plating" at bounding box center [702, 17] width 46 height 35
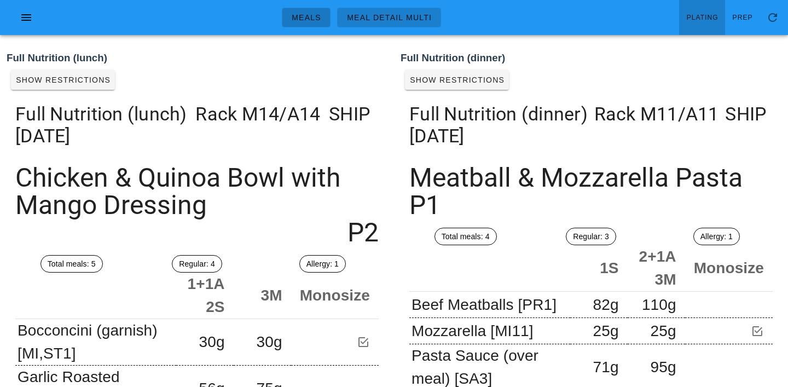
click at [318, 23] on link "Meals" at bounding box center [306, 18] width 49 height 20
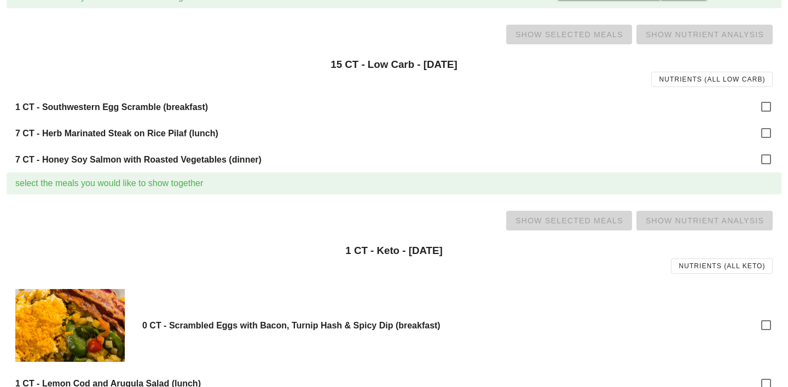
scroll to position [371, 0]
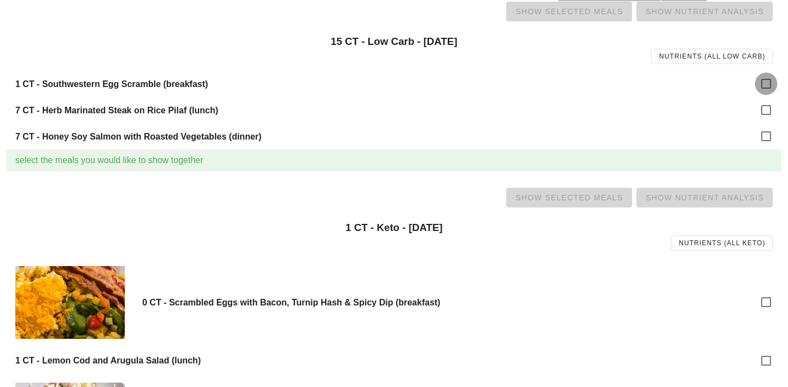
click at [771, 77] on div at bounding box center [766, 83] width 19 height 19
checkbox input "true"
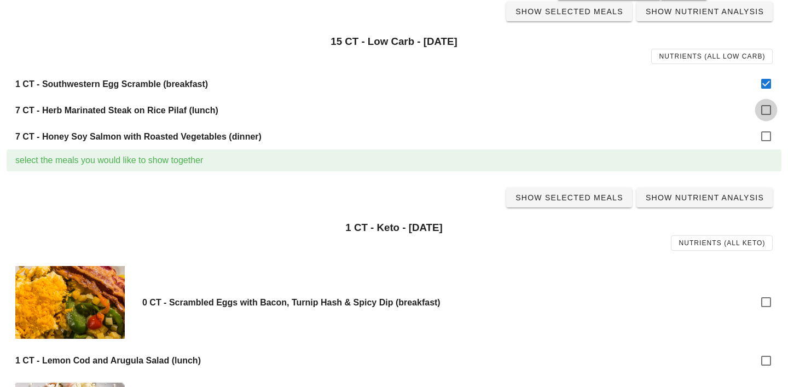
click at [771, 104] on div at bounding box center [766, 110] width 19 height 19
checkbox input "true"
click at [770, 134] on div at bounding box center [766, 136] width 19 height 19
checkbox input "true"
click at [573, 16] on span "Show Selected Meals" at bounding box center [569, 11] width 108 height 9
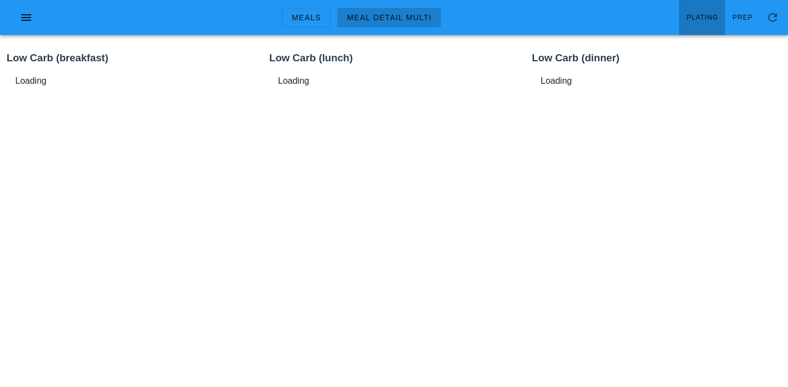
click at [699, 10] on link "Plating" at bounding box center [702, 17] width 46 height 35
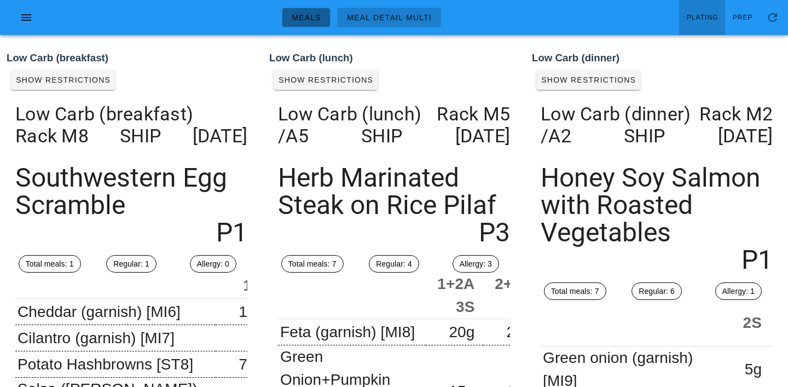
click at [318, 20] on span "Meals" at bounding box center [306, 17] width 30 height 9
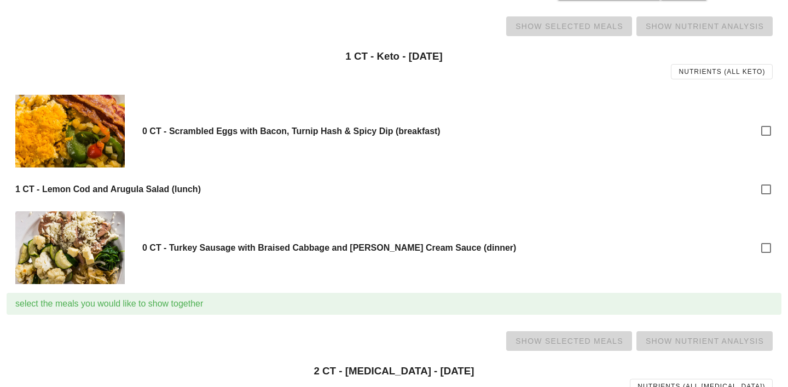
scroll to position [545, 0]
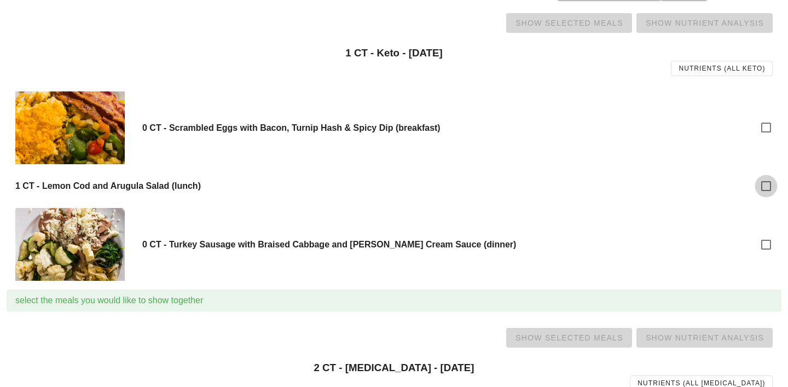
click at [768, 186] on div at bounding box center [766, 186] width 19 height 19
checkbox input "true"
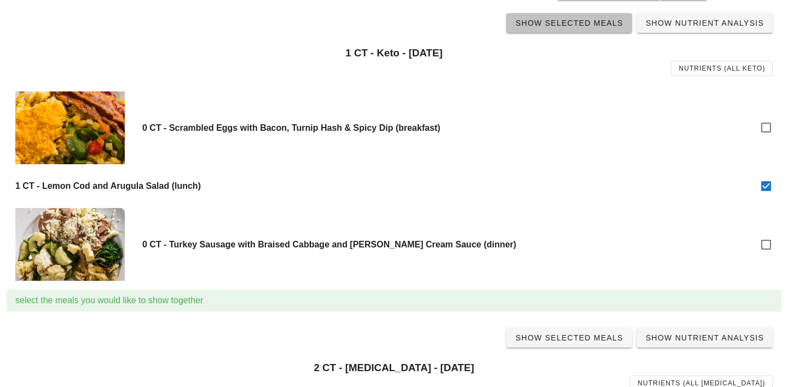
click at [574, 22] on span "Show Selected Meals" at bounding box center [569, 23] width 108 height 9
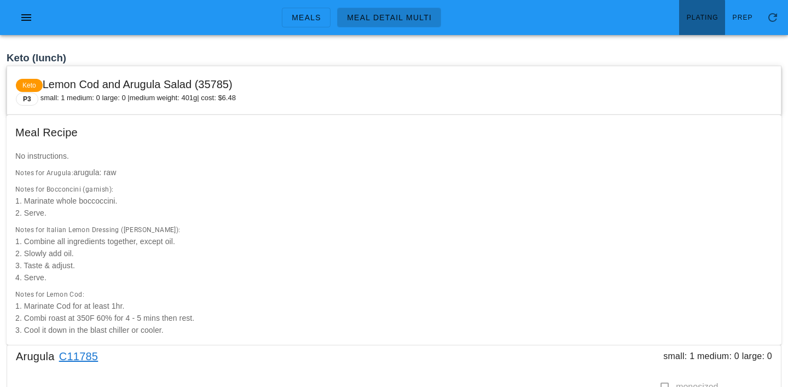
click at [712, 15] on span "Plating" at bounding box center [703, 18] width 32 height 8
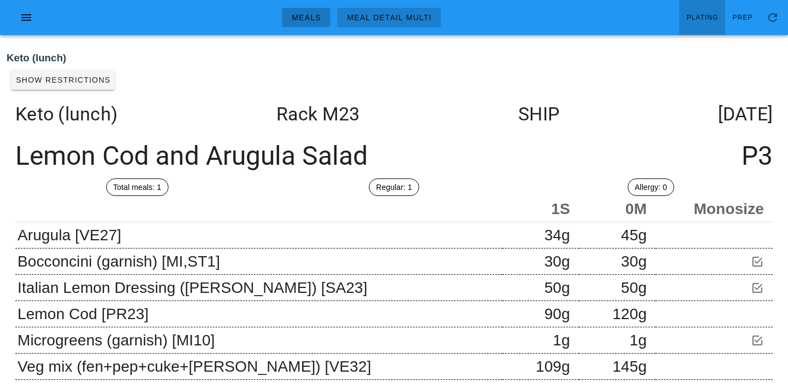
click at [307, 18] on span "Meals" at bounding box center [306, 17] width 30 height 9
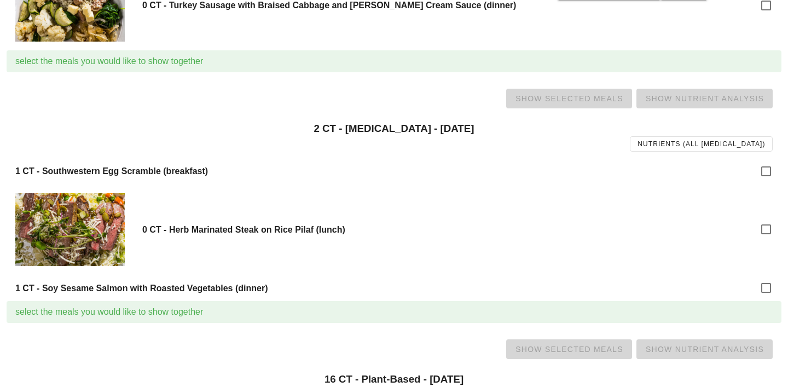
scroll to position [786, 0]
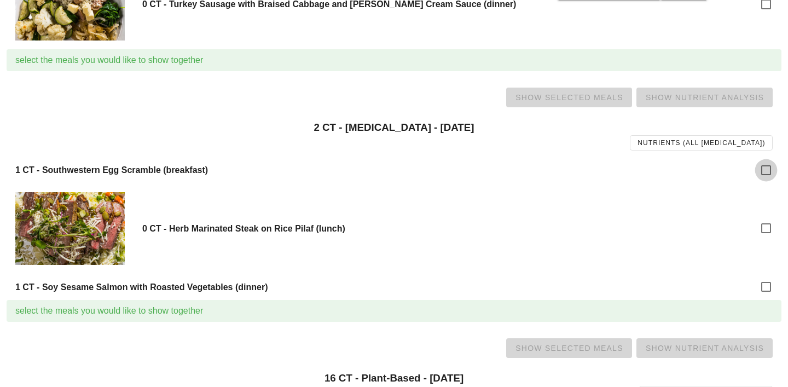
click at [769, 171] on div at bounding box center [766, 170] width 19 height 19
checkbox input "true"
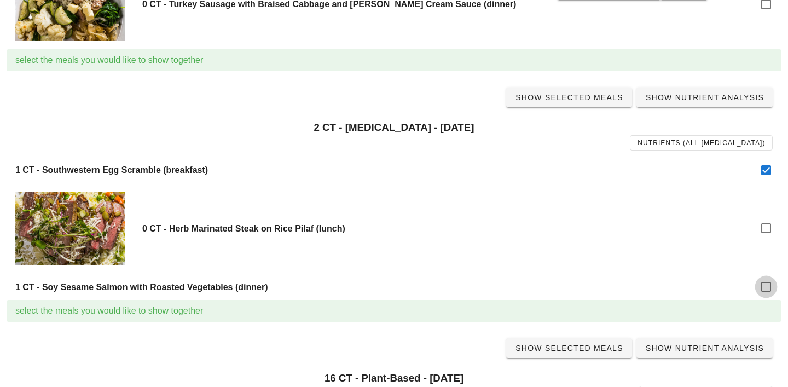
click at [768, 279] on div at bounding box center [766, 287] width 19 height 19
checkbox input "true"
click at [575, 104] on link "Show Selected Meals" at bounding box center [569, 98] width 126 height 20
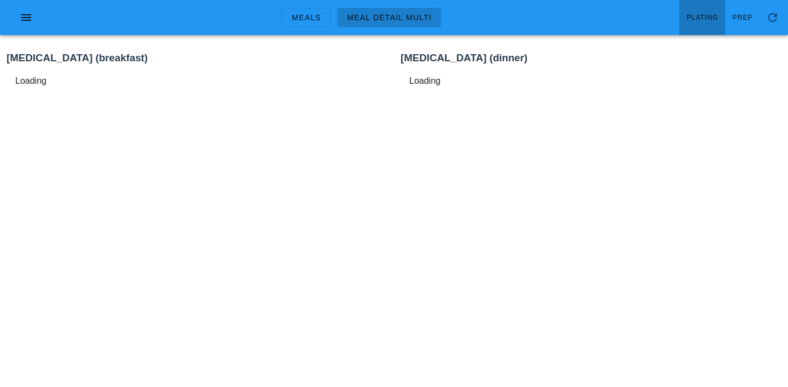
click at [711, 14] on span "Plating" at bounding box center [703, 18] width 32 height 8
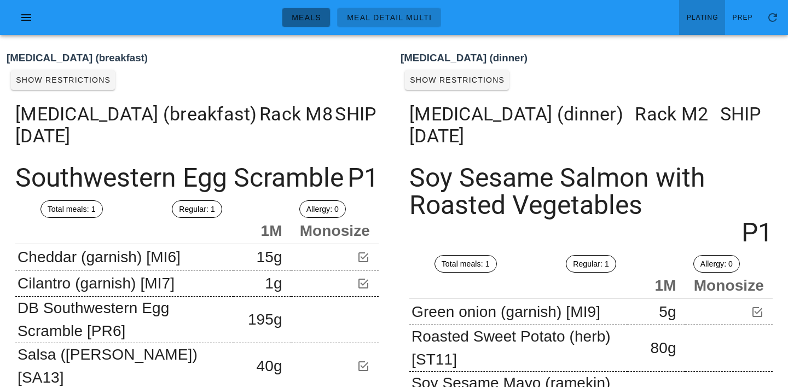
click at [308, 20] on span "Meals" at bounding box center [306, 17] width 30 height 9
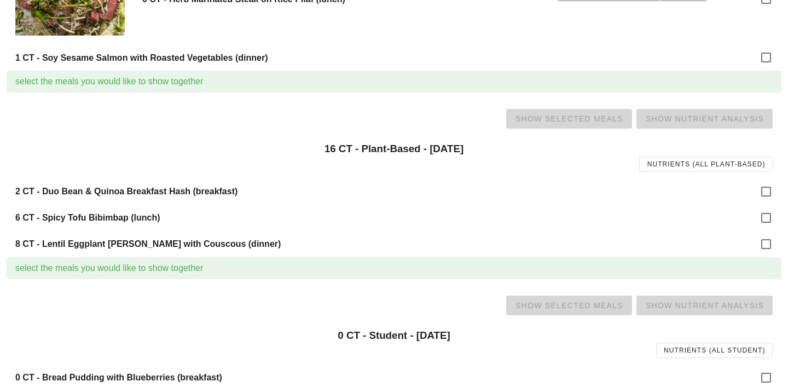
scroll to position [1051, 0]
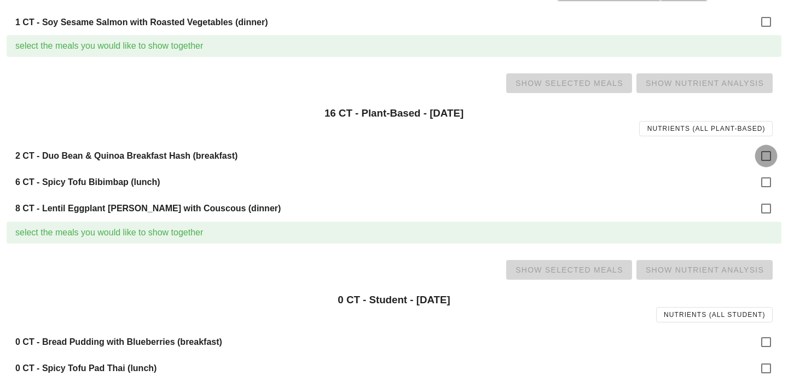
click at [764, 163] on div at bounding box center [766, 156] width 19 height 19
checkbox input "true"
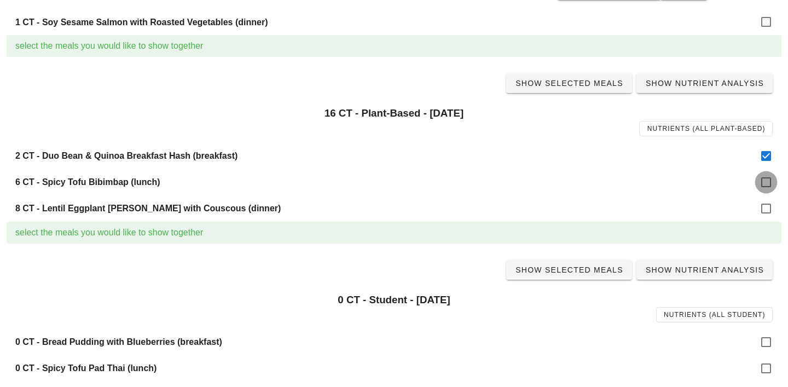
click at [767, 186] on div at bounding box center [766, 182] width 19 height 19
checkbox input "true"
click at [771, 212] on div at bounding box center [766, 208] width 19 height 19
checkbox input "true"
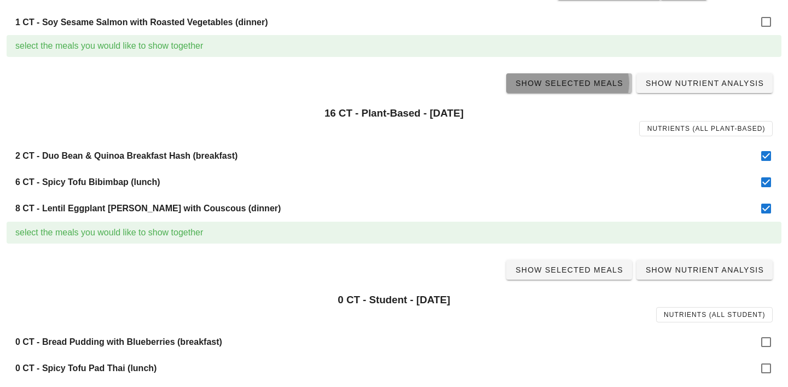
click at [569, 87] on span "Show Selected Meals" at bounding box center [569, 83] width 108 height 9
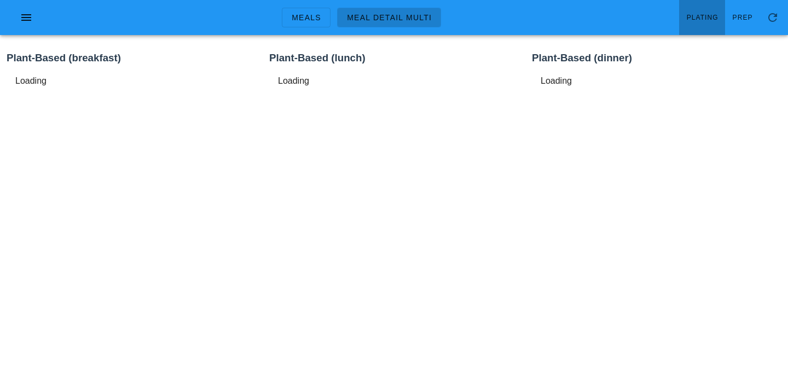
click at [710, 15] on span "Plating" at bounding box center [703, 18] width 32 height 8
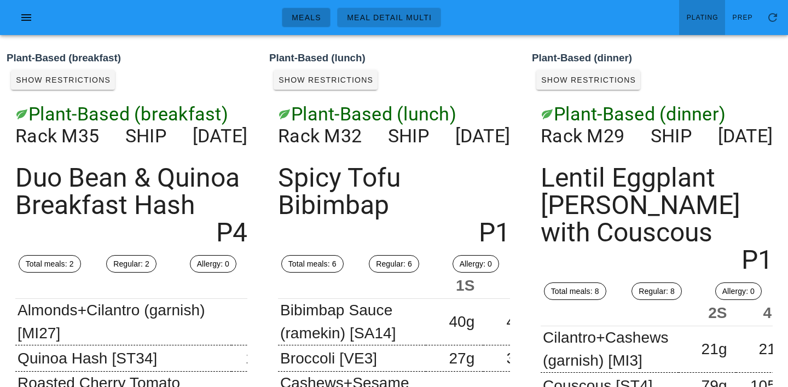
click at [309, 23] on link "Meals" at bounding box center [306, 18] width 49 height 20
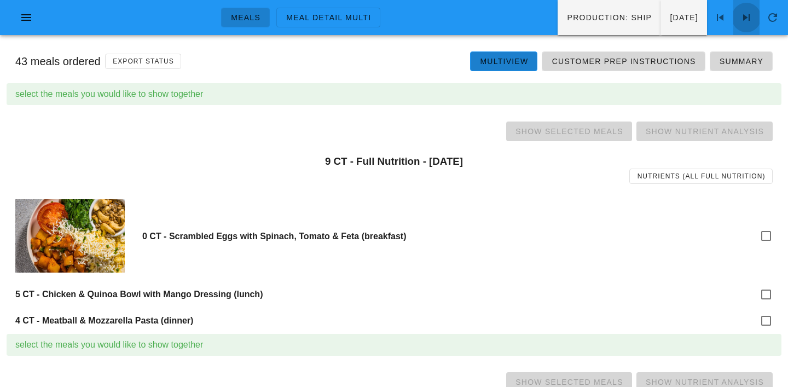
click at [740, 14] on icon at bounding box center [746, 17] width 13 height 13
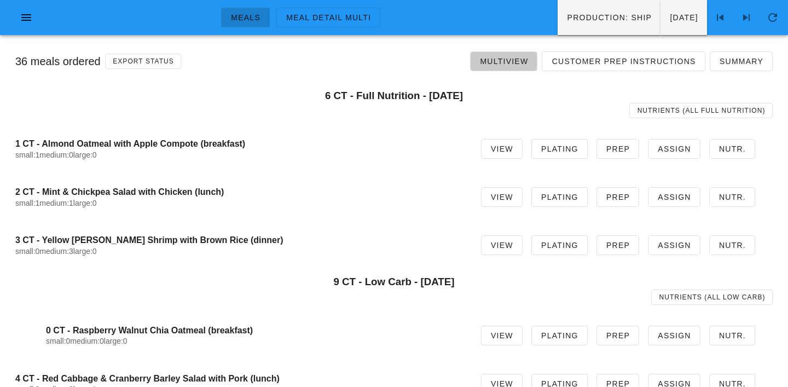
click at [512, 62] on span "Multiview" at bounding box center [504, 61] width 49 height 9
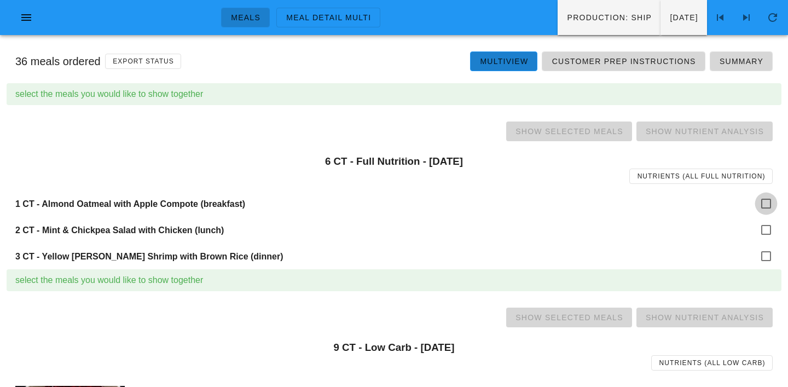
click at [768, 203] on div at bounding box center [766, 203] width 19 height 19
checkbox input "true"
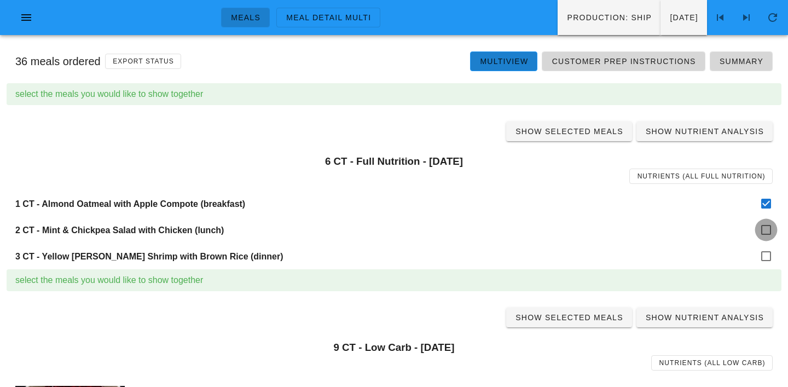
click at [770, 232] on div at bounding box center [766, 230] width 19 height 19
checkbox input "true"
click at [770, 252] on div at bounding box center [766, 256] width 19 height 19
checkbox input "true"
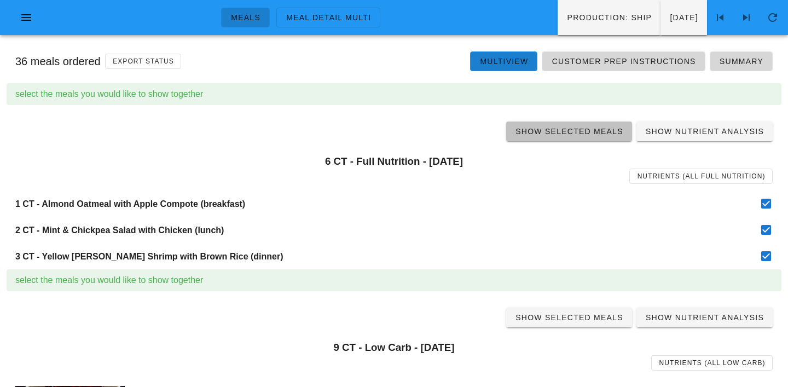
click at [578, 135] on span "Show Selected Meals" at bounding box center [569, 131] width 108 height 9
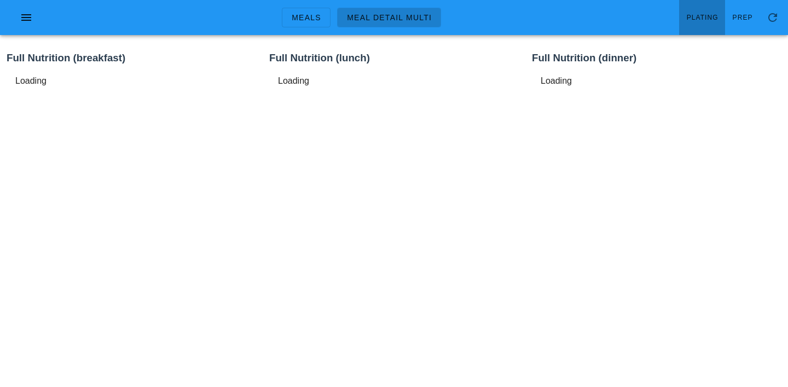
click at [699, 16] on span "Plating" at bounding box center [703, 18] width 32 height 8
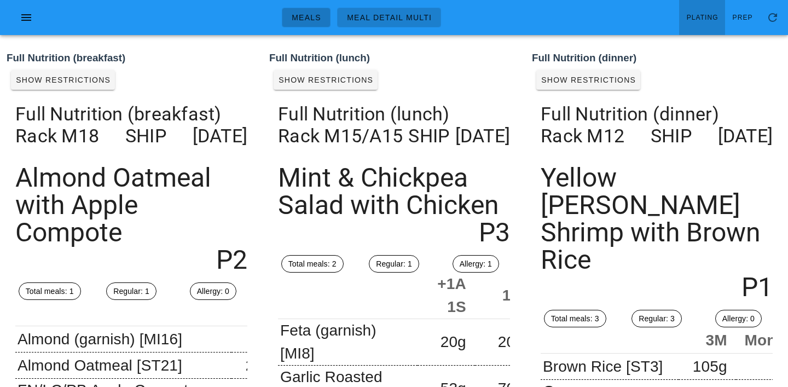
click at [309, 19] on span "Meals" at bounding box center [306, 17] width 30 height 9
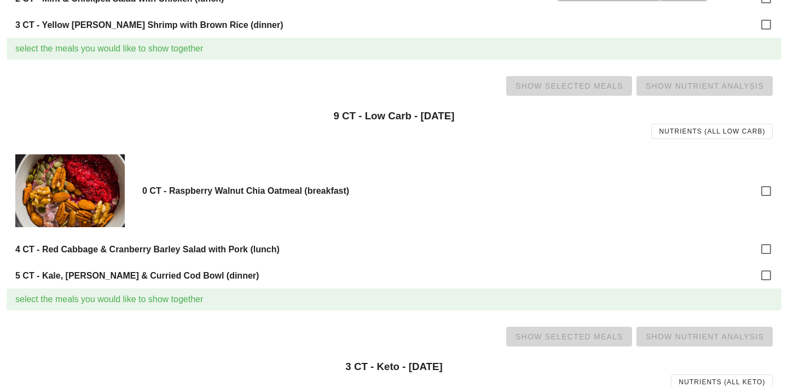
scroll to position [240, 0]
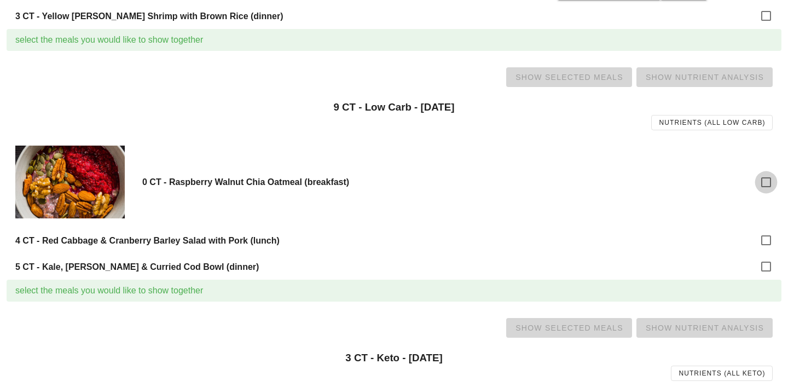
click at [769, 181] on div at bounding box center [766, 182] width 19 height 19
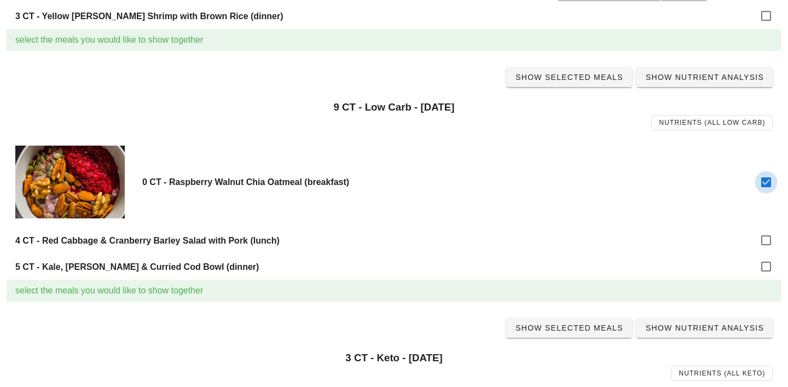
click at [769, 181] on div at bounding box center [766, 182] width 19 height 19
checkbox input "false"
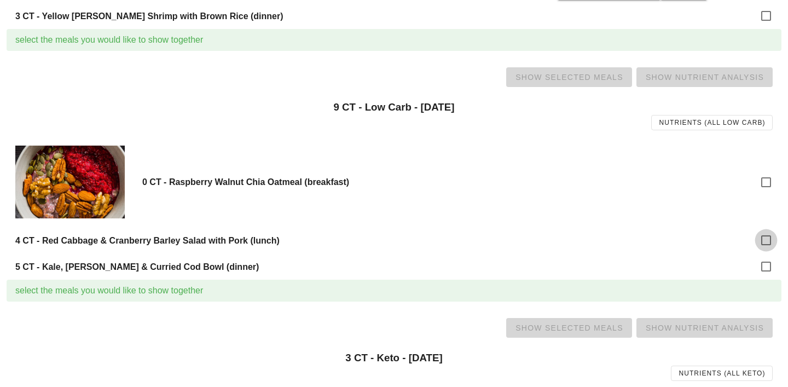
click at [768, 234] on div at bounding box center [766, 240] width 19 height 19
checkbox input "true"
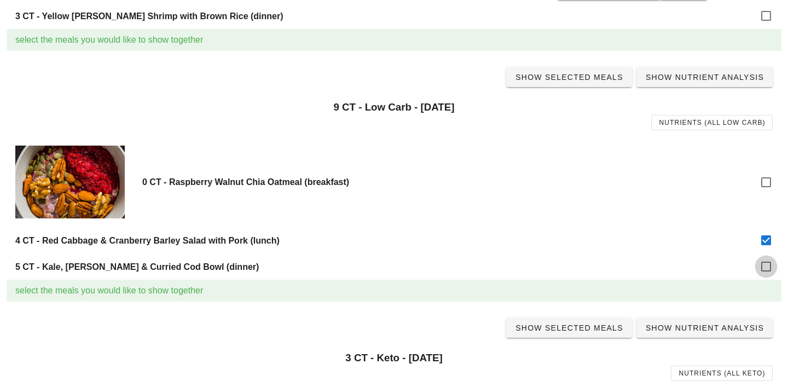
click at [768, 264] on div at bounding box center [766, 266] width 19 height 19
checkbox input "true"
click at [589, 84] on link "Show Selected Meals" at bounding box center [569, 77] width 126 height 20
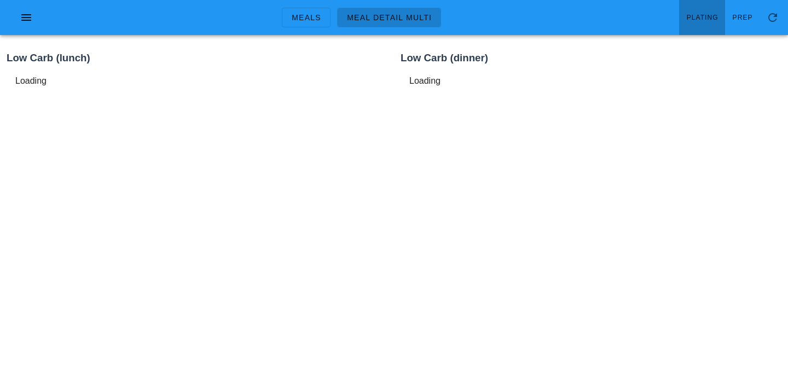
click at [704, 9] on link "Plating" at bounding box center [702, 17] width 46 height 35
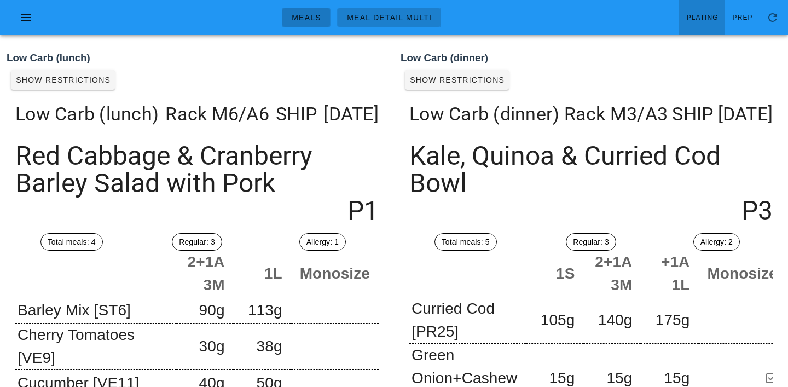
click at [314, 13] on span "Meals" at bounding box center [306, 17] width 30 height 9
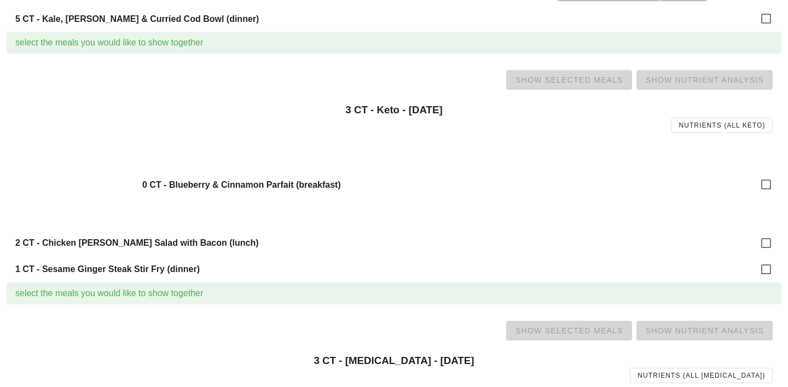
scroll to position [515, 0]
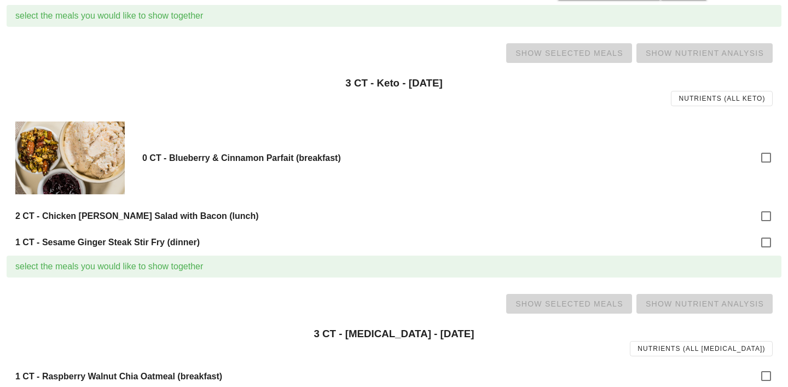
click at [778, 221] on div "2 CT - Chicken [PERSON_NAME] Salad with Bacon (lunch)" at bounding box center [394, 216] width 775 height 26
click at [764, 214] on div at bounding box center [766, 216] width 19 height 19
checkbox input "true"
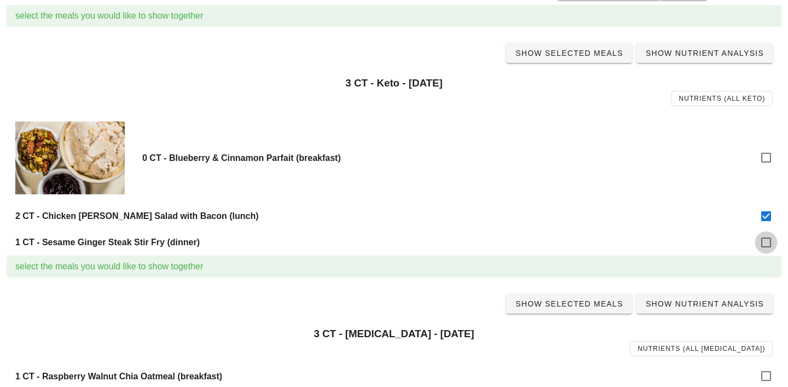
click at [765, 239] on div at bounding box center [766, 242] width 19 height 19
checkbox input "true"
click at [573, 49] on span "Show Selected Meals" at bounding box center [569, 53] width 108 height 9
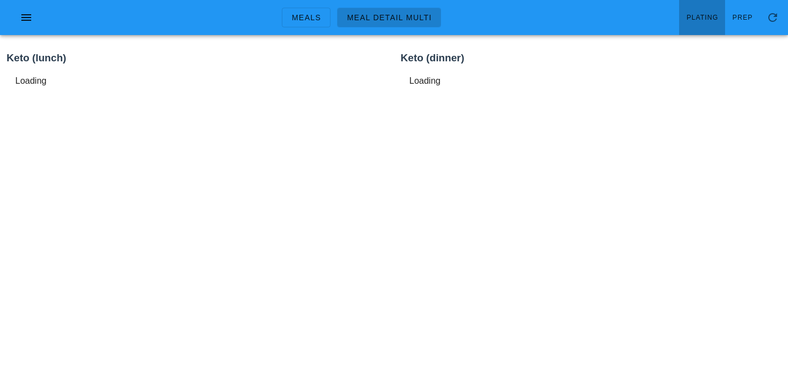
click at [698, 15] on span "Plating" at bounding box center [703, 18] width 32 height 8
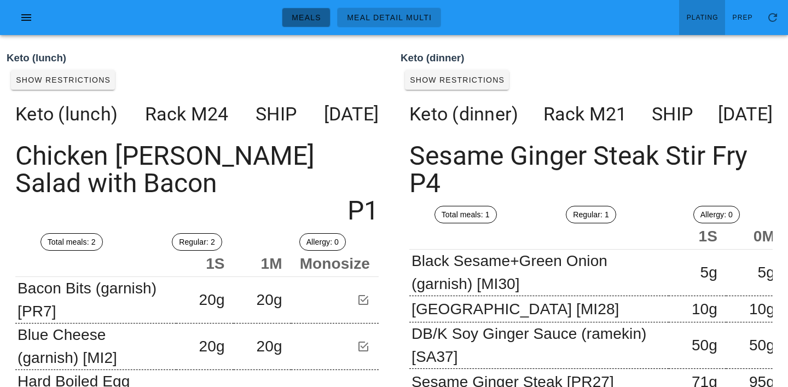
click at [302, 19] on span "Meals" at bounding box center [306, 17] width 30 height 9
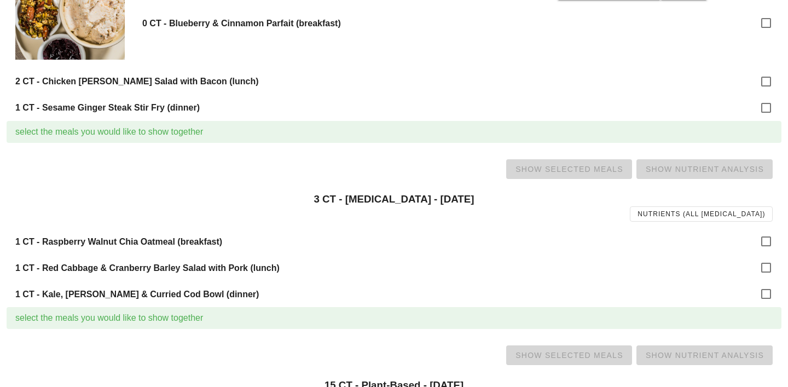
scroll to position [654, 0]
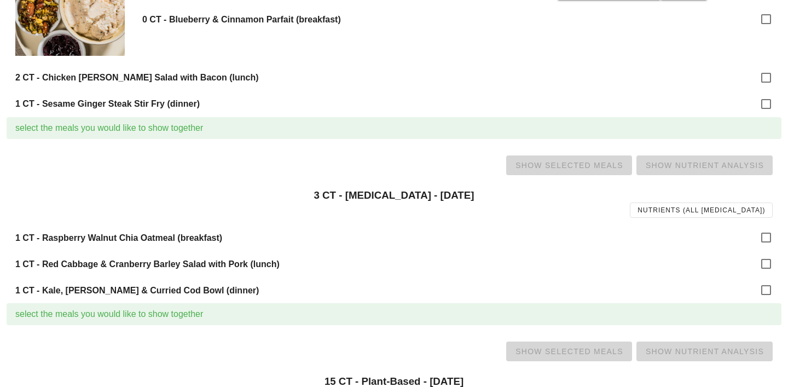
click at [756, 240] on div "1 CT - Raspberry Walnut Chia Oatmeal (breakfast)" at bounding box center [394, 237] width 775 height 26
click at [772, 237] on div at bounding box center [766, 237] width 19 height 19
checkbox input "true"
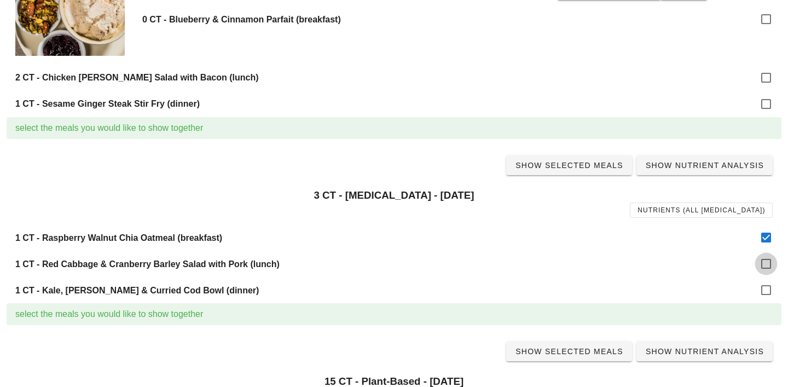
click at [770, 264] on div at bounding box center [766, 264] width 19 height 19
checkbox input "true"
click at [768, 293] on div at bounding box center [766, 290] width 19 height 19
checkbox input "true"
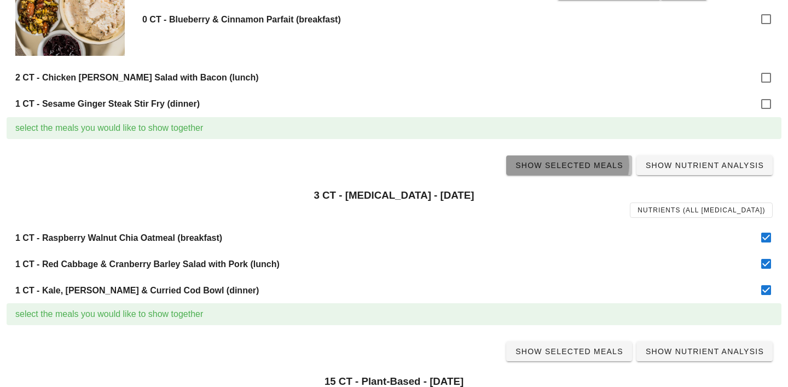
click at [596, 170] on span "Show Selected Meals" at bounding box center [569, 165] width 108 height 9
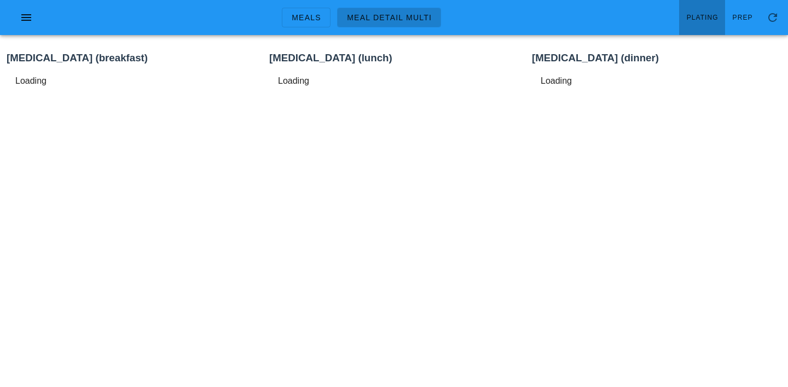
click at [699, 22] on link "Plating" at bounding box center [702, 17] width 46 height 35
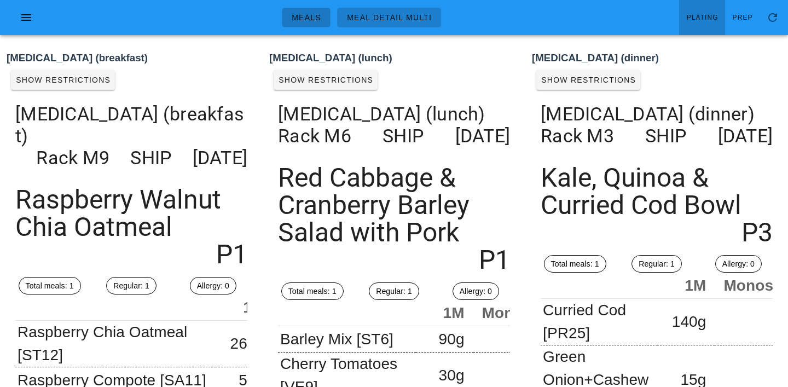
click at [309, 17] on span "Meals" at bounding box center [306, 17] width 30 height 9
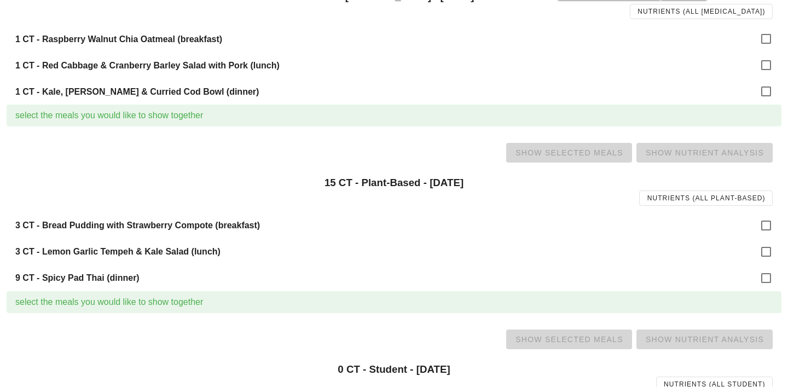
scroll to position [855, 0]
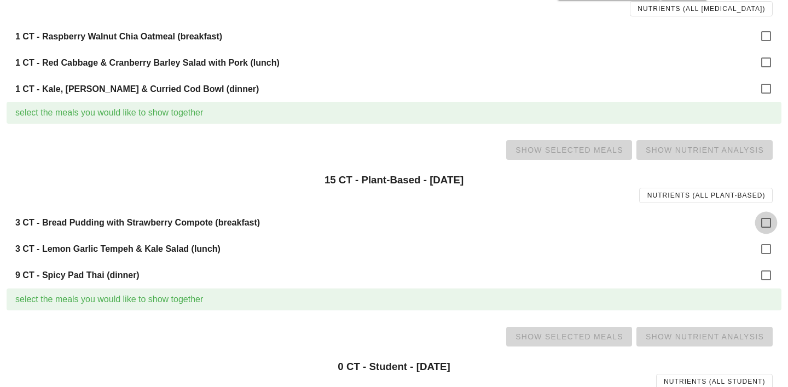
click at [762, 221] on div at bounding box center [766, 223] width 19 height 19
checkbox input "true"
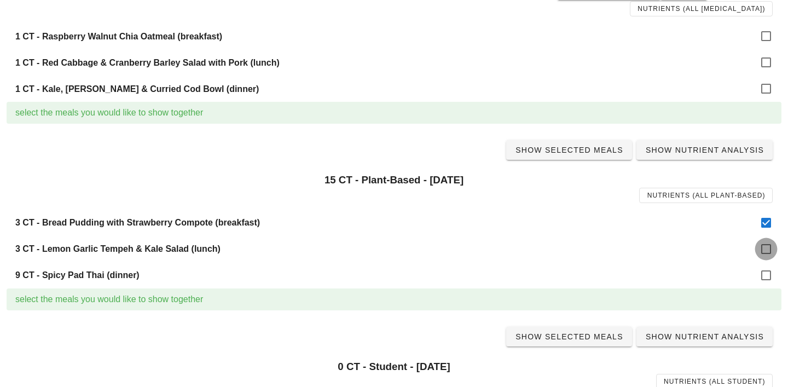
click at [767, 253] on div at bounding box center [766, 249] width 19 height 19
checkbox input "true"
click at [767, 274] on div at bounding box center [766, 275] width 19 height 19
checkbox input "true"
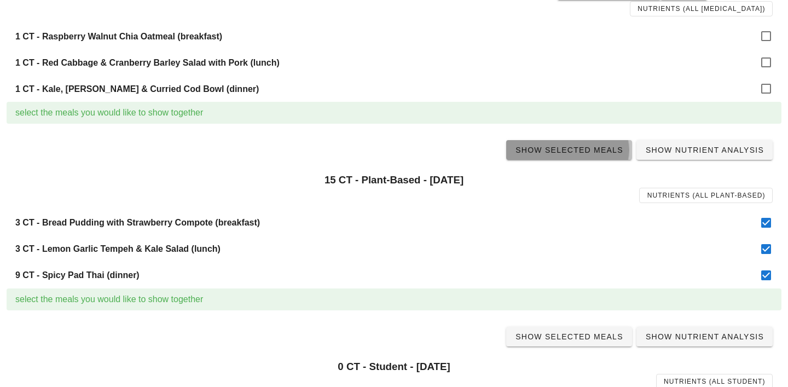
click at [589, 152] on span "Show Selected Meals" at bounding box center [569, 150] width 108 height 9
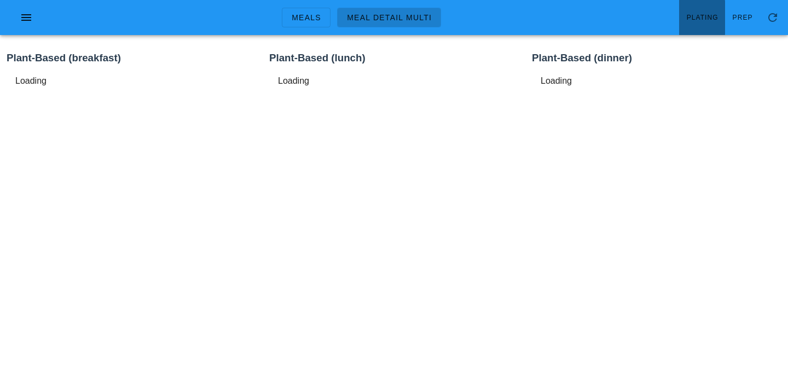
click at [704, 14] on span "Plating" at bounding box center [703, 18] width 32 height 8
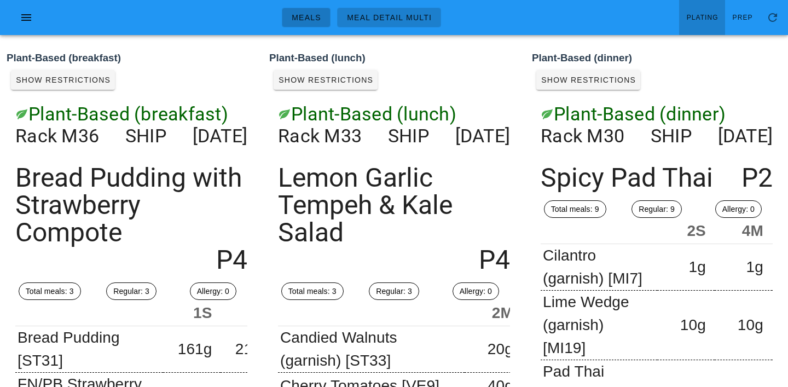
click at [314, 18] on span "Meals" at bounding box center [306, 17] width 30 height 9
